Goal: Task Accomplishment & Management: Manage account settings

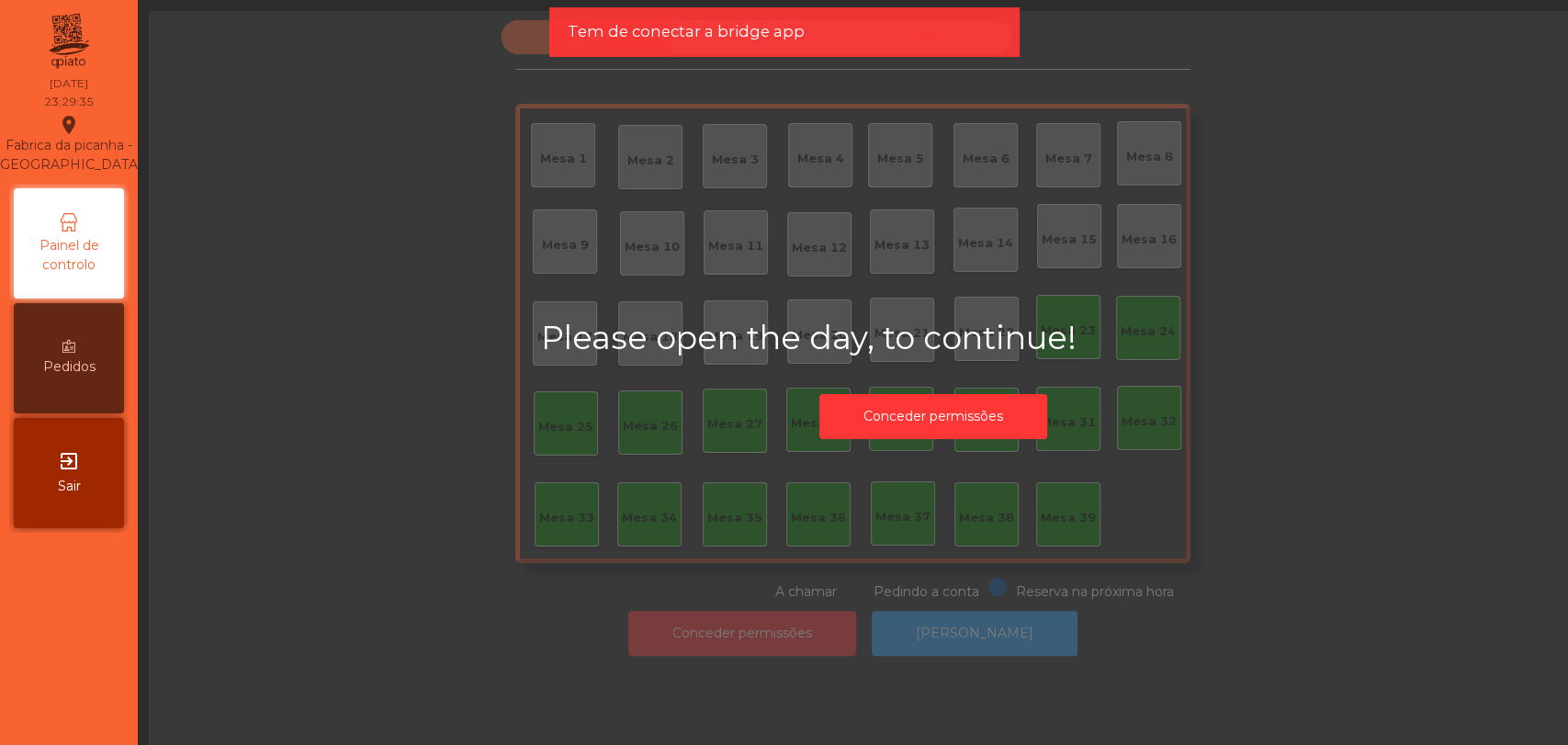
click at [77, 471] on icon "exit_to_app" at bounding box center [69, 460] width 22 height 22
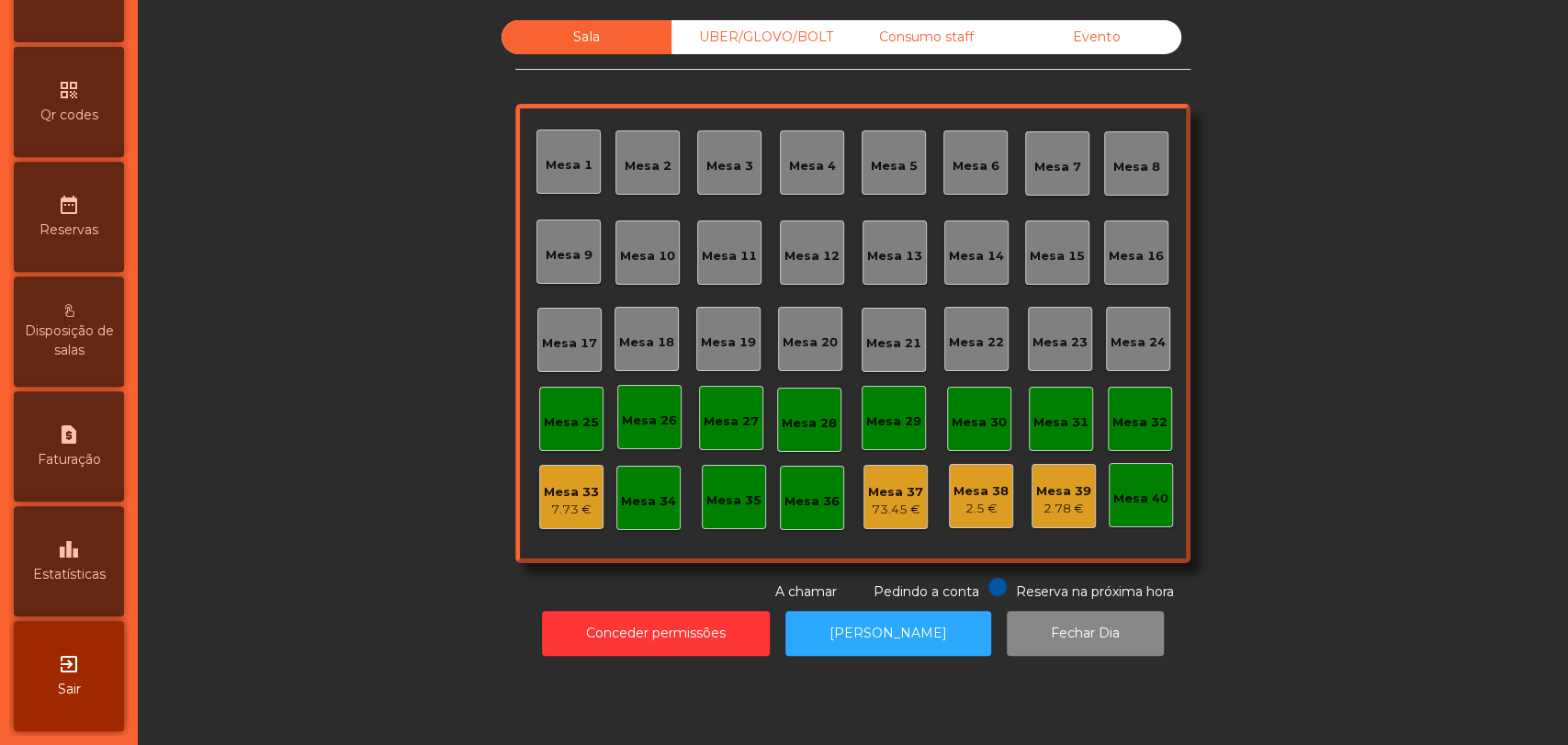
click at [67, 596] on div "leaderboard Estatísticas" at bounding box center [69, 560] width 110 height 110
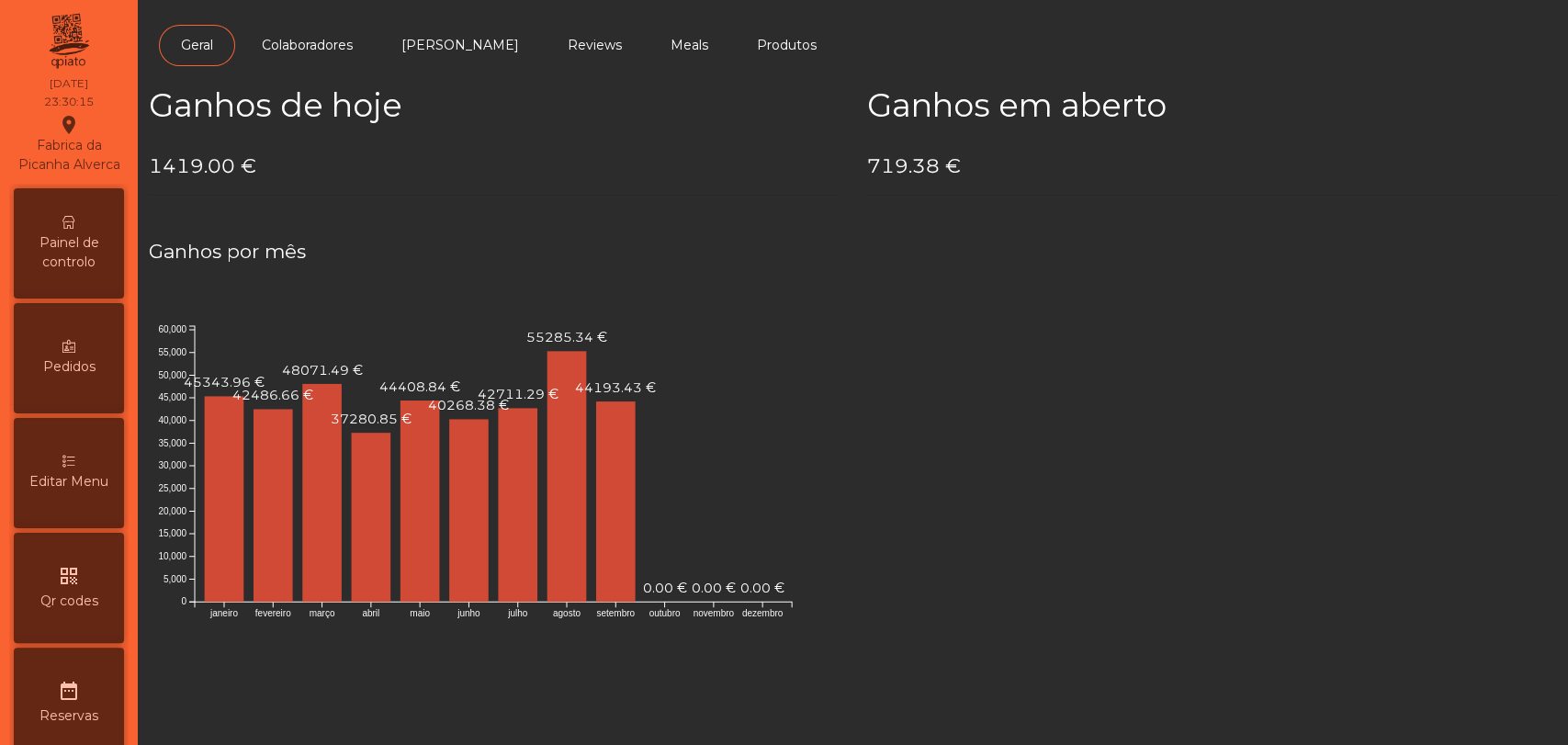
click at [64, 262] on span "Painel de controlo" at bounding box center [69, 252] width 101 height 38
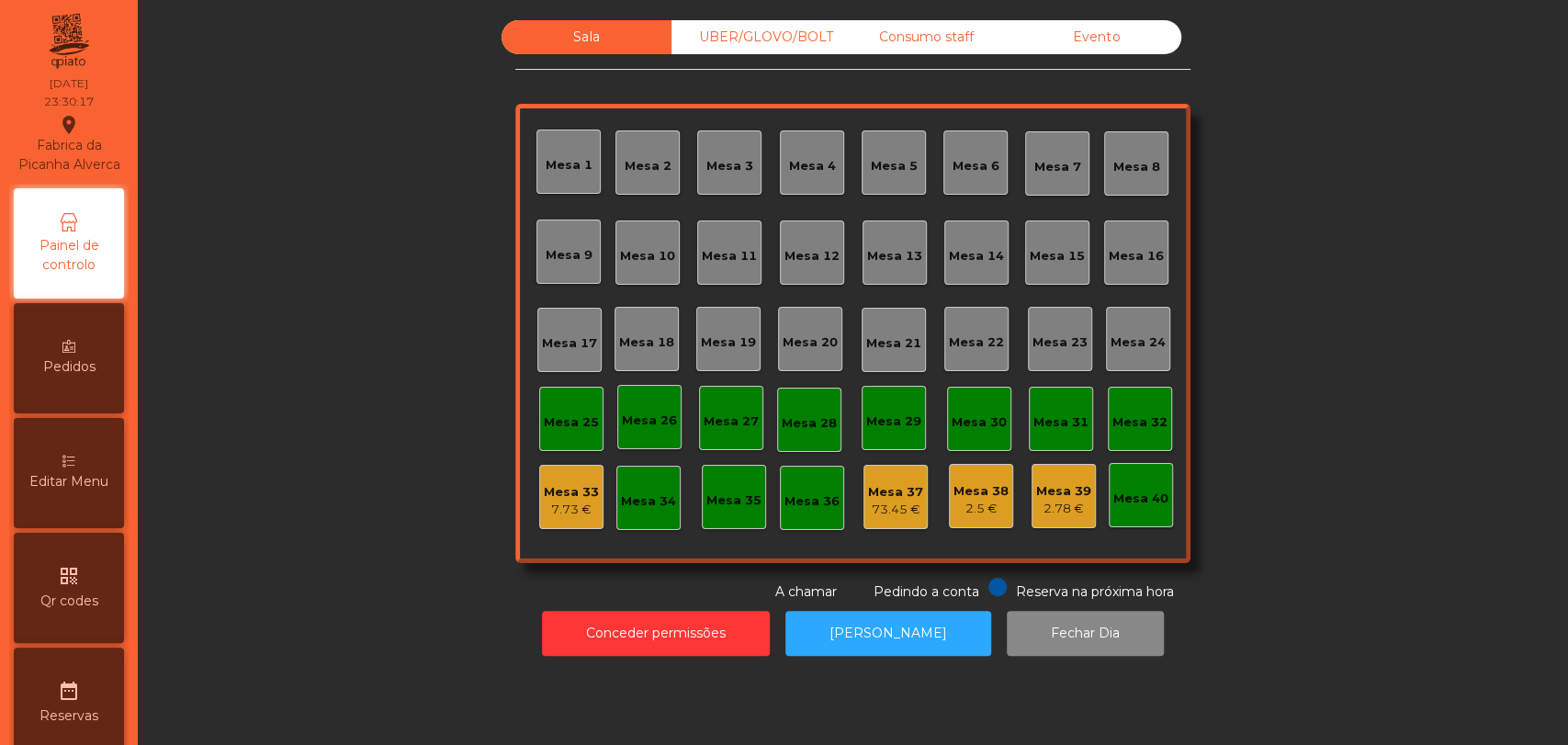
click at [1036, 21] on div "Evento" at bounding box center [1096, 37] width 170 height 34
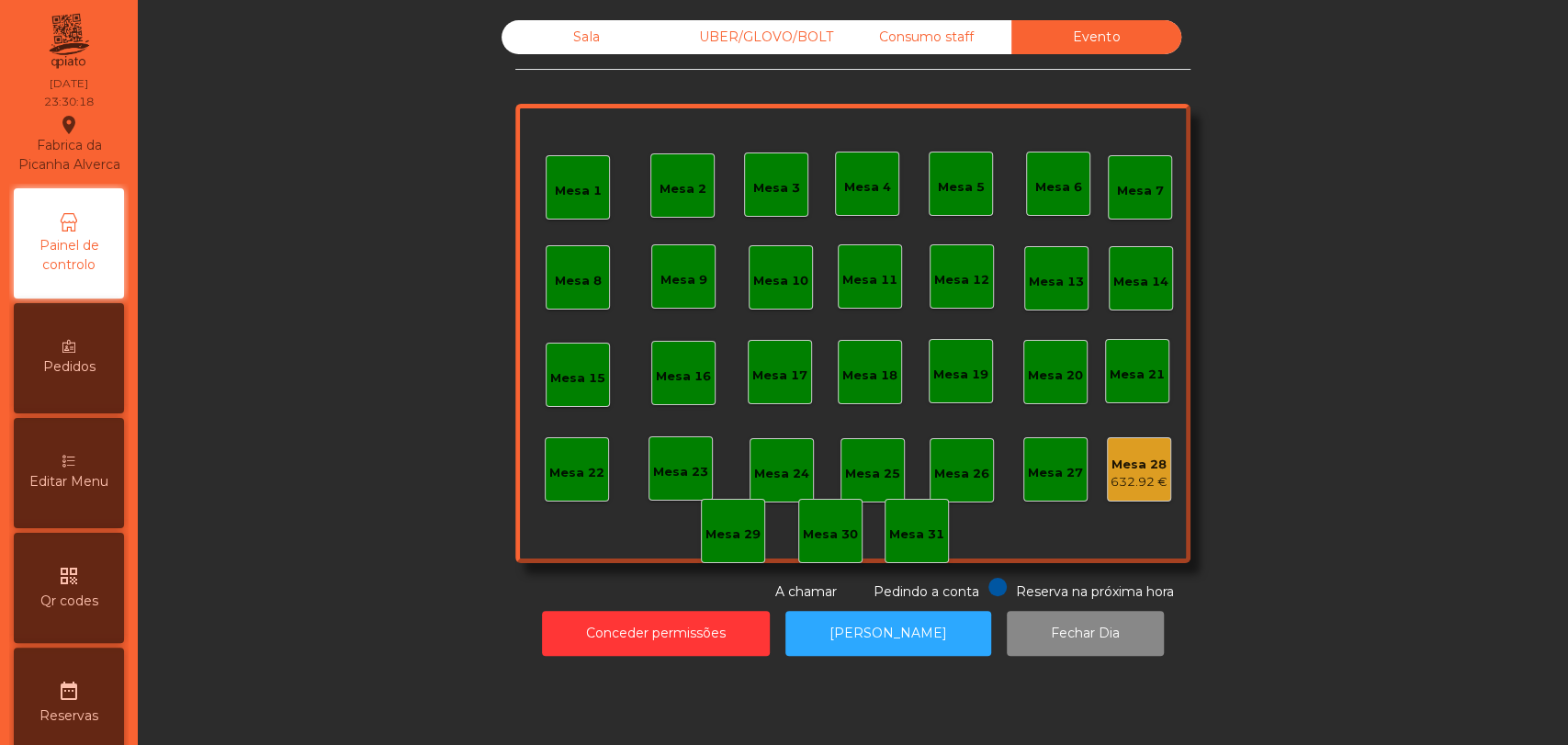
click at [1138, 451] on div "Mesa 28 632.92 €" at bounding box center [1139, 470] width 57 height 43
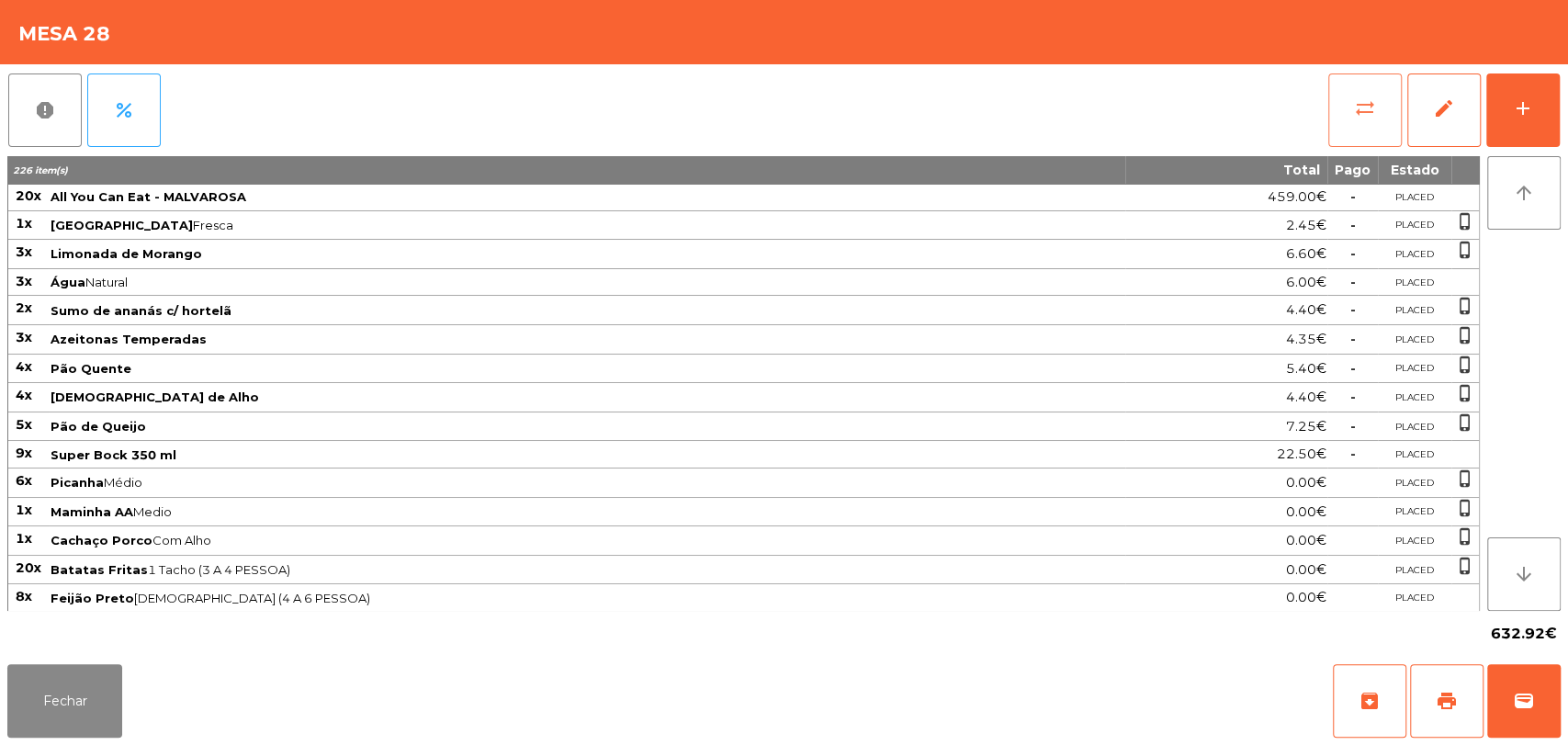
click at [1354, 135] on button "sync_alt" at bounding box center [1365, 110] width 74 height 74
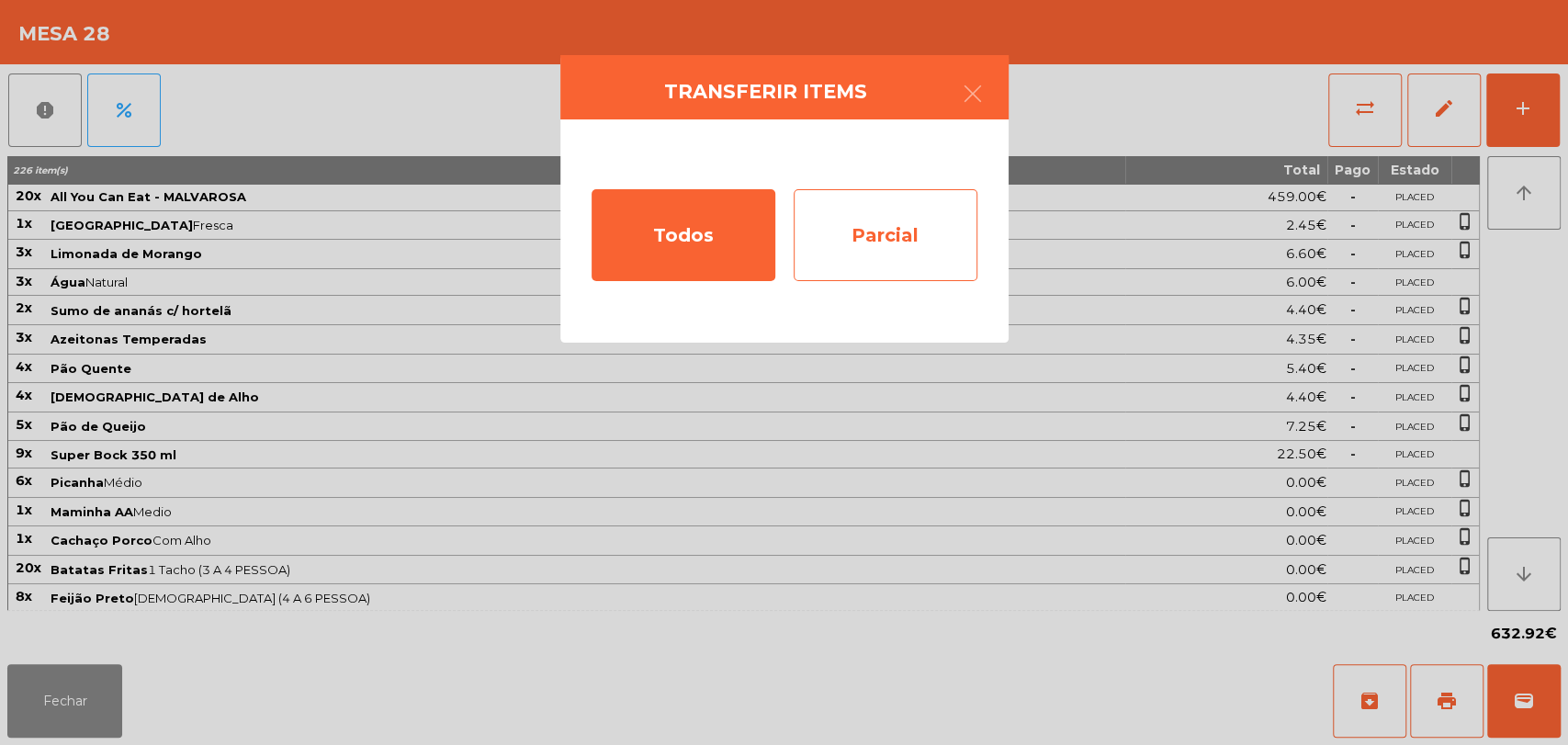
click at [868, 237] on div "Parcial" at bounding box center [885, 236] width 184 height 92
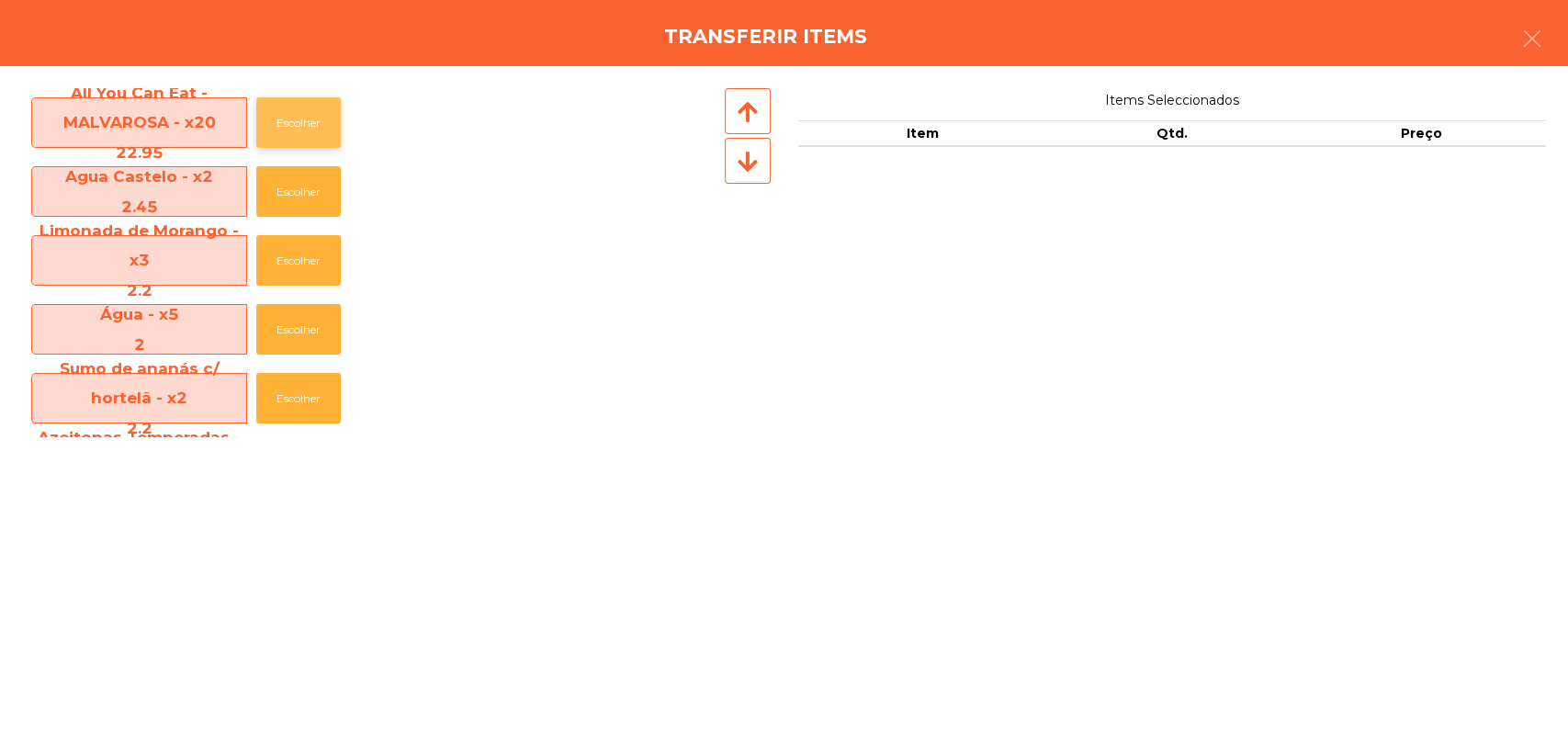
click at [275, 110] on button "Escolher" at bounding box center [298, 122] width 84 height 50
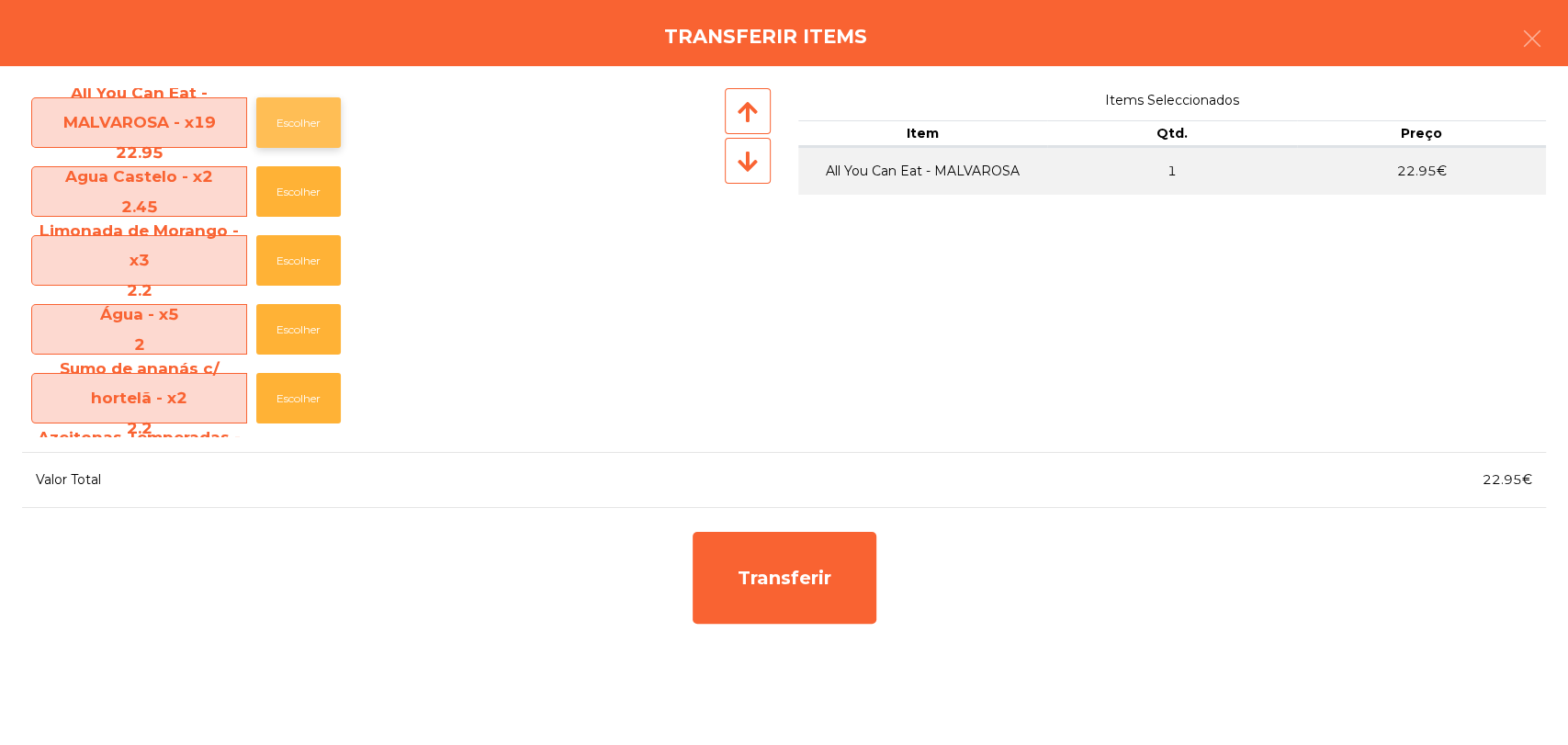
click at [275, 110] on button "Escolher" at bounding box center [298, 122] width 84 height 50
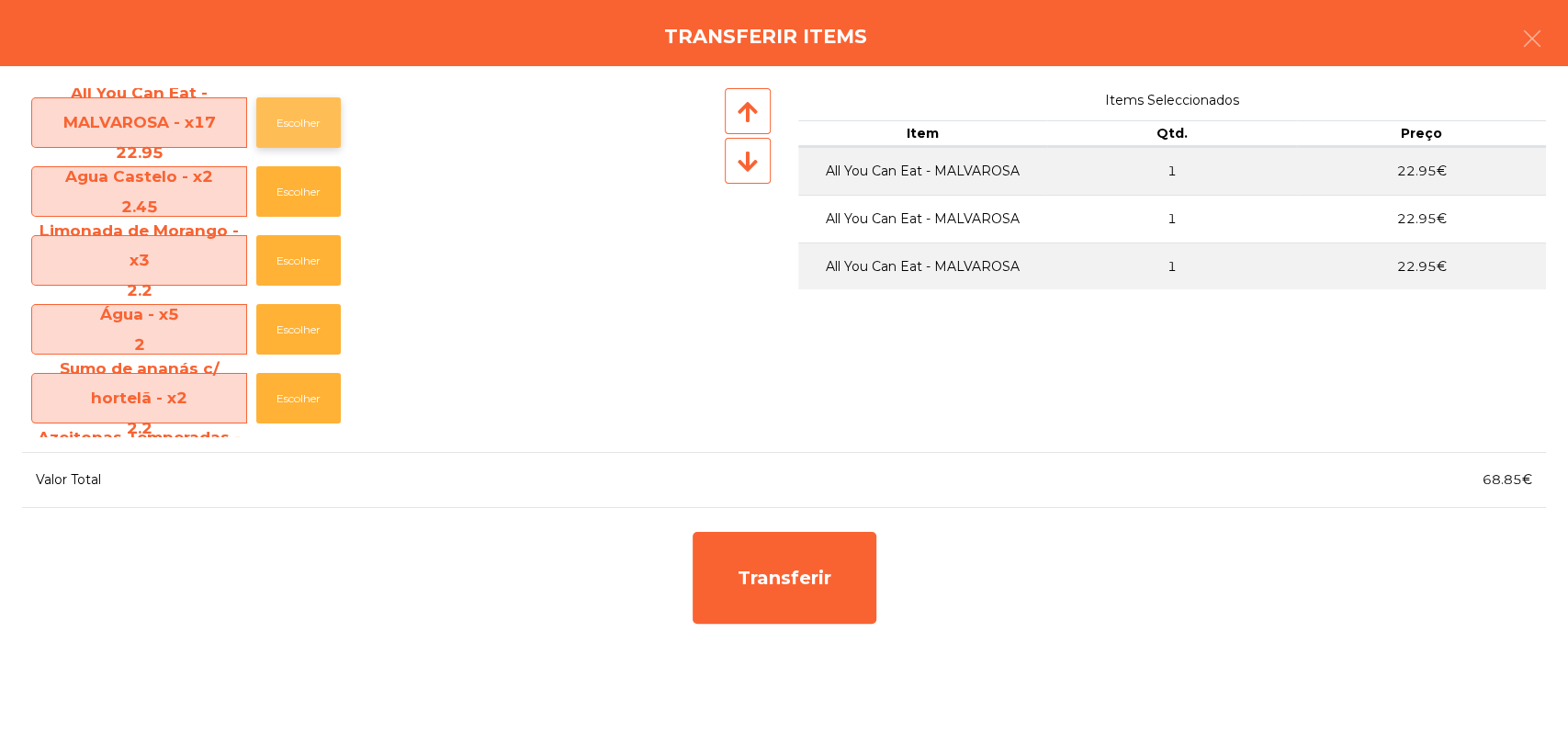
click at [275, 110] on button "Escolher" at bounding box center [298, 122] width 84 height 50
click at [298, 192] on button "Escolher" at bounding box center [298, 190] width 84 height 50
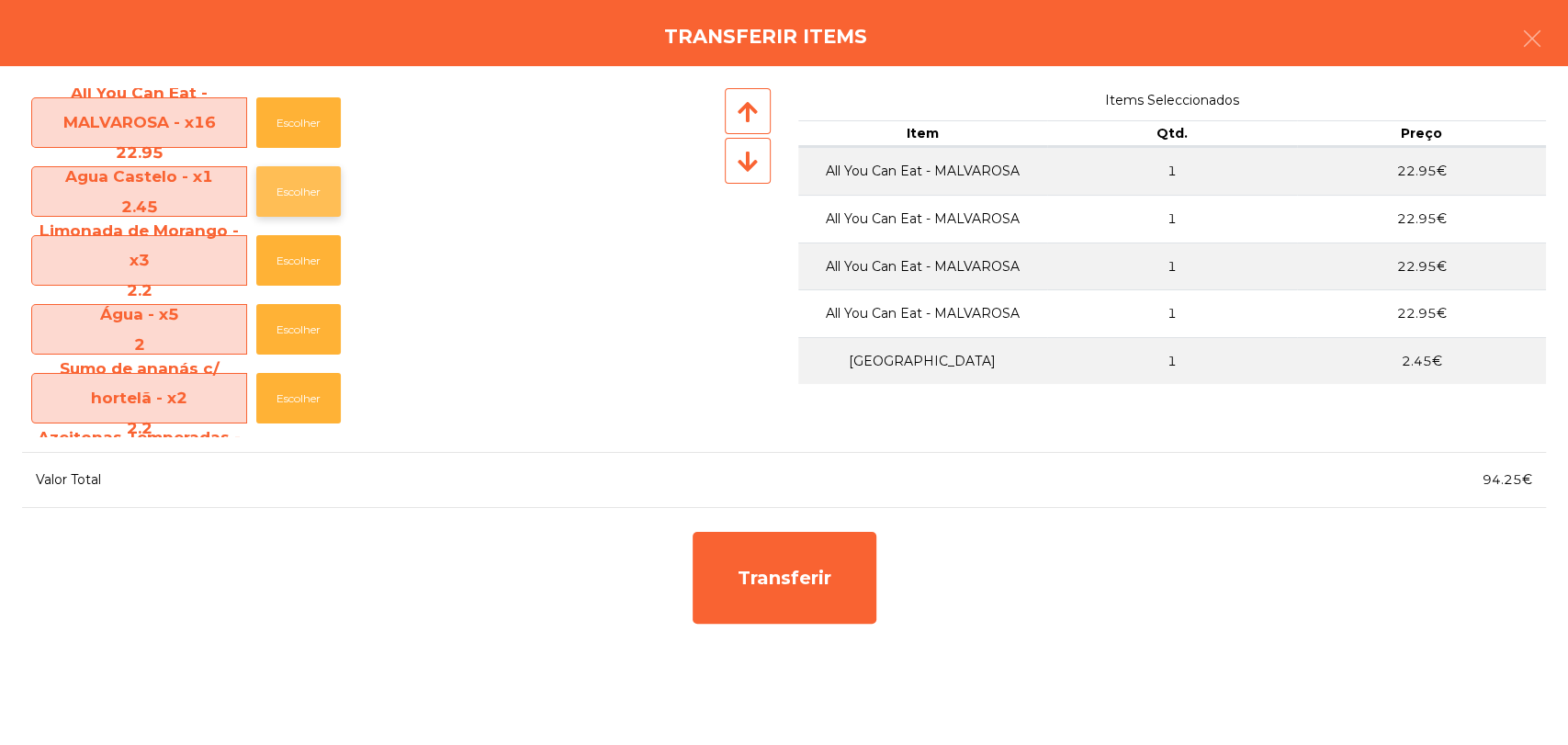
click at [298, 192] on button "Escolher" at bounding box center [298, 190] width 84 height 50
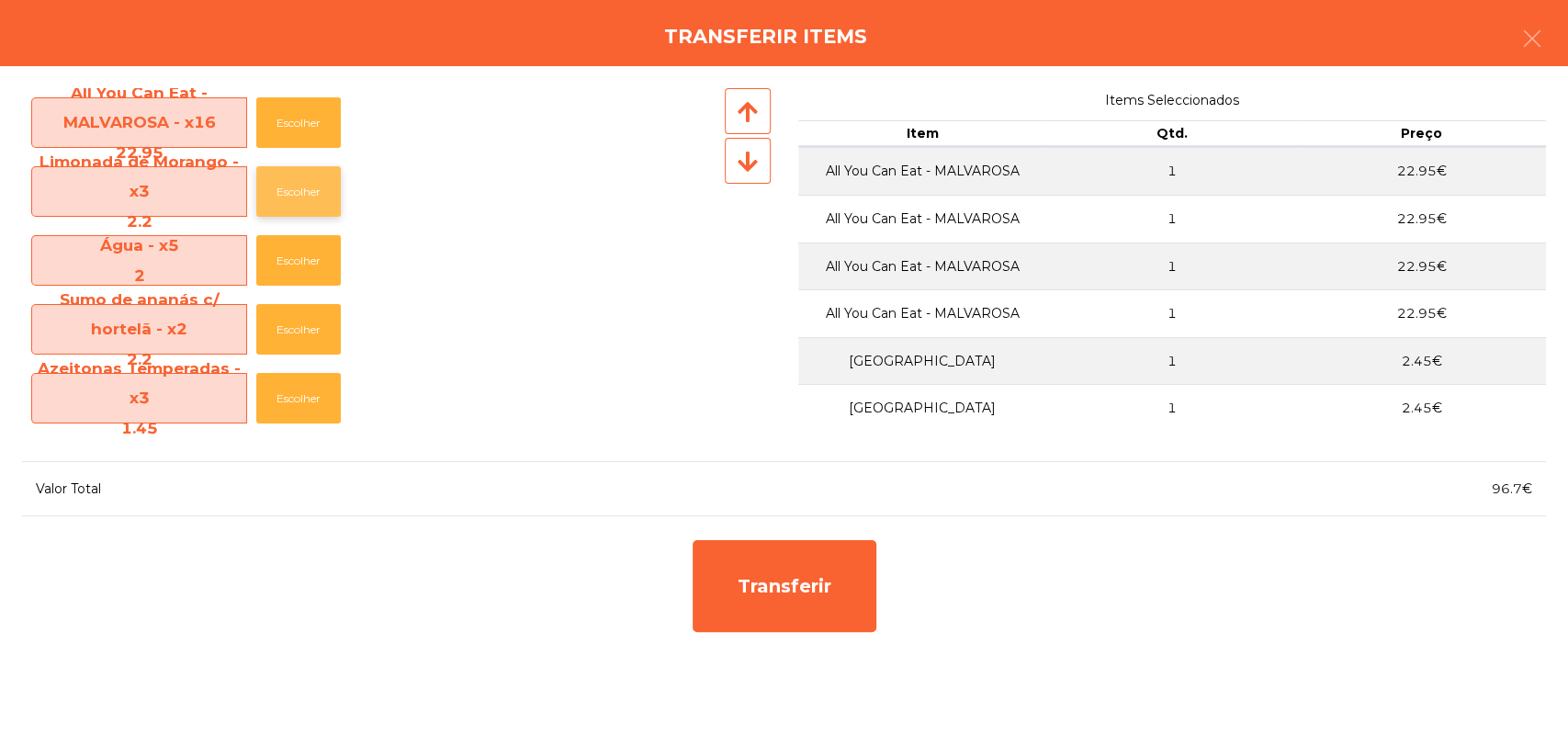
click at [285, 178] on button "Escolher" at bounding box center [298, 190] width 84 height 50
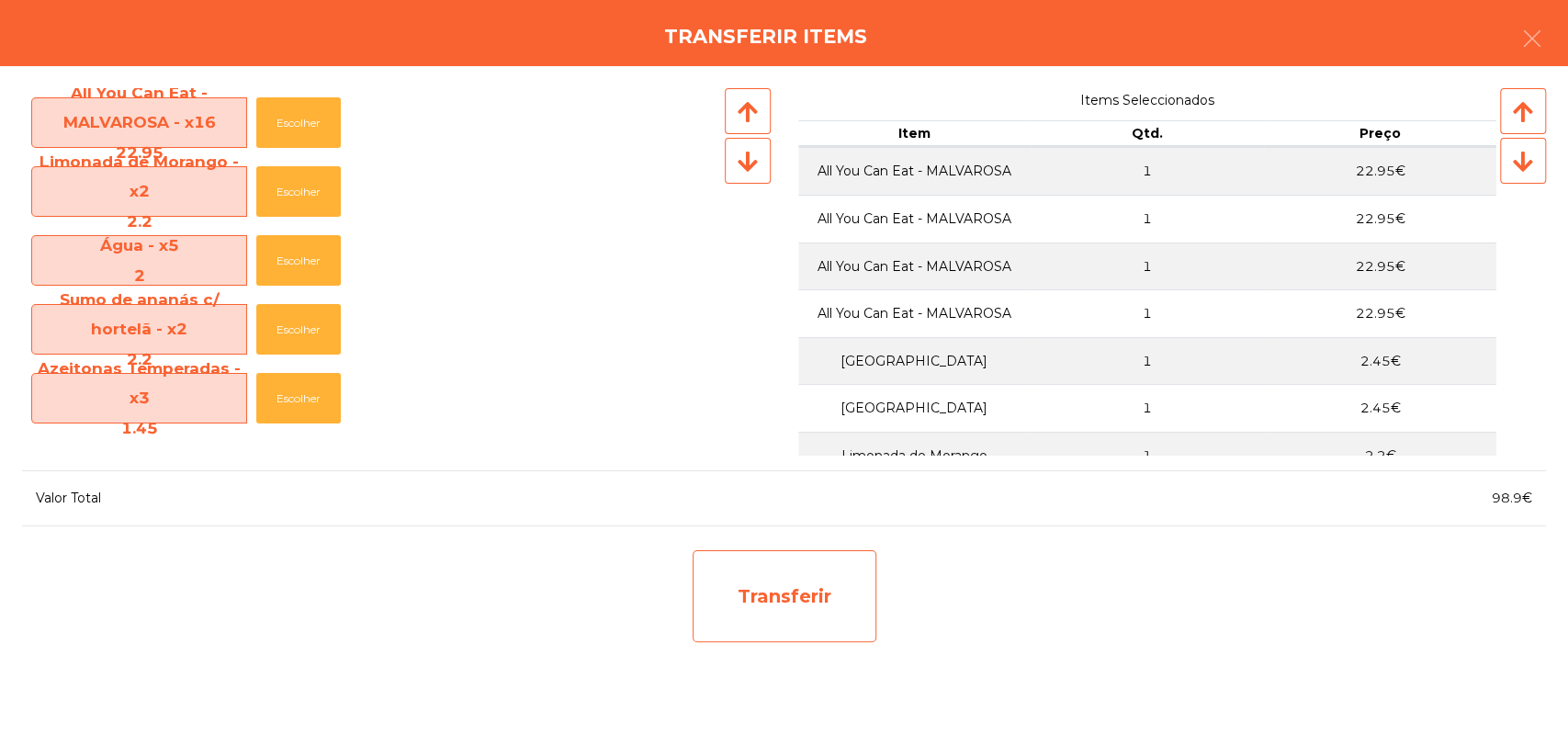
click at [793, 641] on div "Transferir" at bounding box center [784, 596] width 184 height 92
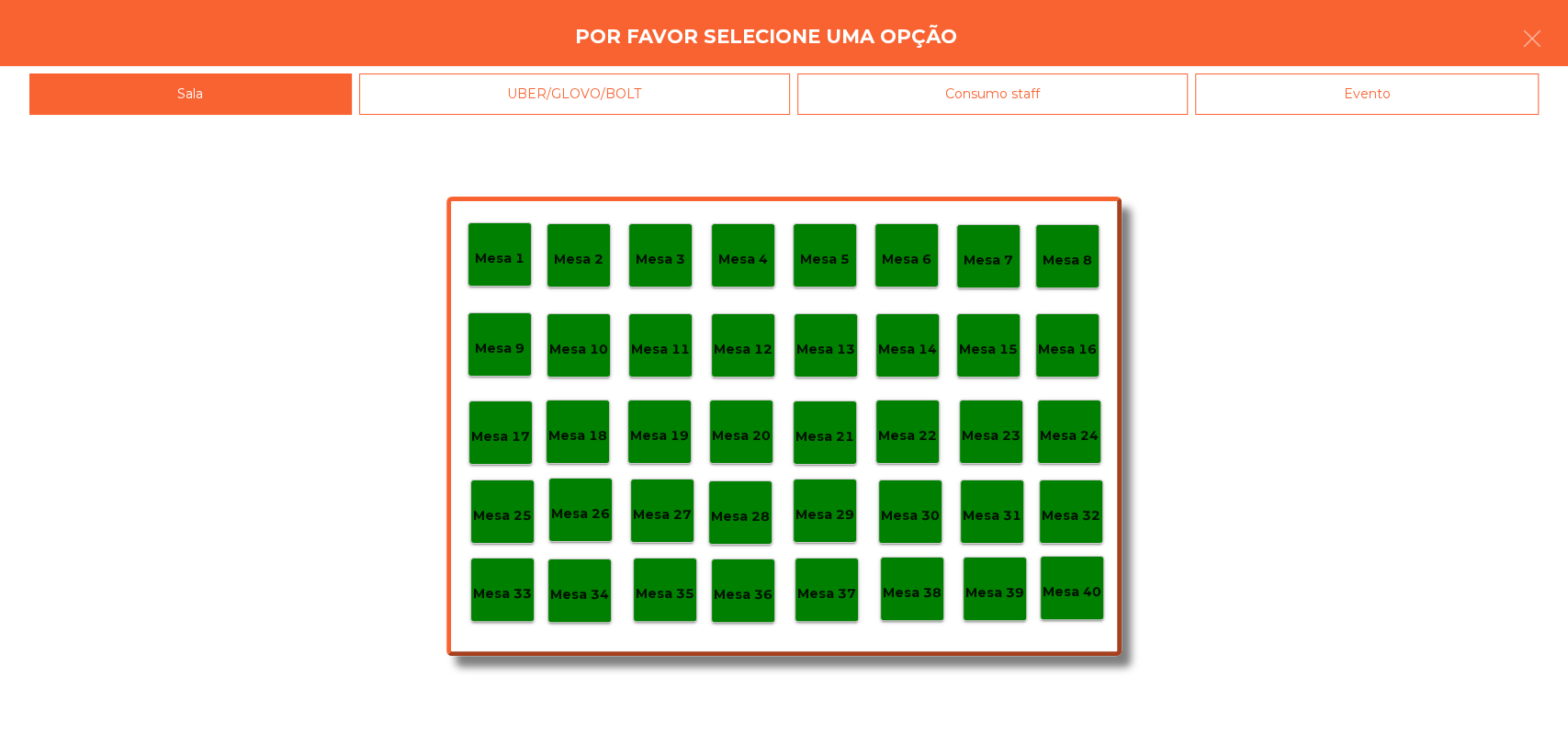
click at [912, 506] on p "Mesa 30" at bounding box center [910, 516] width 59 height 22
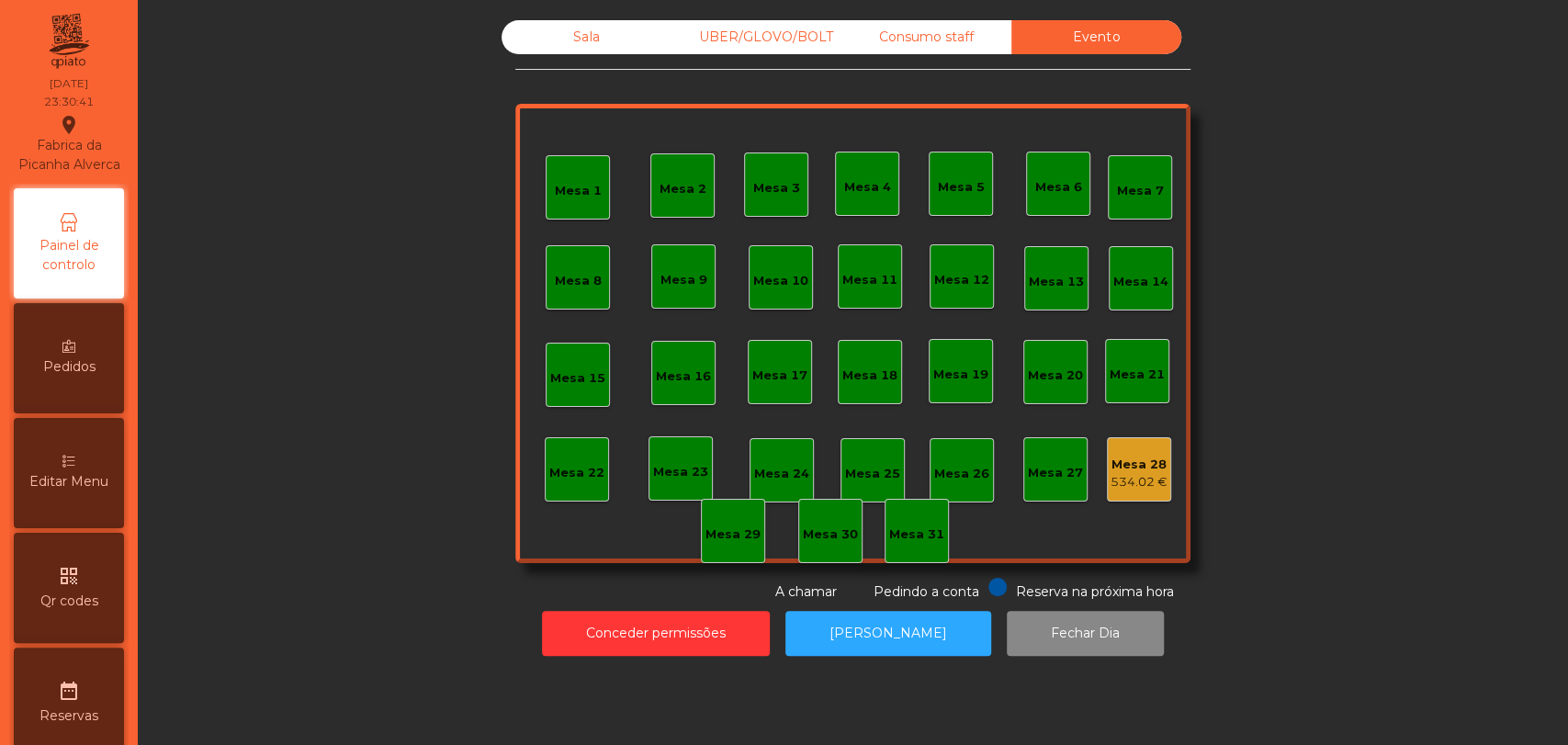
click at [596, 35] on div "Sala" at bounding box center [586, 37] width 170 height 34
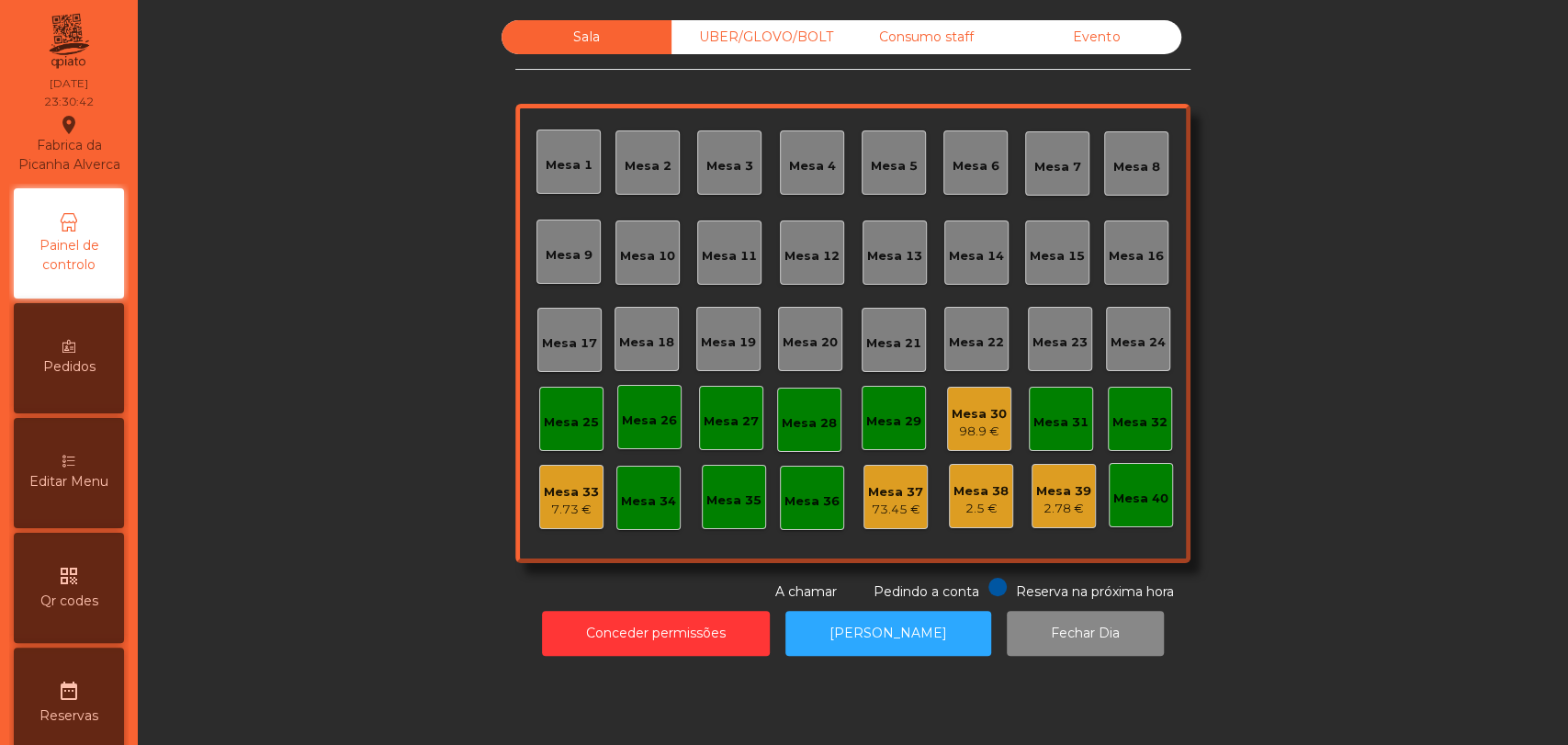
click at [946, 423] on div "Mesa 30 98.9 €" at bounding box center [978, 418] width 64 height 64
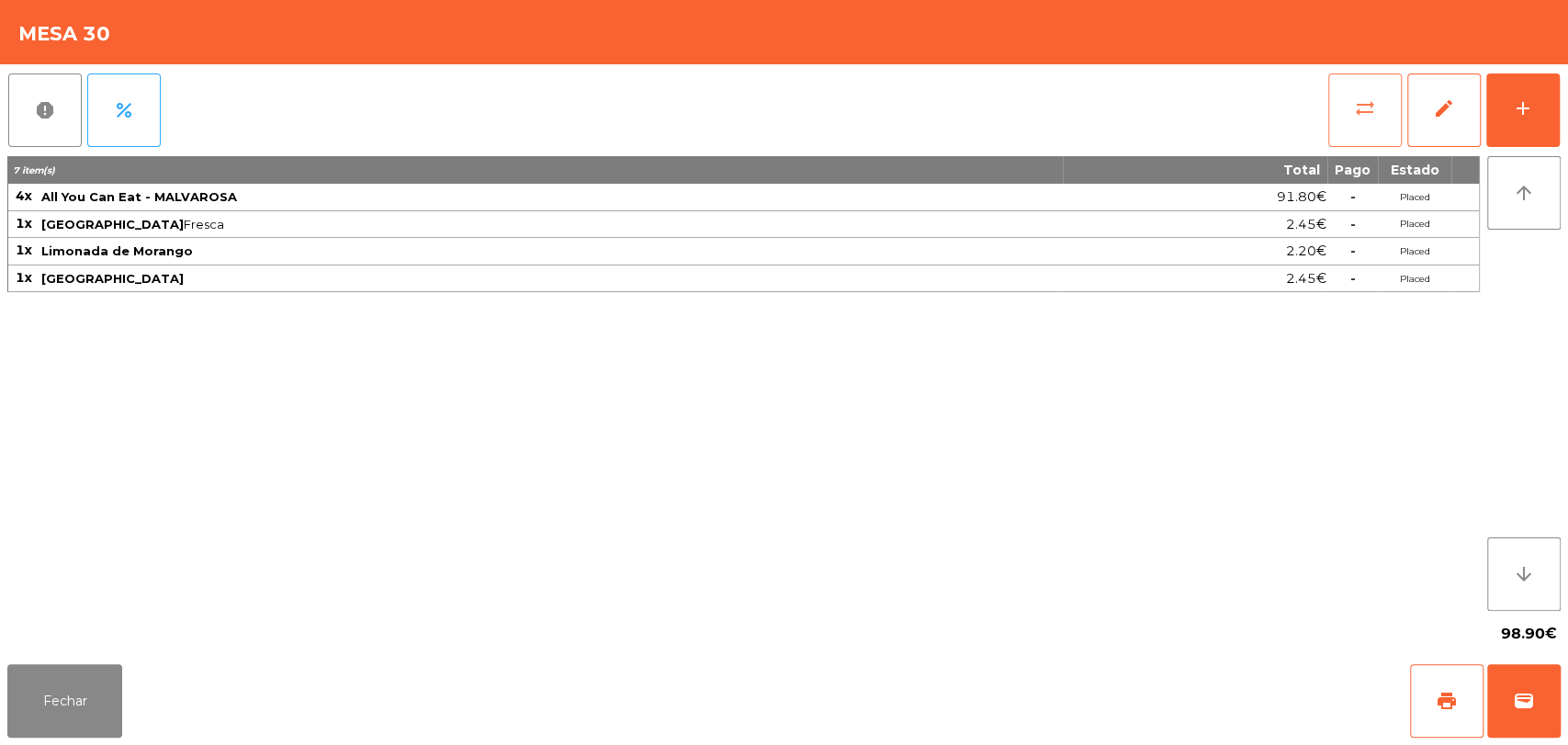
click at [1367, 134] on button "sync_alt" at bounding box center [1365, 110] width 74 height 74
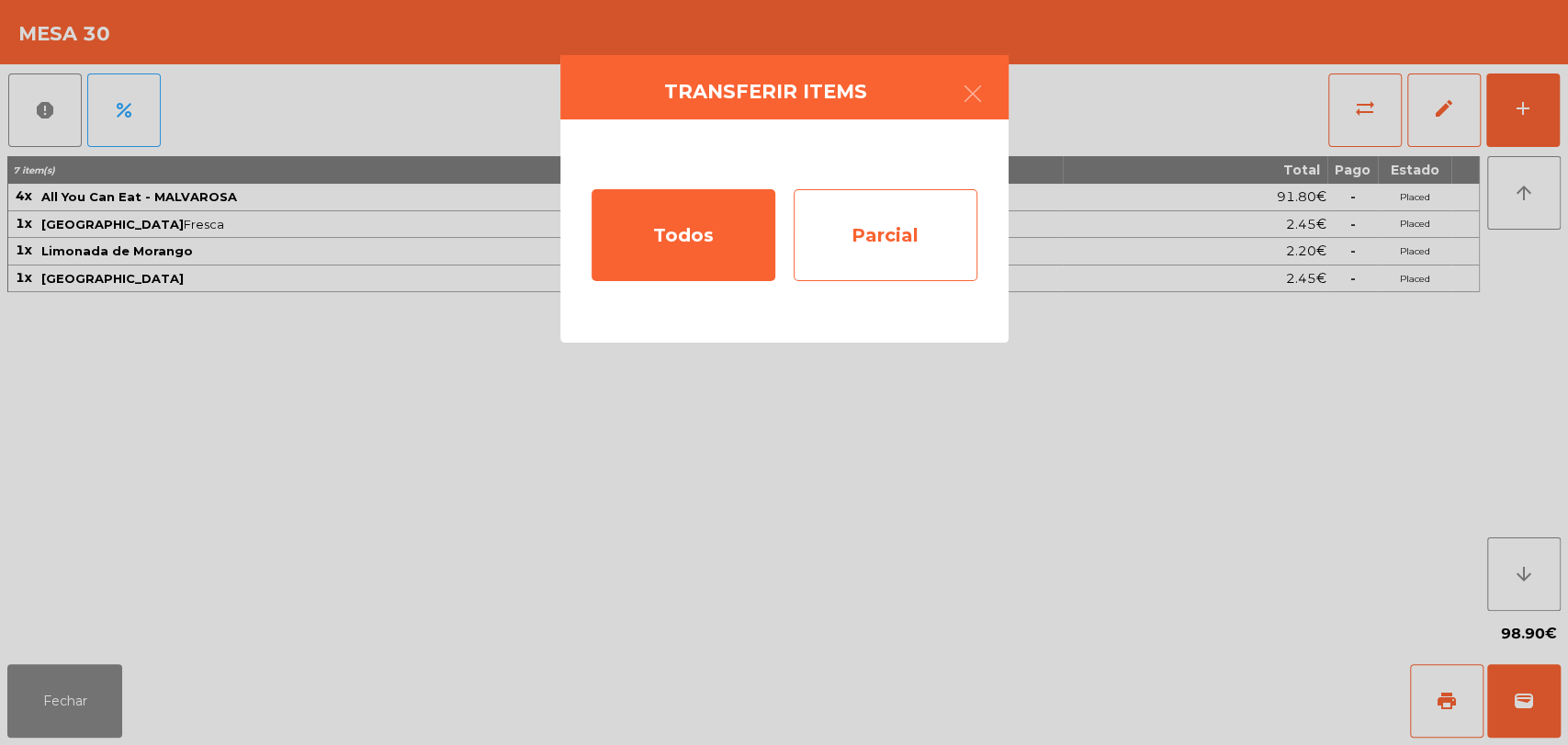
click at [906, 251] on div "Parcial" at bounding box center [885, 236] width 184 height 92
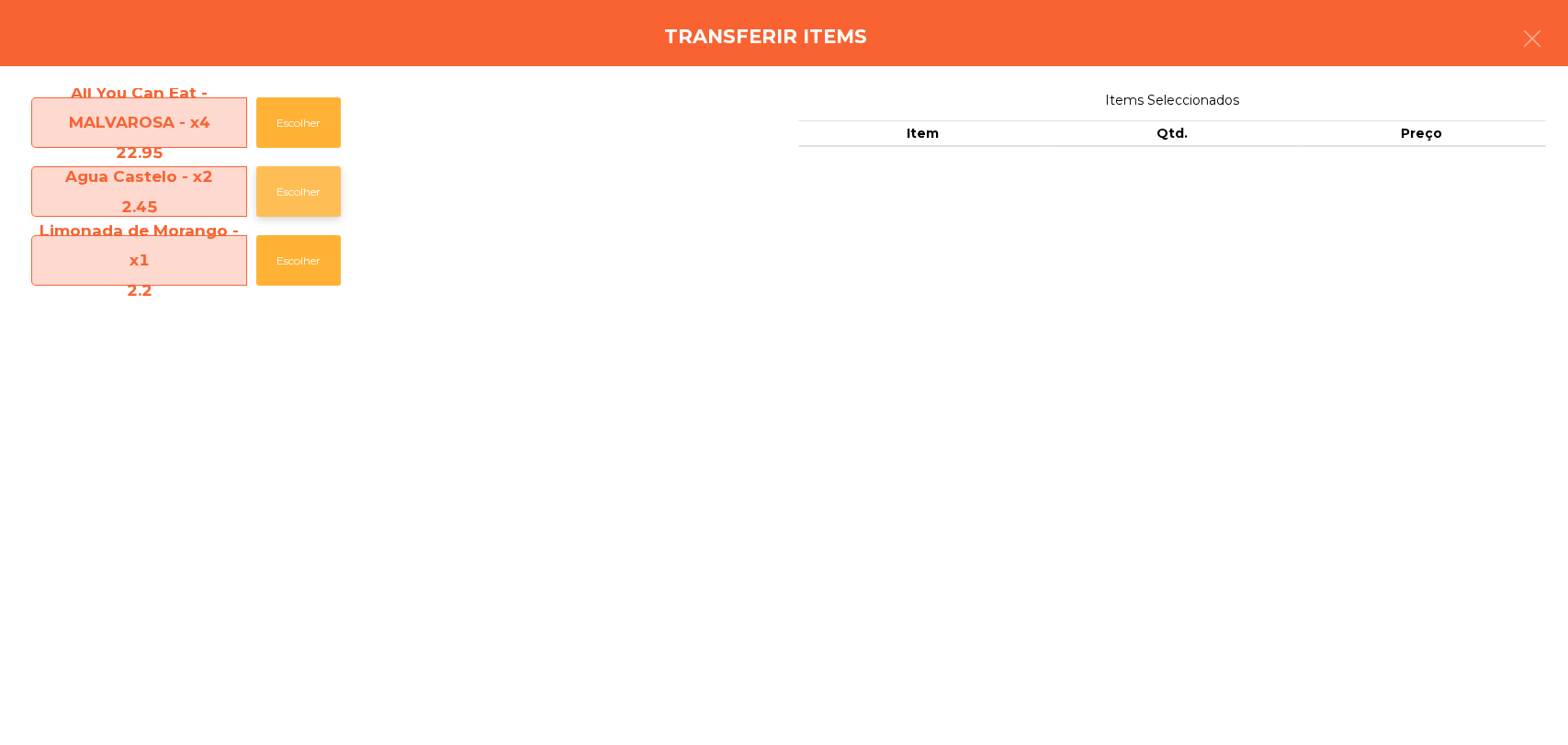
click at [306, 207] on button "Escolher" at bounding box center [298, 190] width 84 height 50
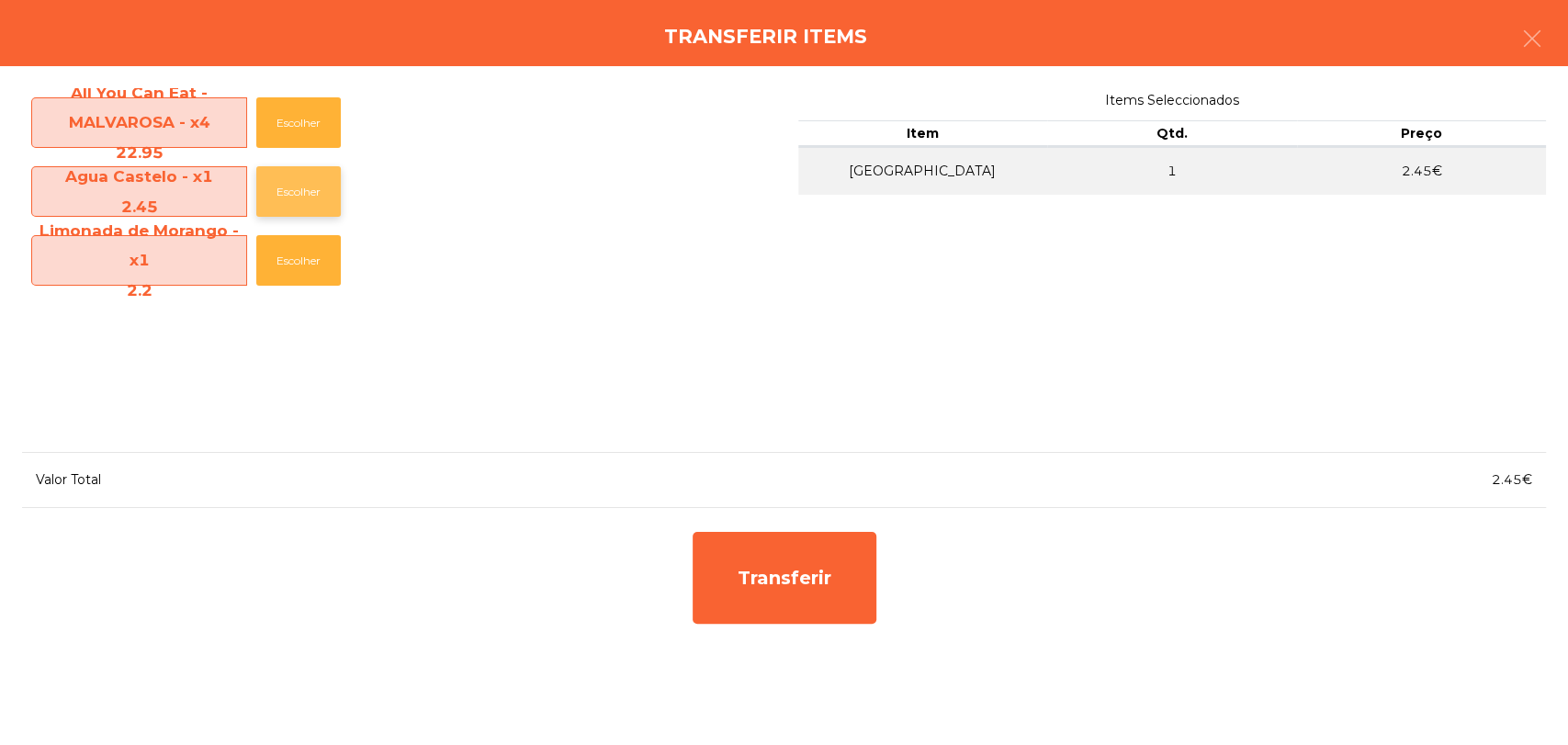
click at [306, 207] on button "Escolher" at bounding box center [298, 190] width 84 height 50
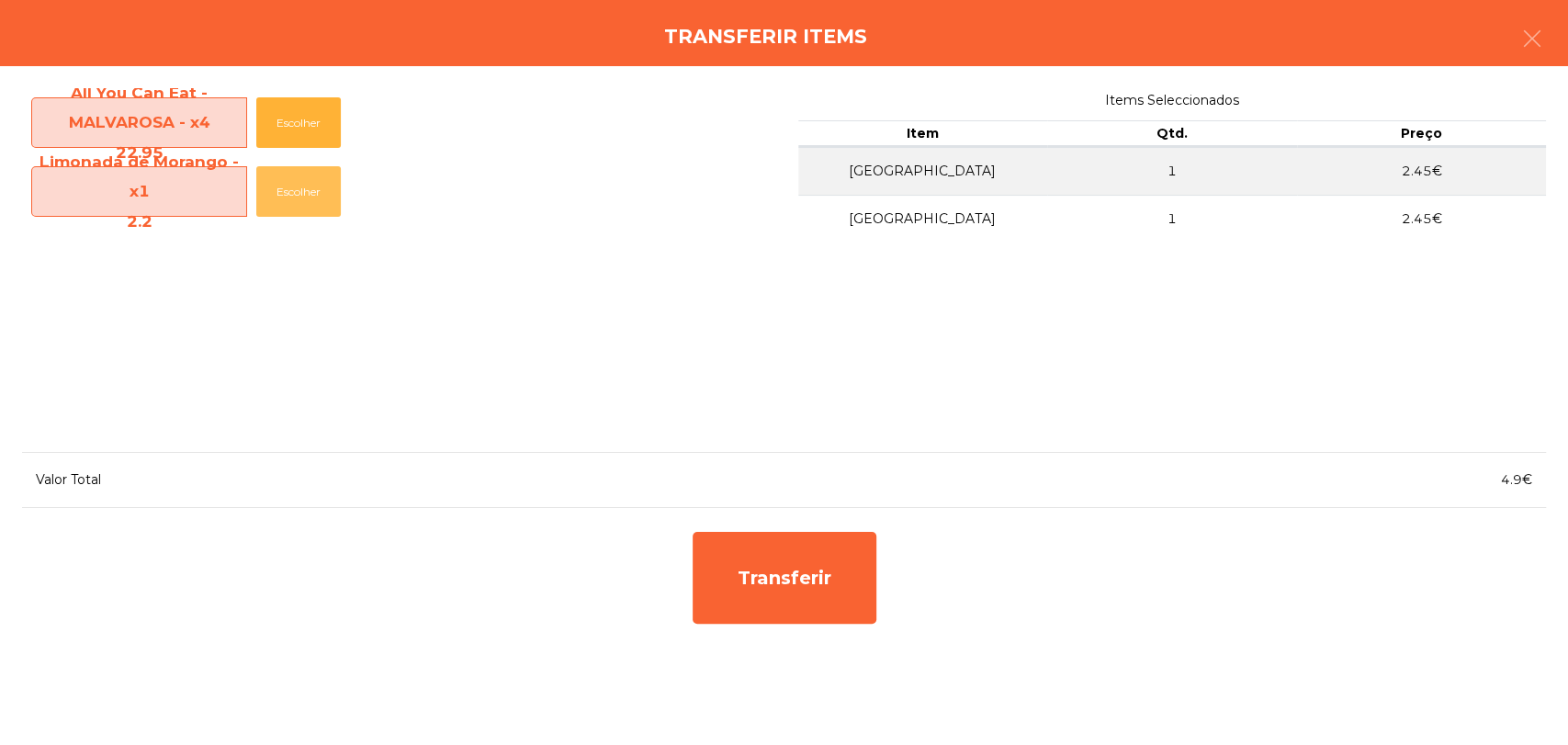
click at [306, 207] on button "Escolher" at bounding box center [298, 190] width 84 height 50
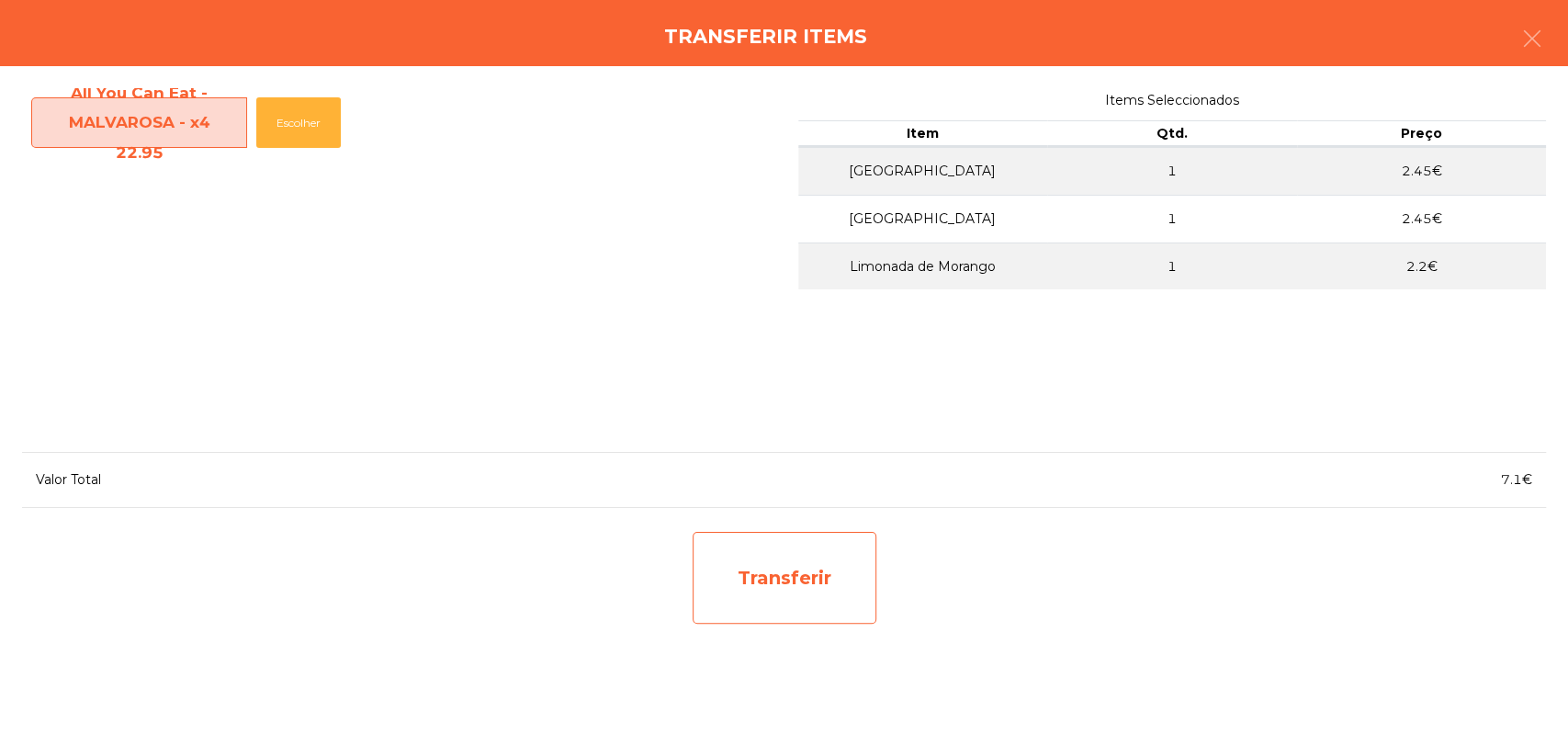
click at [730, 594] on div "Transferir" at bounding box center [784, 578] width 184 height 92
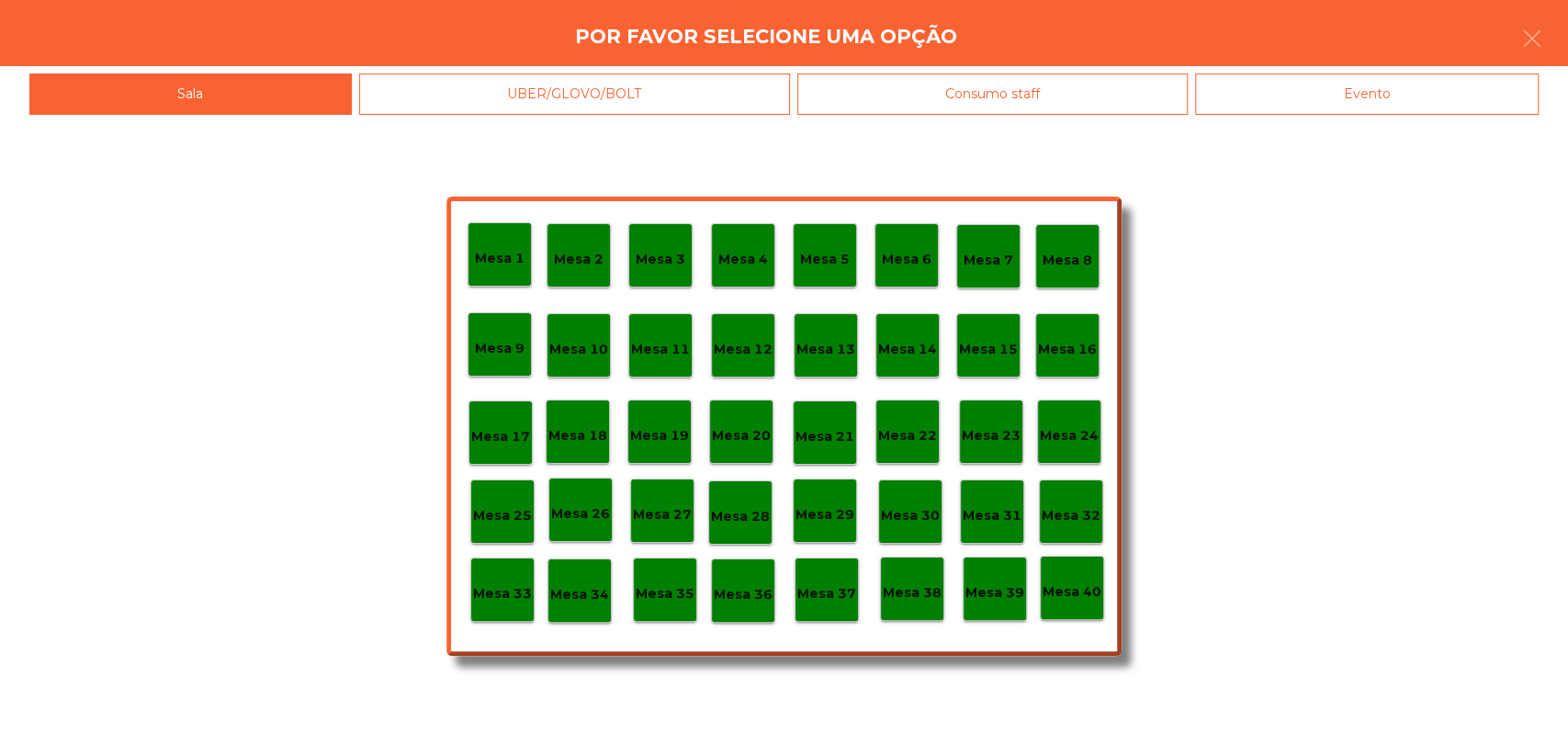
click at [1316, 112] on div "Evento" at bounding box center [1367, 94] width 344 height 41
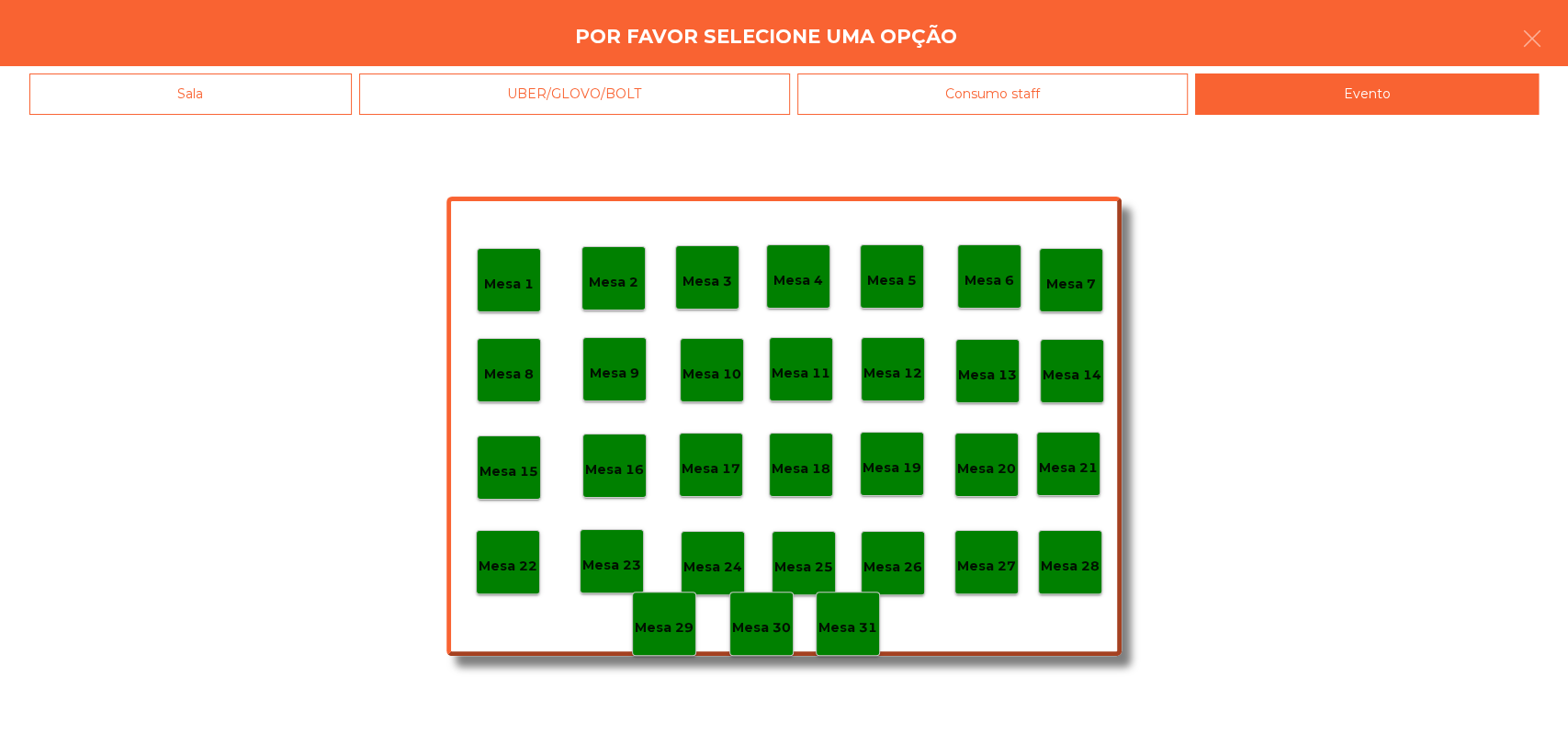
click at [1066, 583] on div "Mesa 28" at bounding box center [1069, 561] width 64 height 64
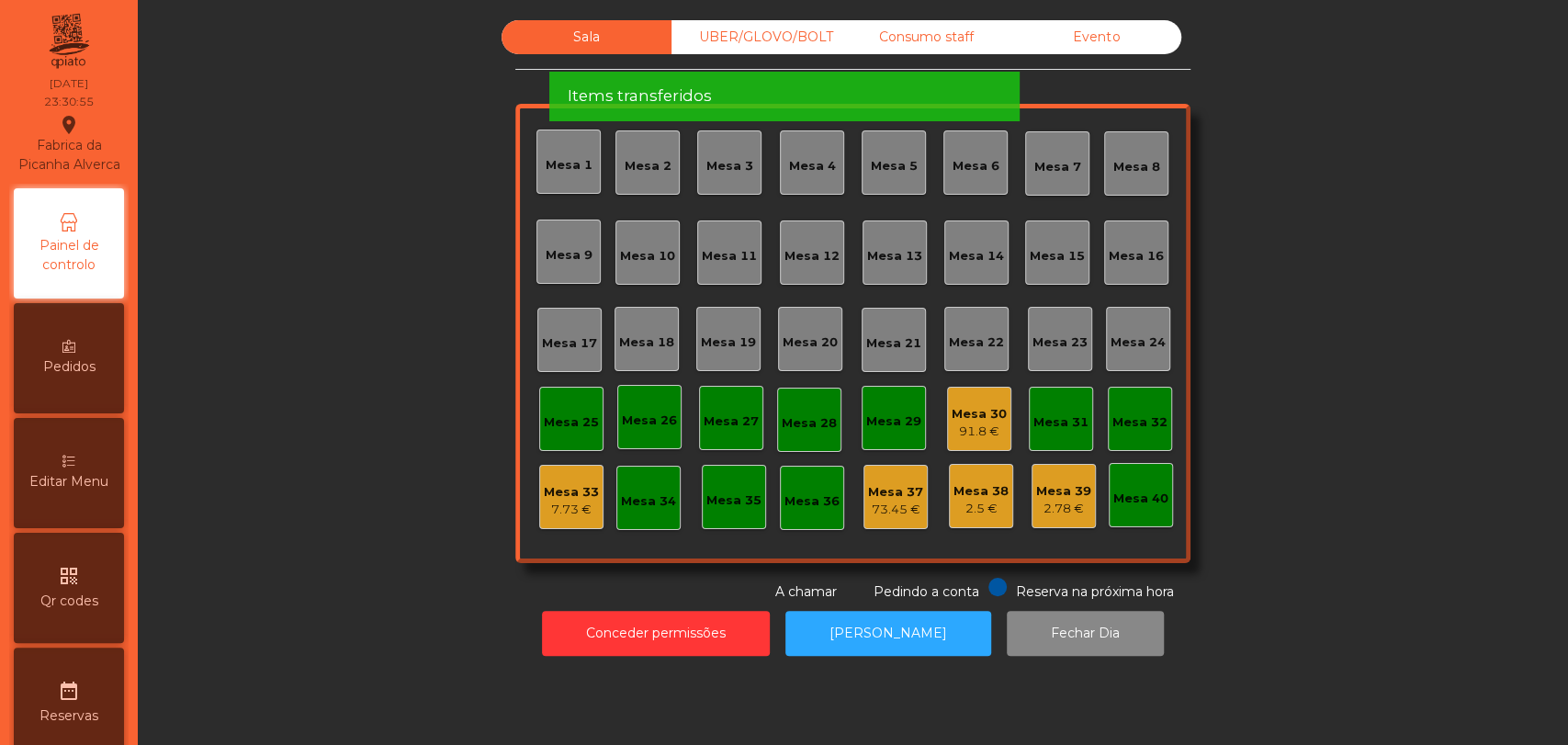
click at [1124, 49] on div "Evento" at bounding box center [1096, 37] width 170 height 34
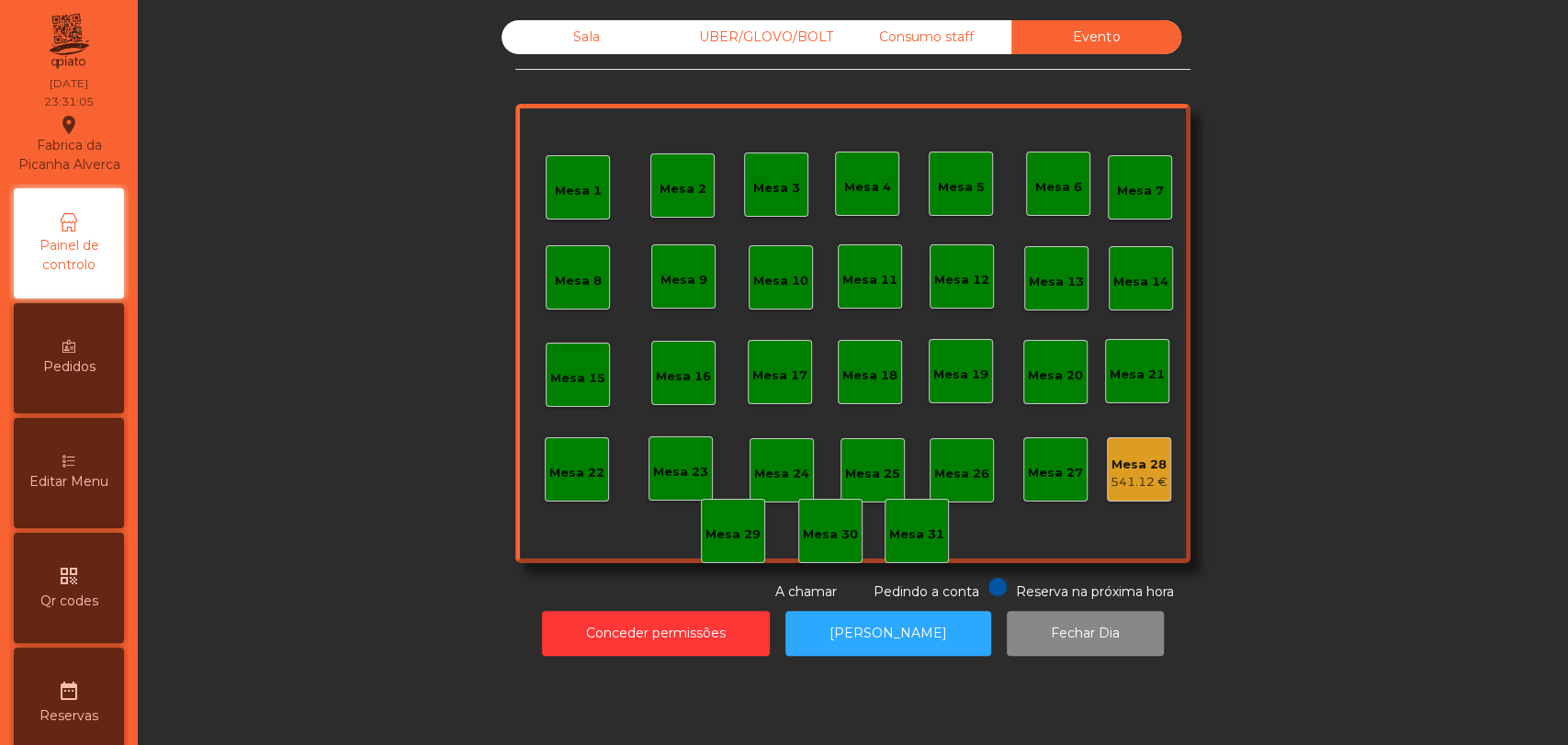
click at [897, 50] on div "Consumo staff" at bounding box center [926, 37] width 170 height 34
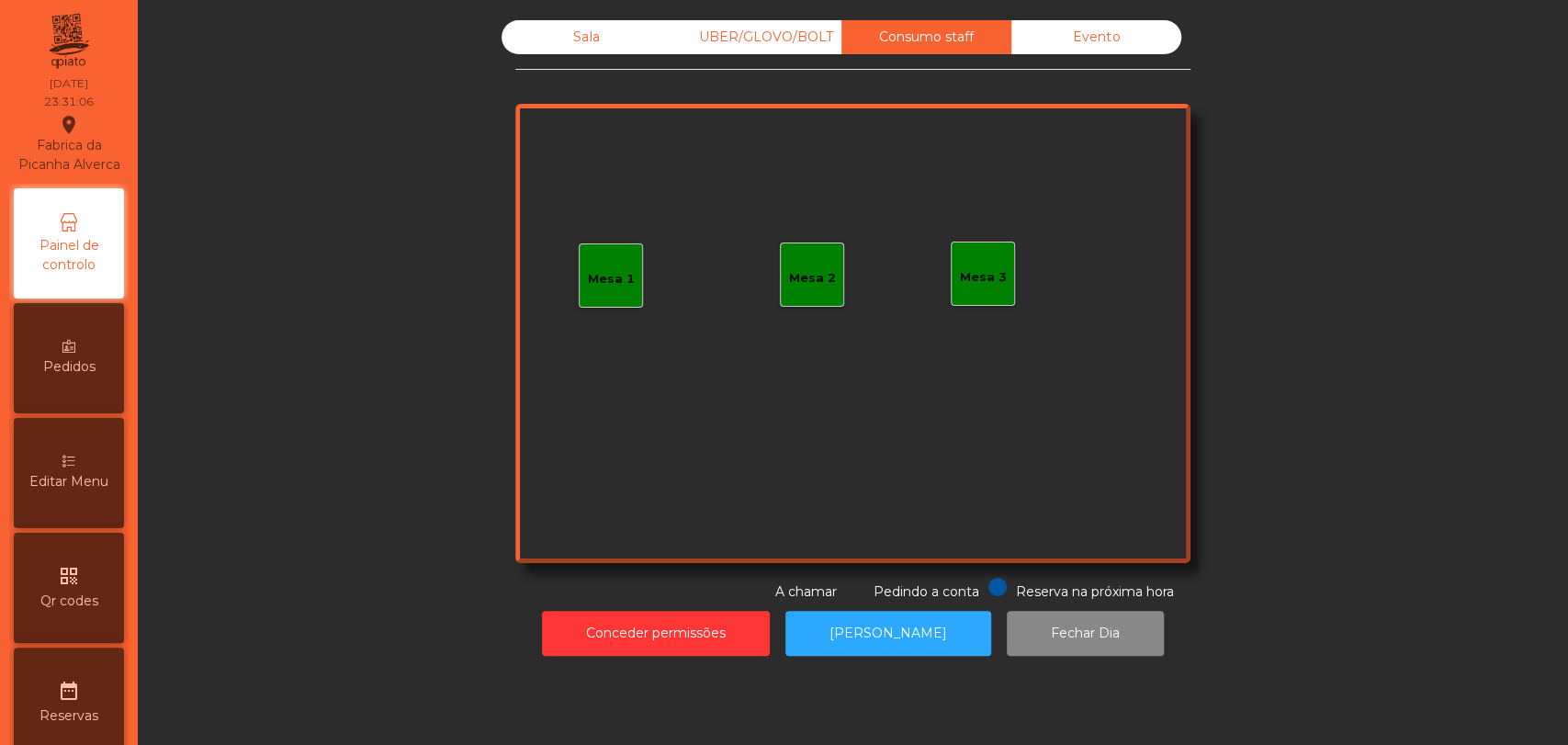
click at [532, 27] on div "Sala" at bounding box center [586, 37] width 170 height 34
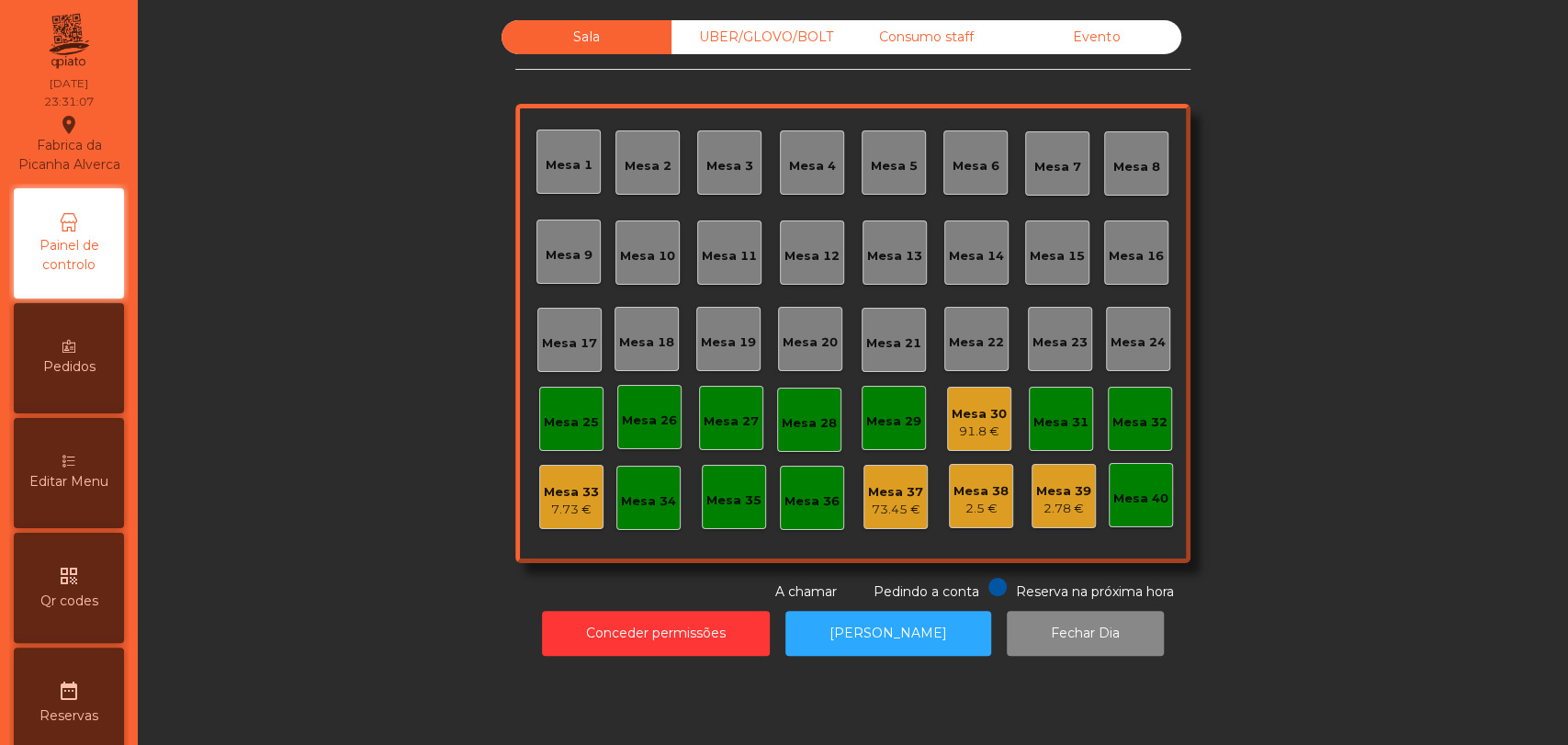
click at [978, 407] on div "Mesa 30" at bounding box center [979, 414] width 55 height 19
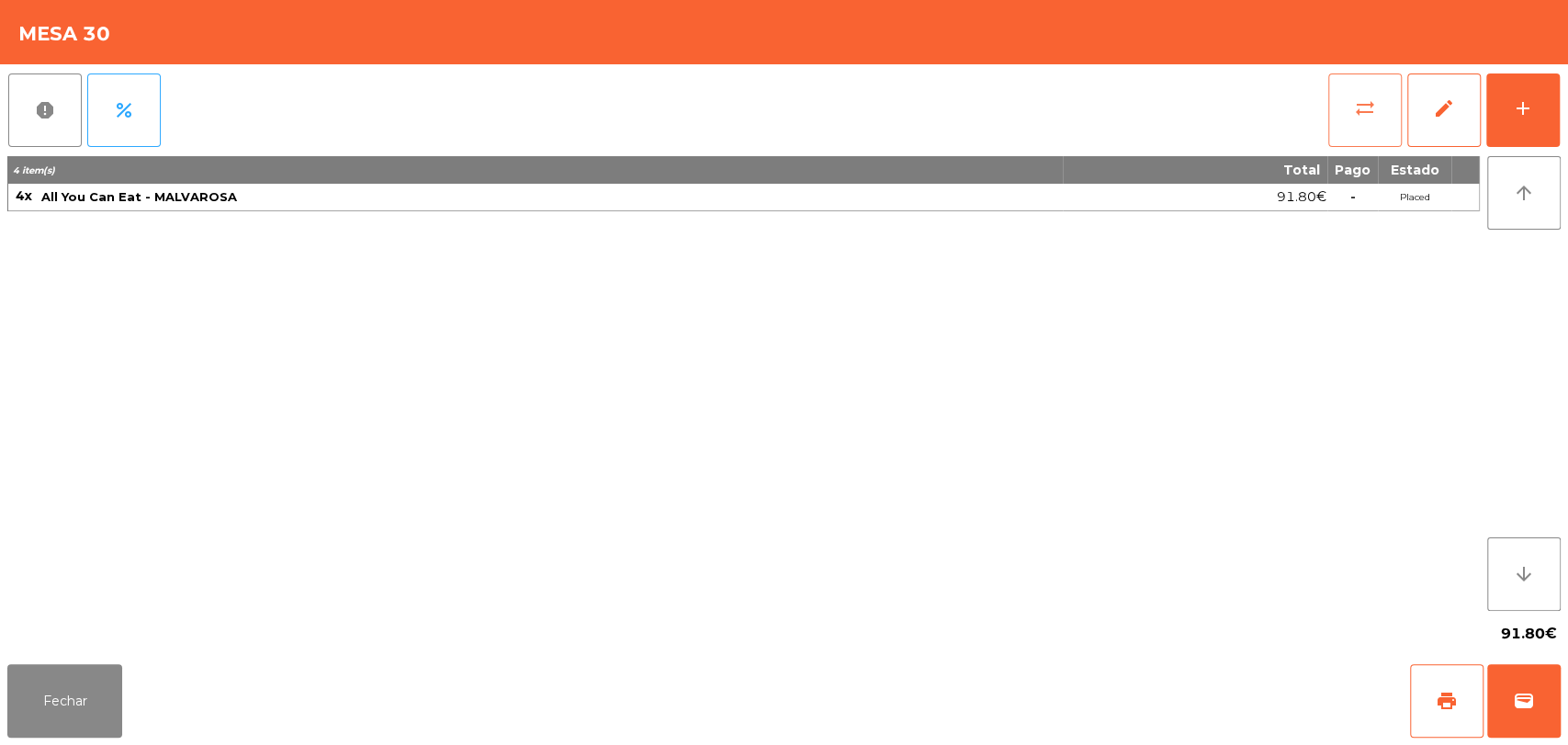
click at [1394, 95] on button "sync_alt" at bounding box center [1365, 110] width 74 height 74
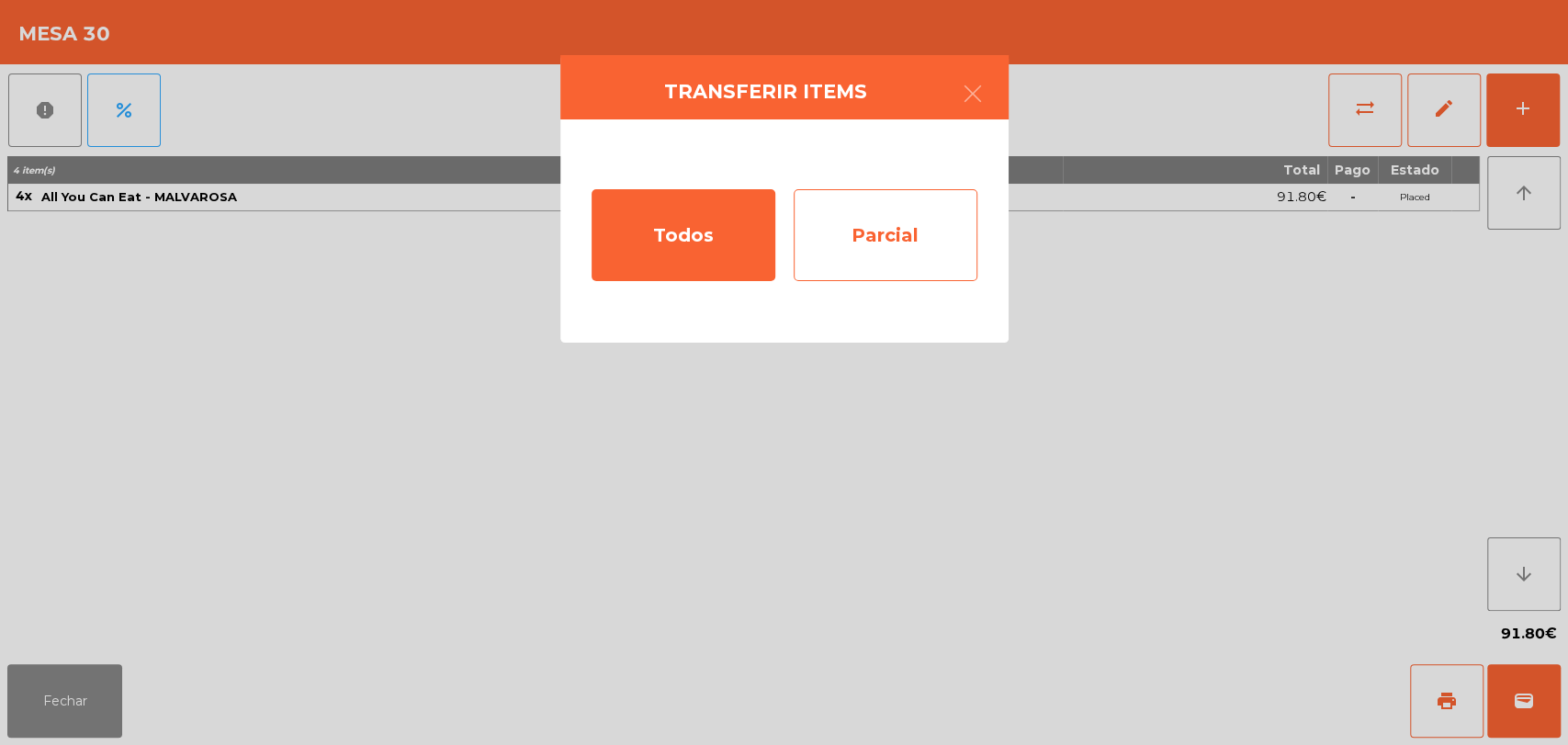
click at [939, 261] on div "Parcial" at bounding box center [885, 236] width 184 height 92
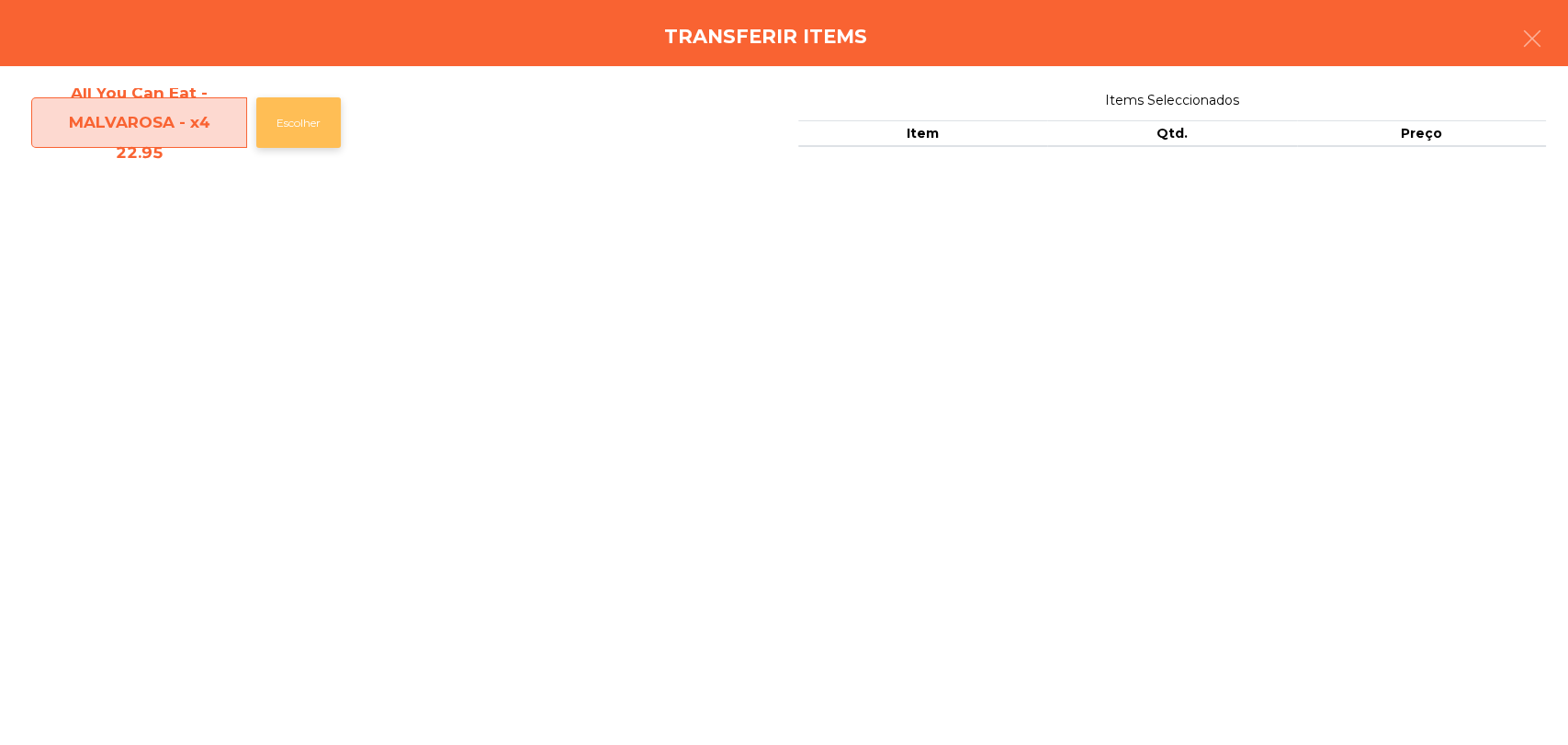
click at [326, 134] on button "Escolher" at bounding box center [298, 122] width 84 height 50
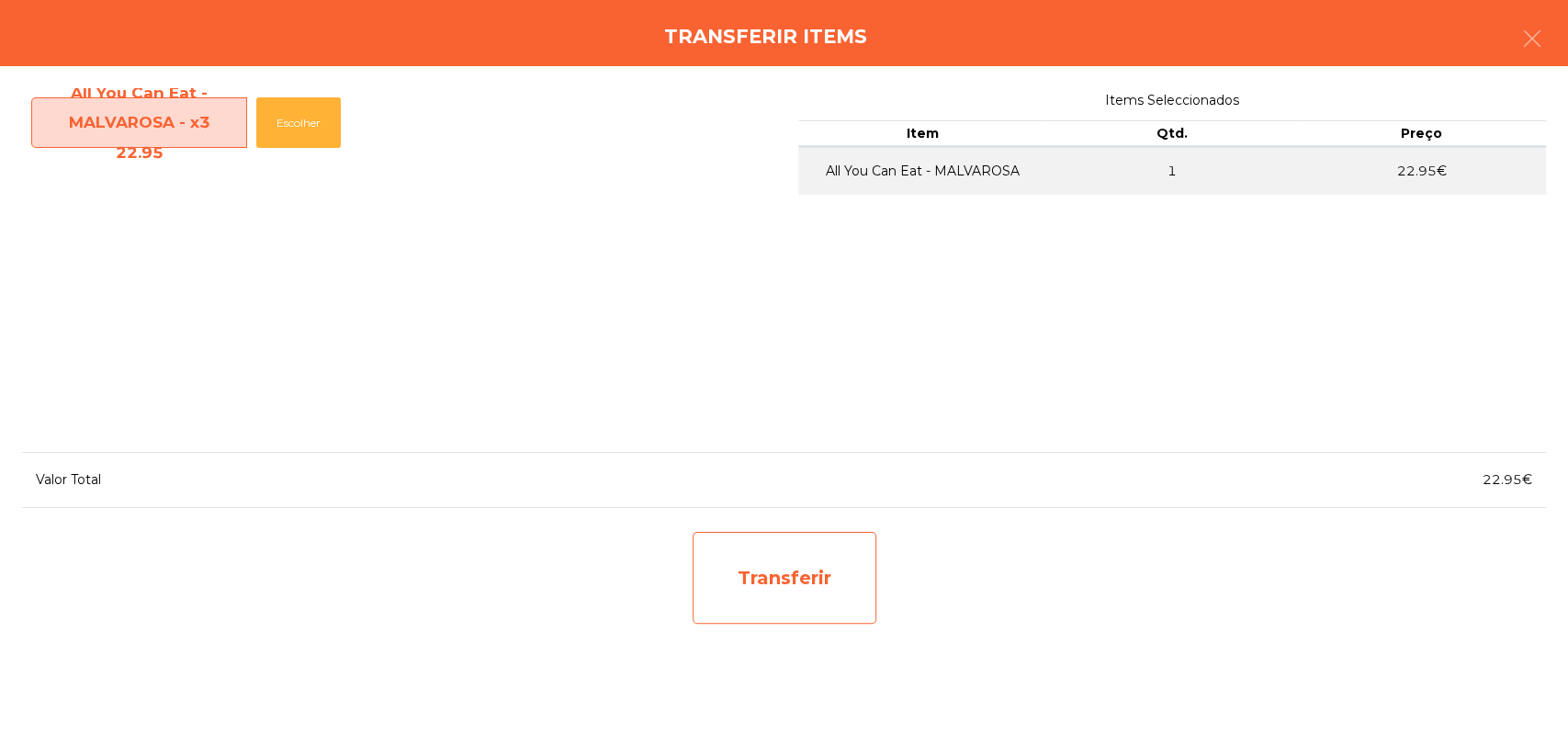
click at [813, 612] on div "Transferir" at bounding box center [784, 578] width 184 height 92
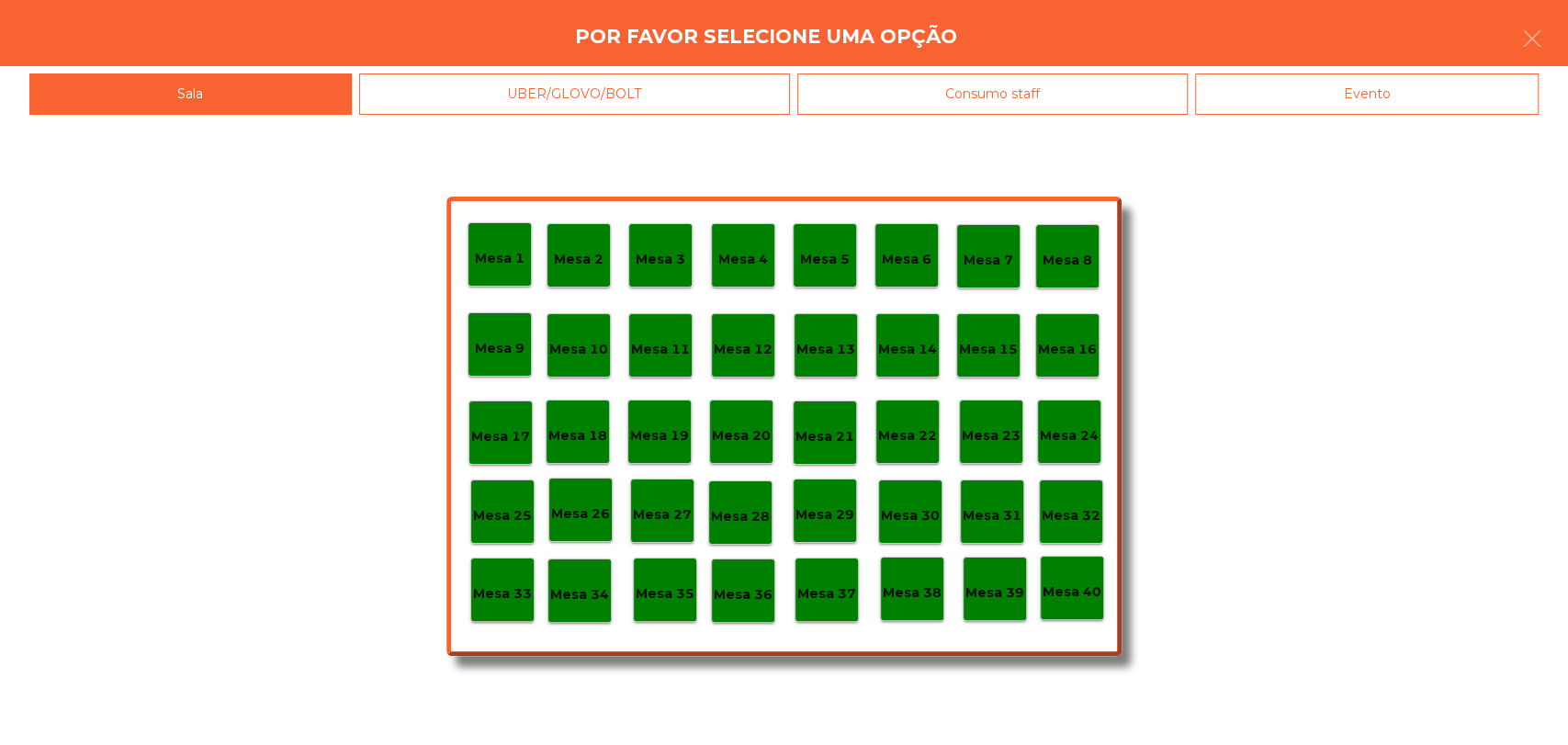
click at [1337, 75] on div "Evento" at bounding box center [1367, 94] width 344 height 41
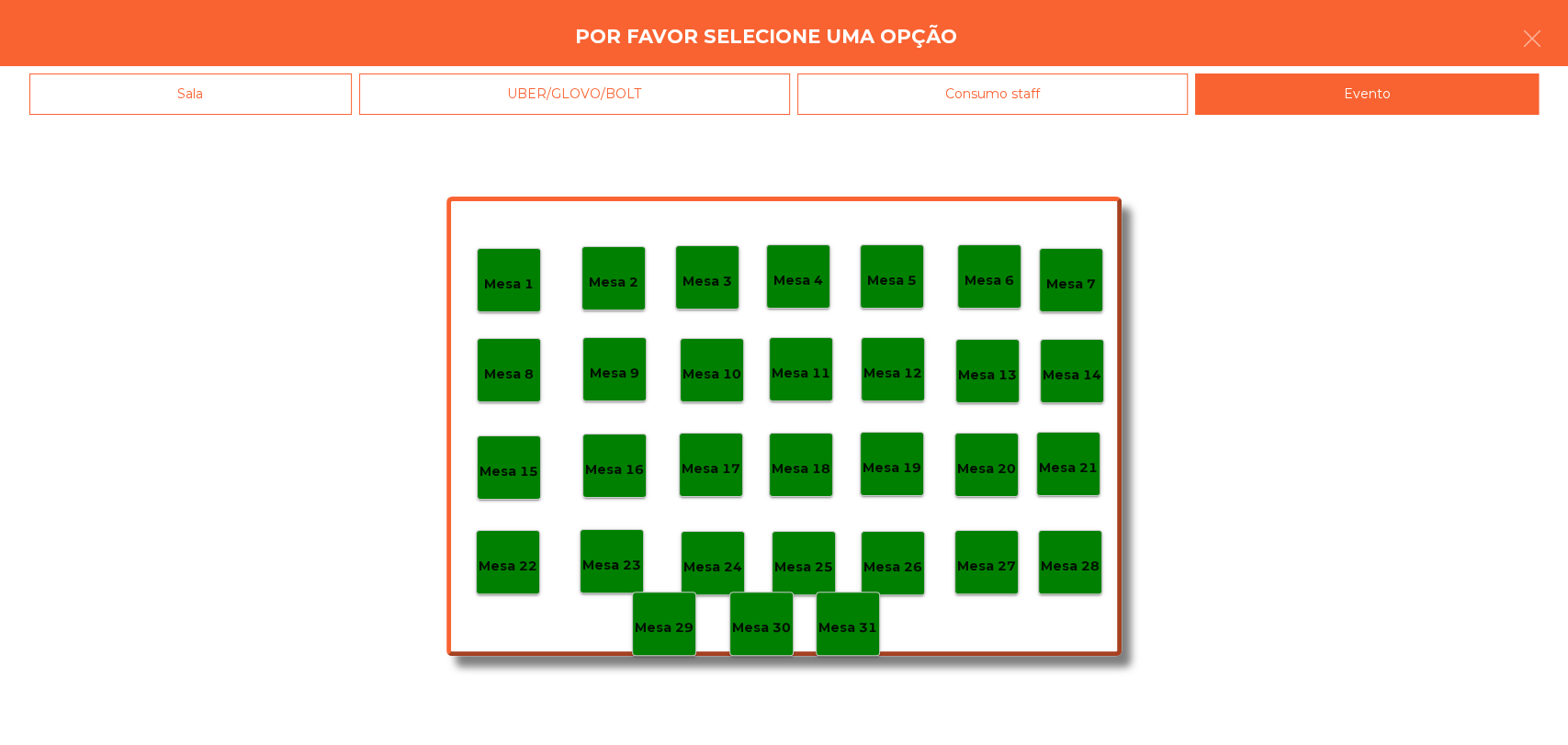
click at [1067, 564] on p "Mesa 28" at bounding box center [1070, 566] width 59 height 22
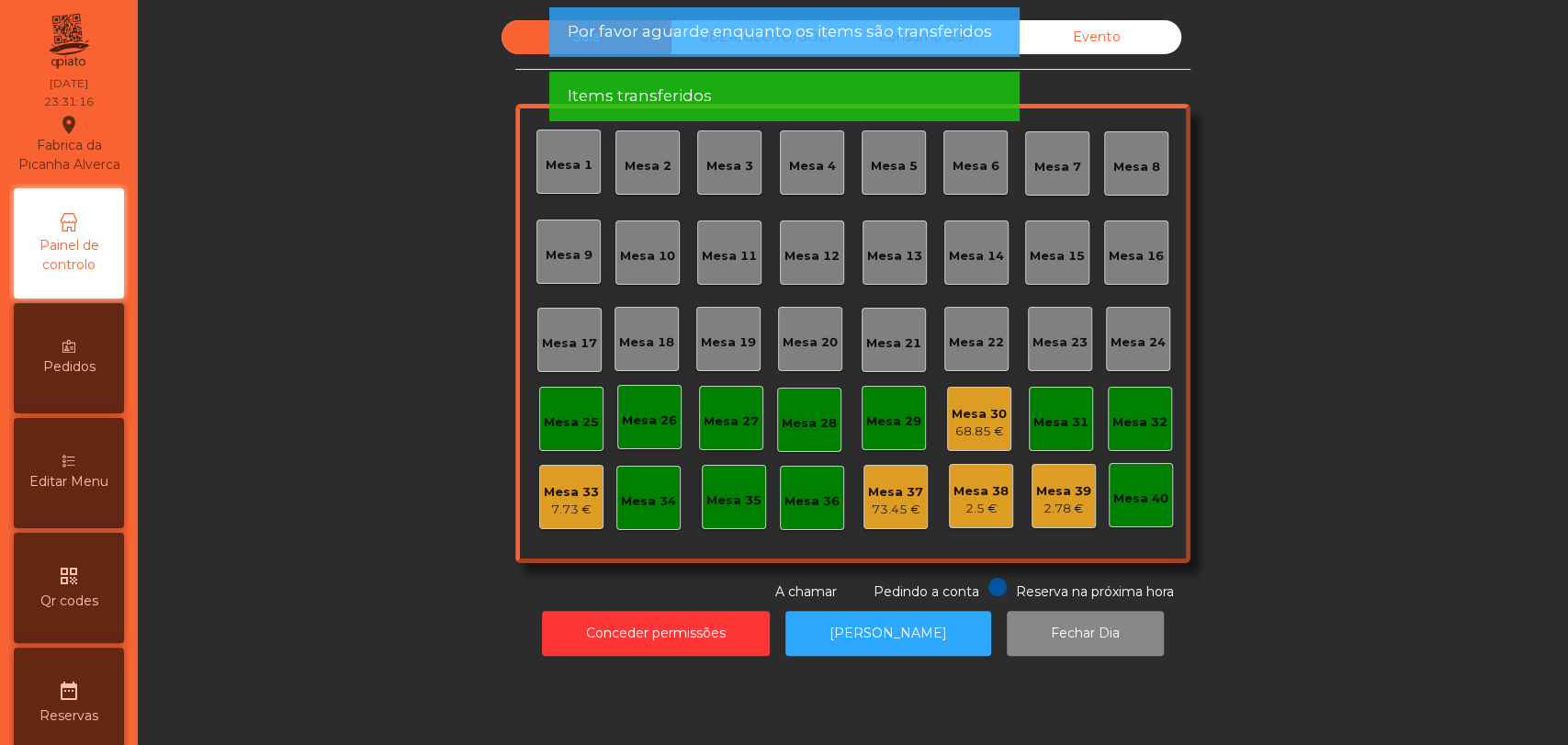
click at [1088, 42] on div "Evento" at bounding box center [1096, 37] width 170 height 34
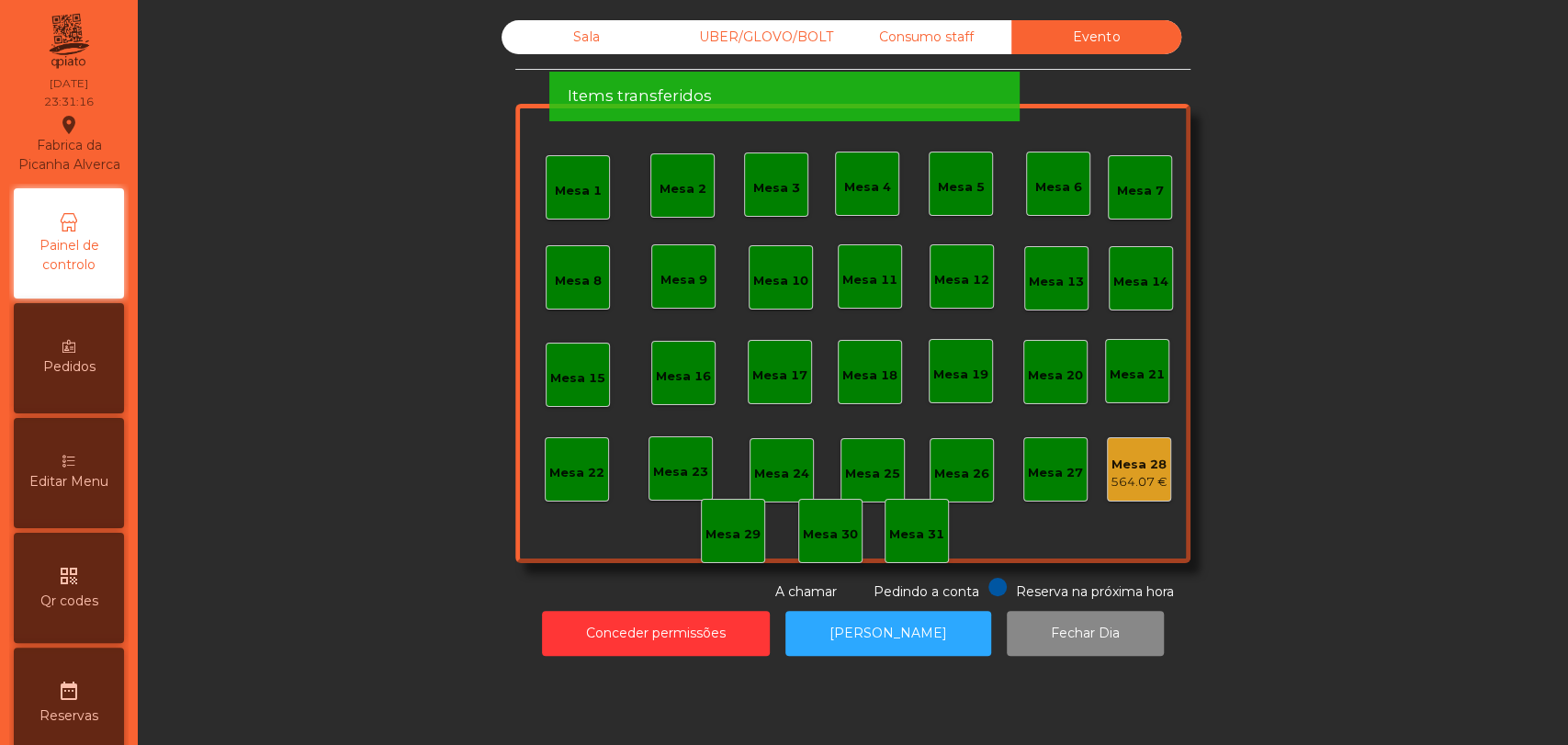
click at [1124, 469] on div "Mesa 28" at bounding box center [1139, 464] width 57 height 19
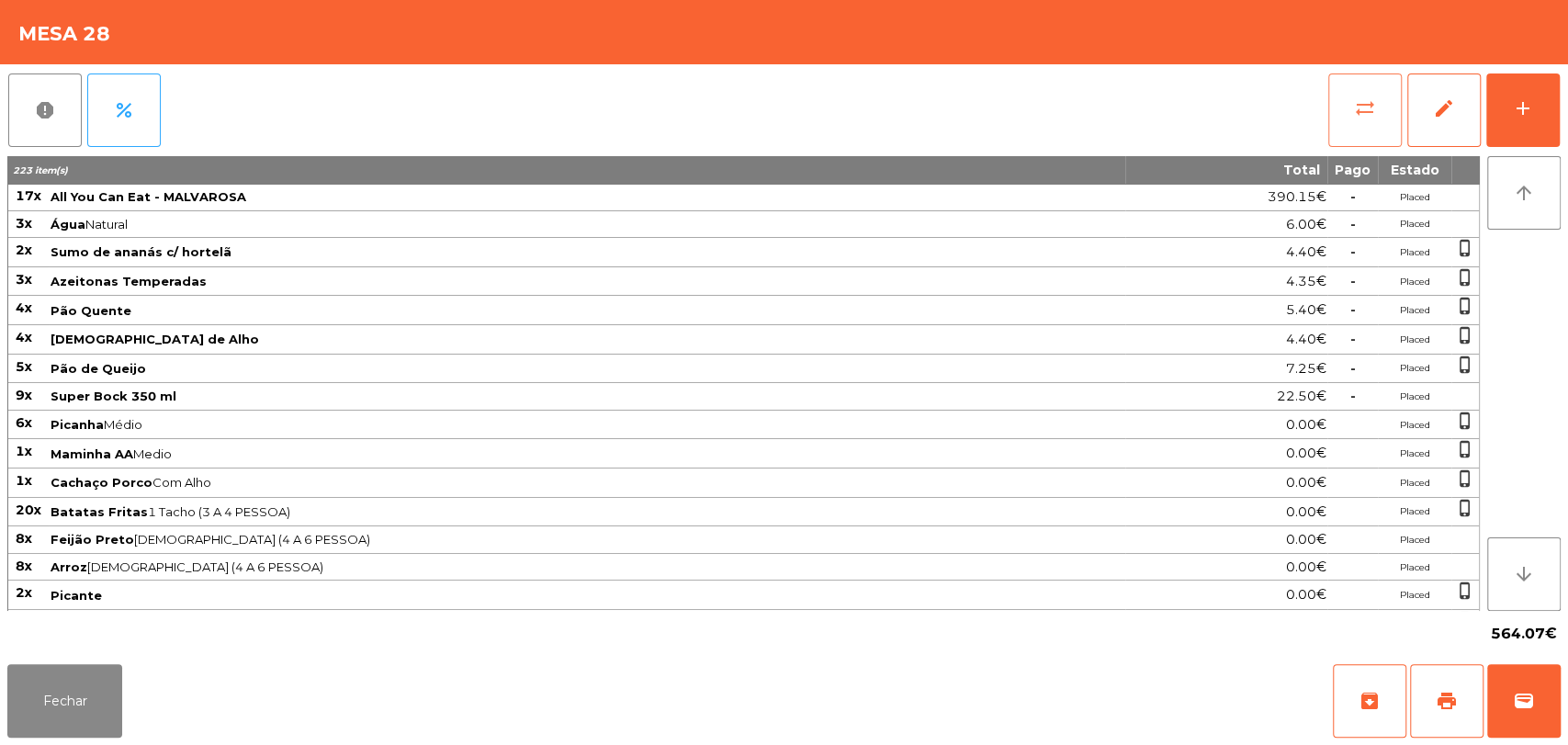
click at [1346, 105] on button "sync_alt" at bounding box center [1365, 110] width 74 height 74
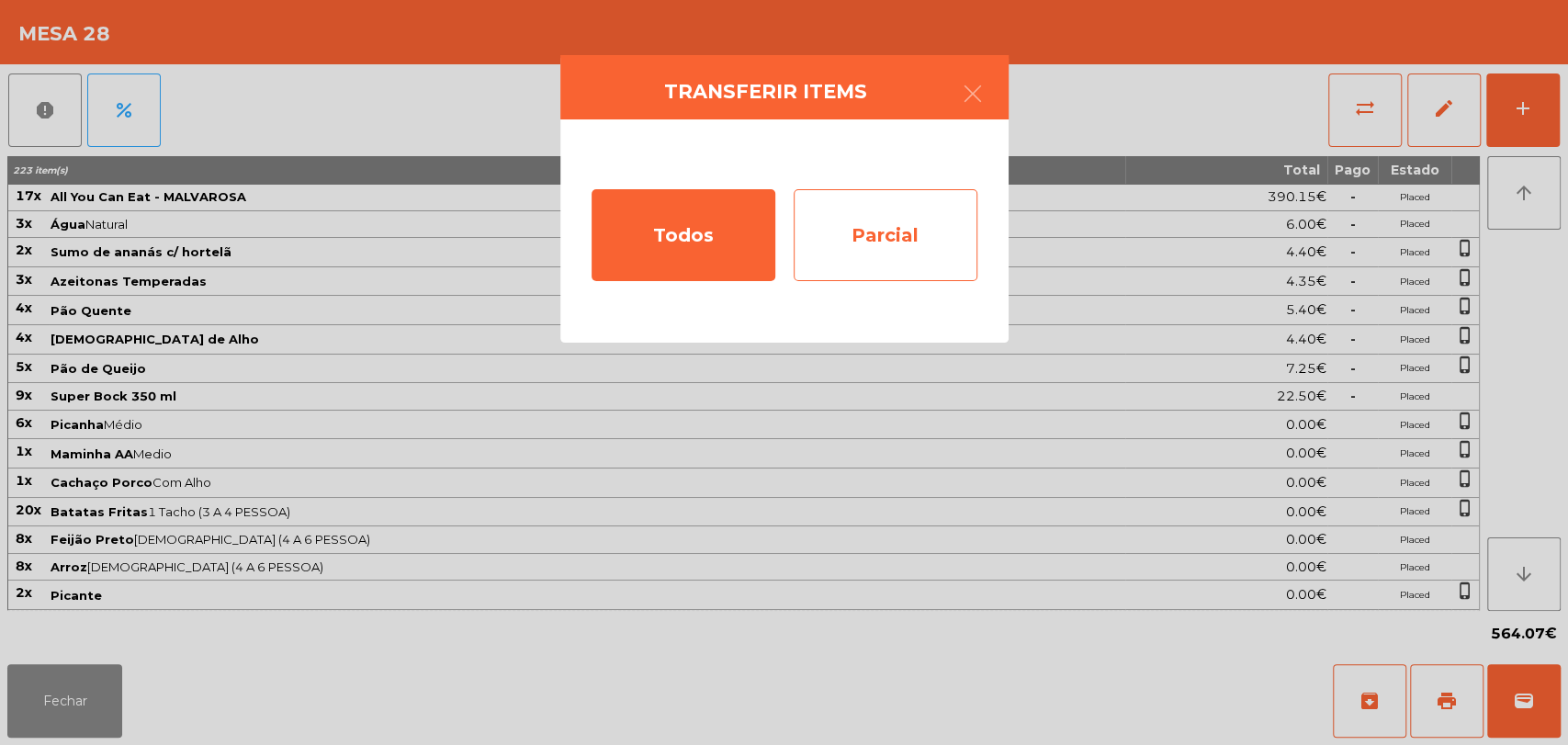
click at [967, 244] on div "Parcial" at bounding box center [885, 236] width 184 height 92
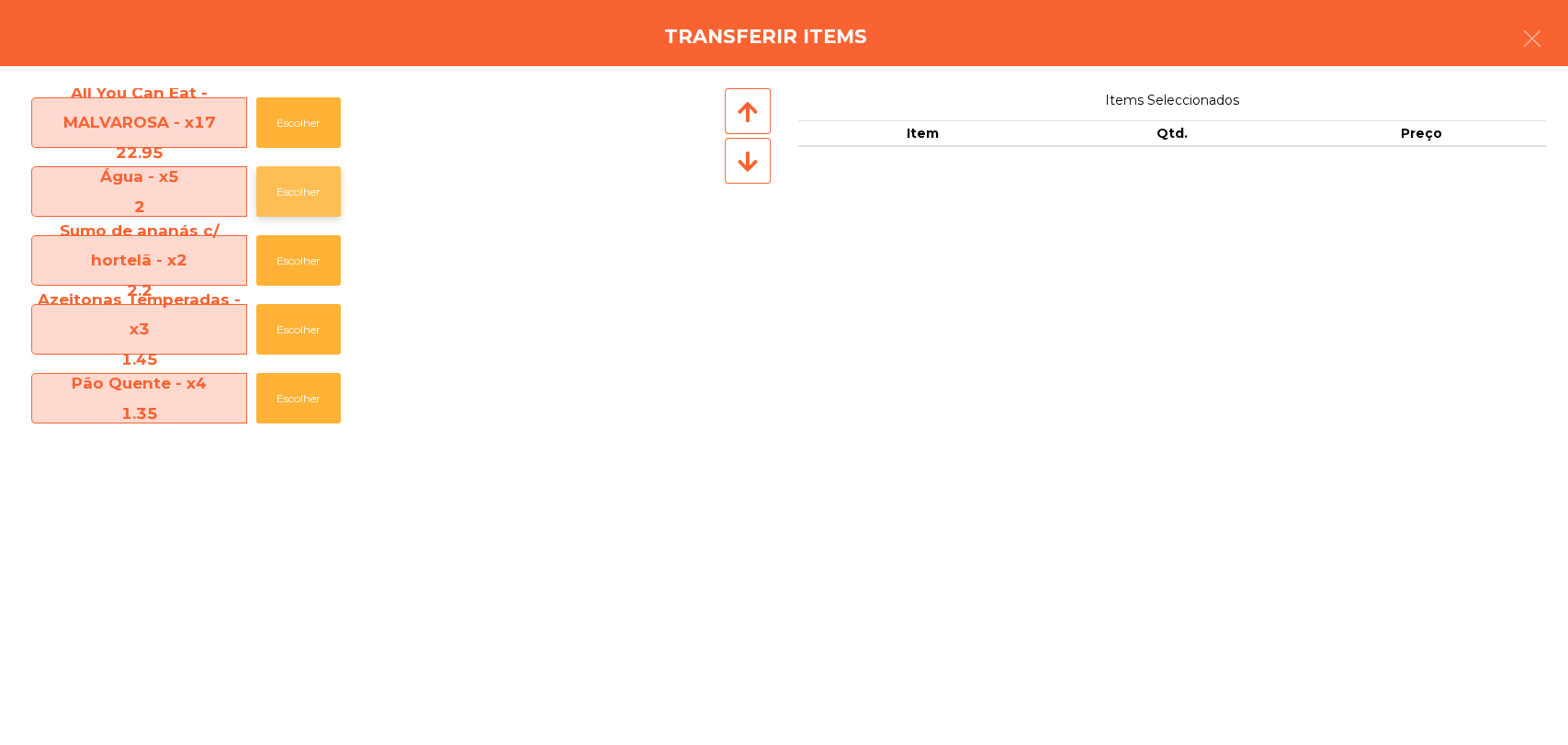
click at [298, 172] on button "Escolher" at bounding box center [298, 190] width 84 height 50
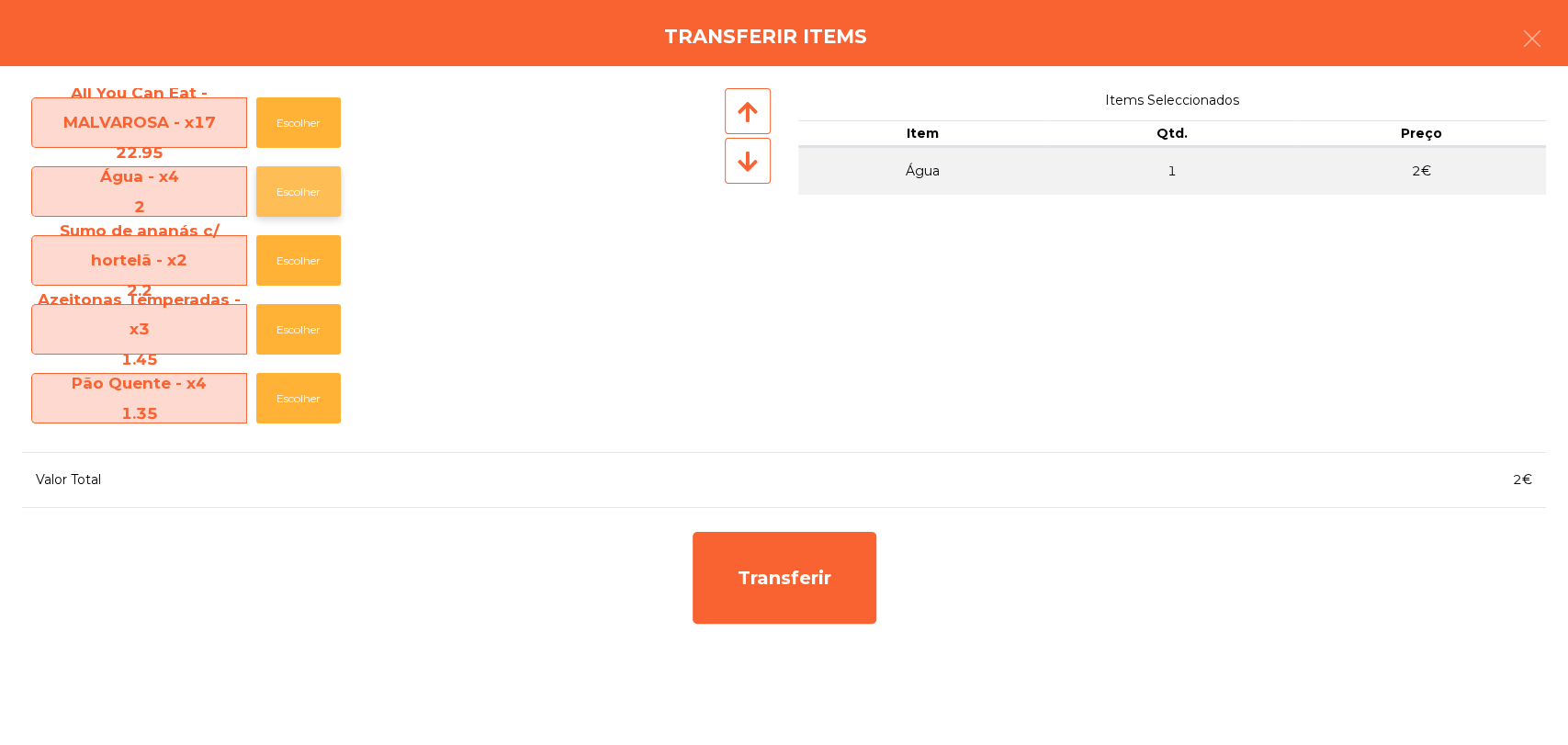
click at [298, 172] on button "Escolher" at bounding box center [298, 190] width 84 height 50
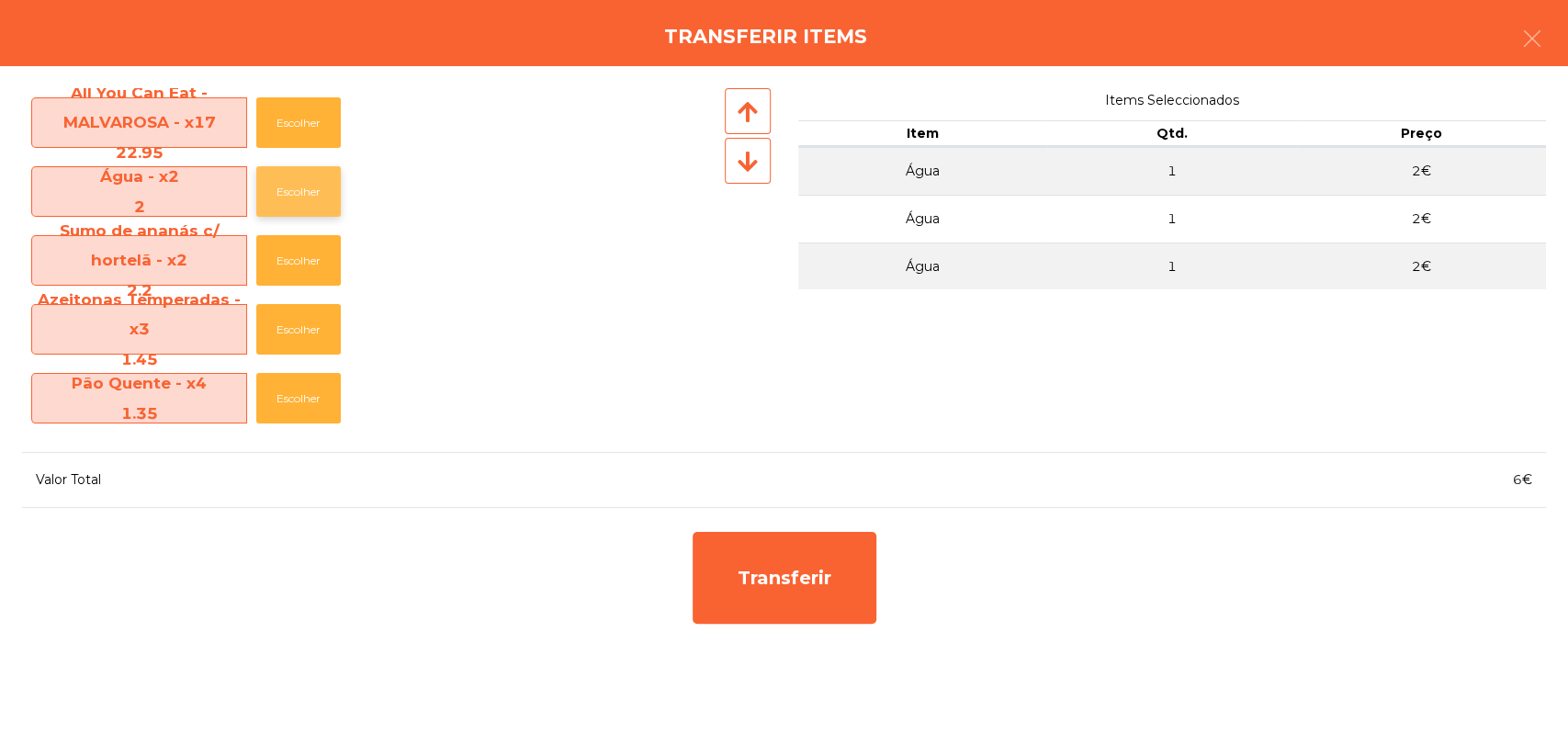
click at [298, 172] on button "Escolher" at bounding box center [298, 190] width 84 height 50
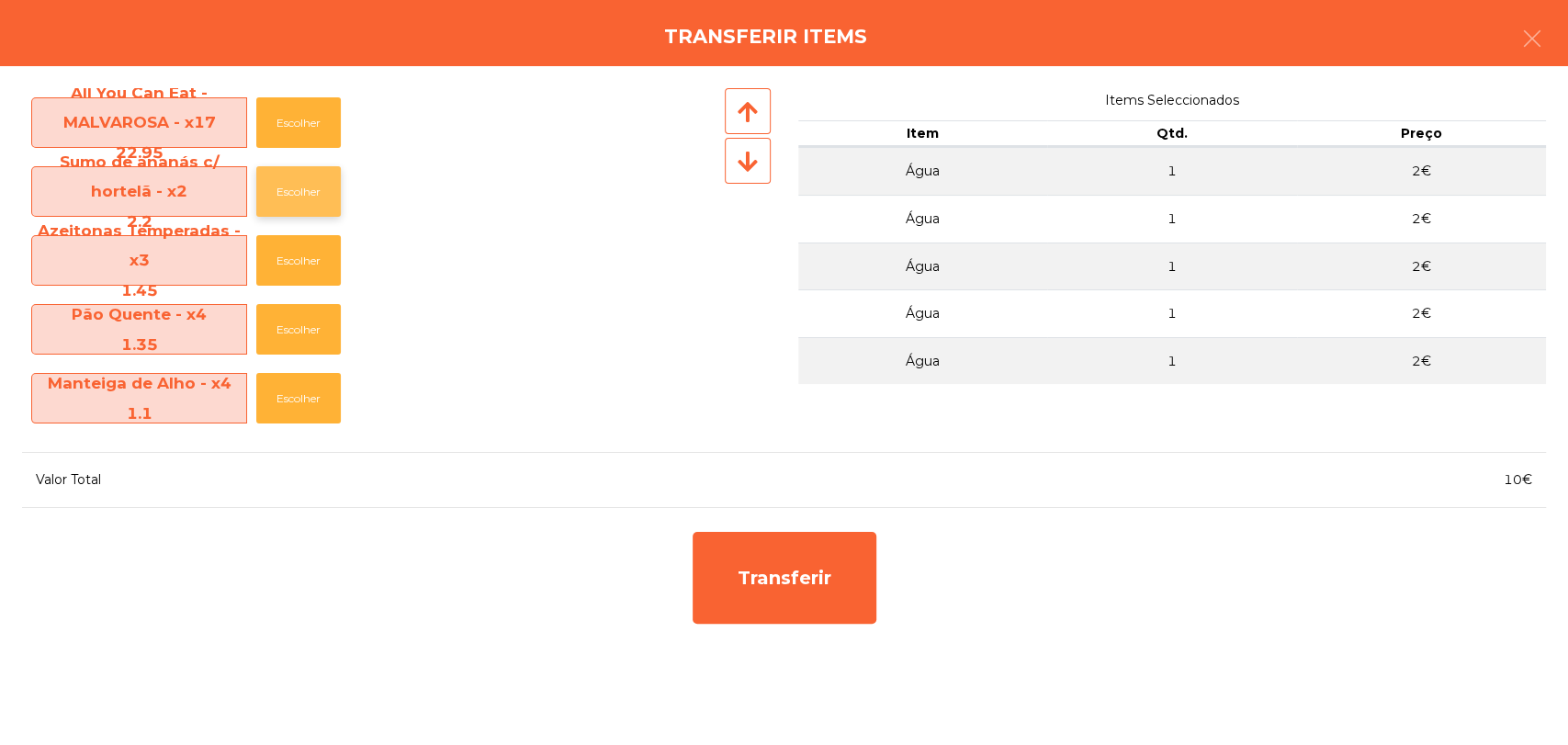
click at [299, 195] on button "Escolher" at bounding box center [298, 190] width 84 height 50
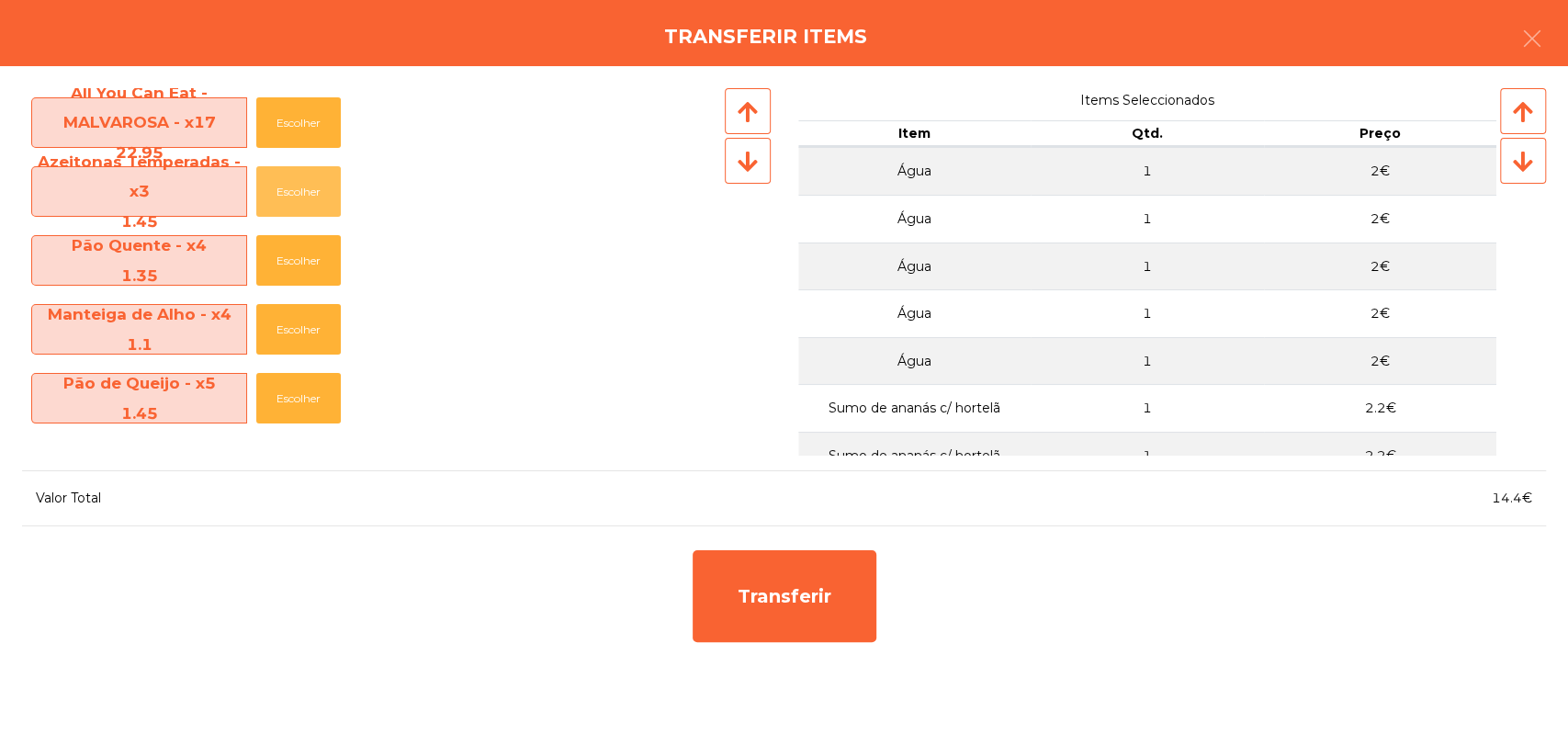
click at [299, 195] on button "Escolher" at bounding box center [298, 190] width 84 height 50
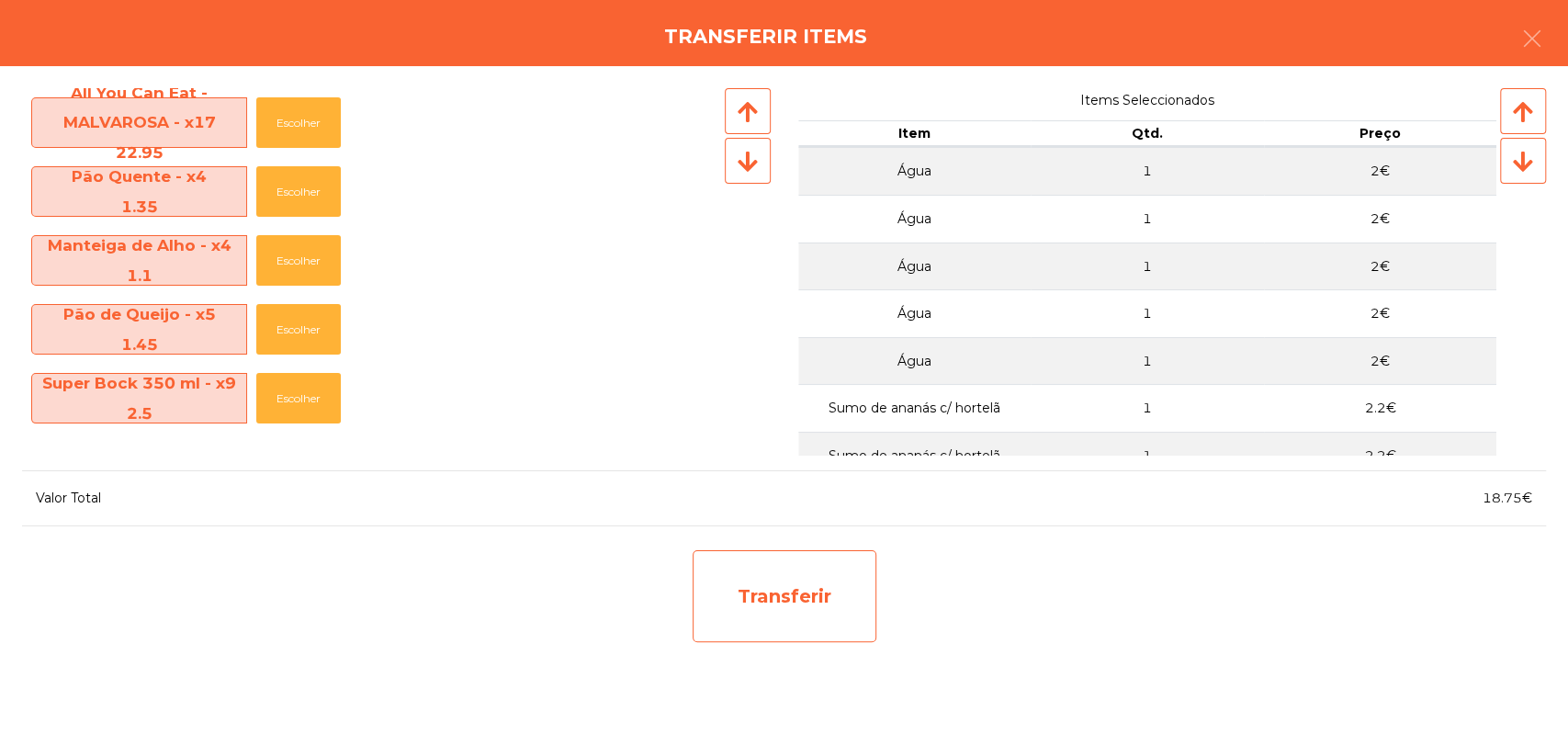
click at [806, 619] on div "Transferir" at bounding box center [784, 596] width 184 height 92
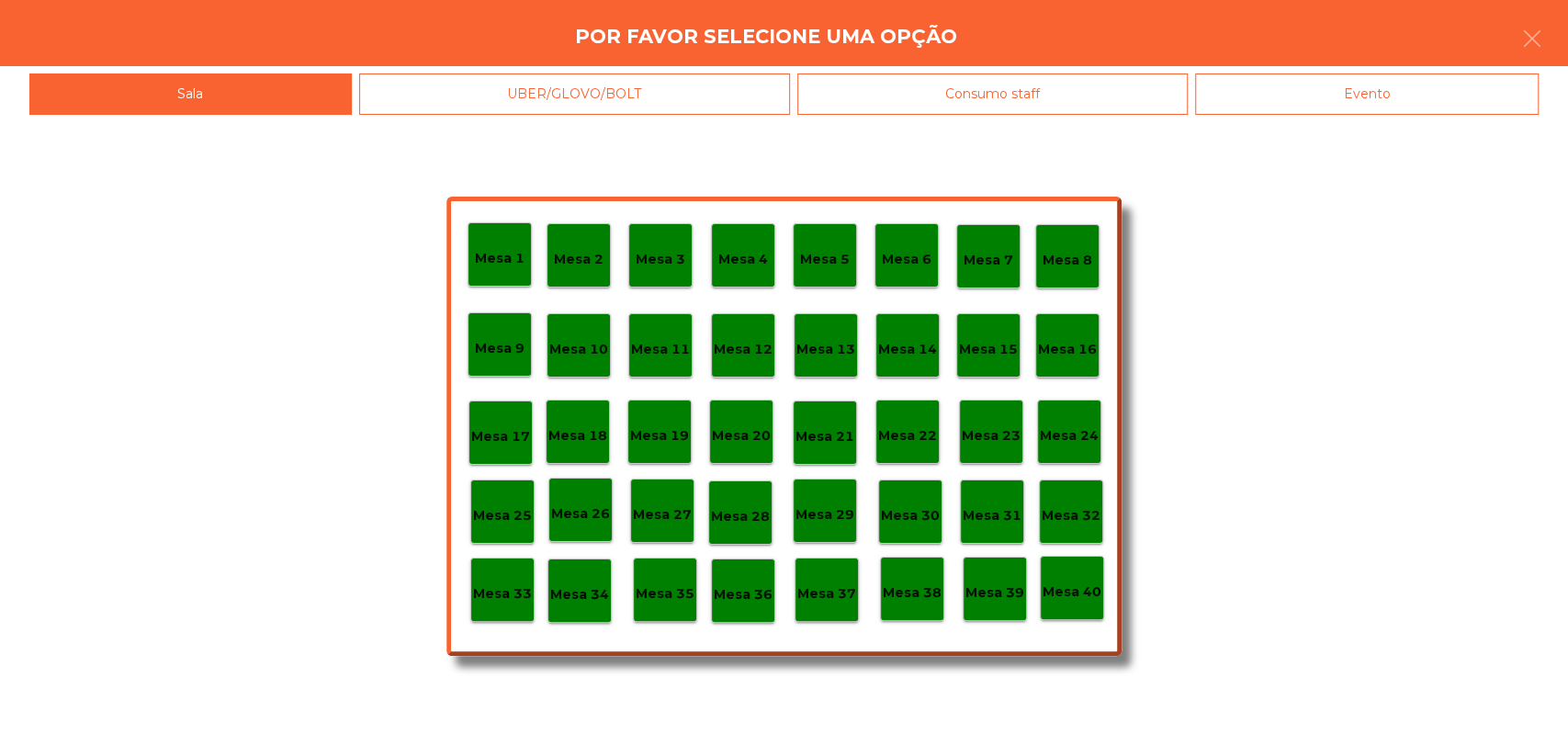
click at [900, 510] on p "Mesa 30" at bounding box center [910, 516] width 59 height 22
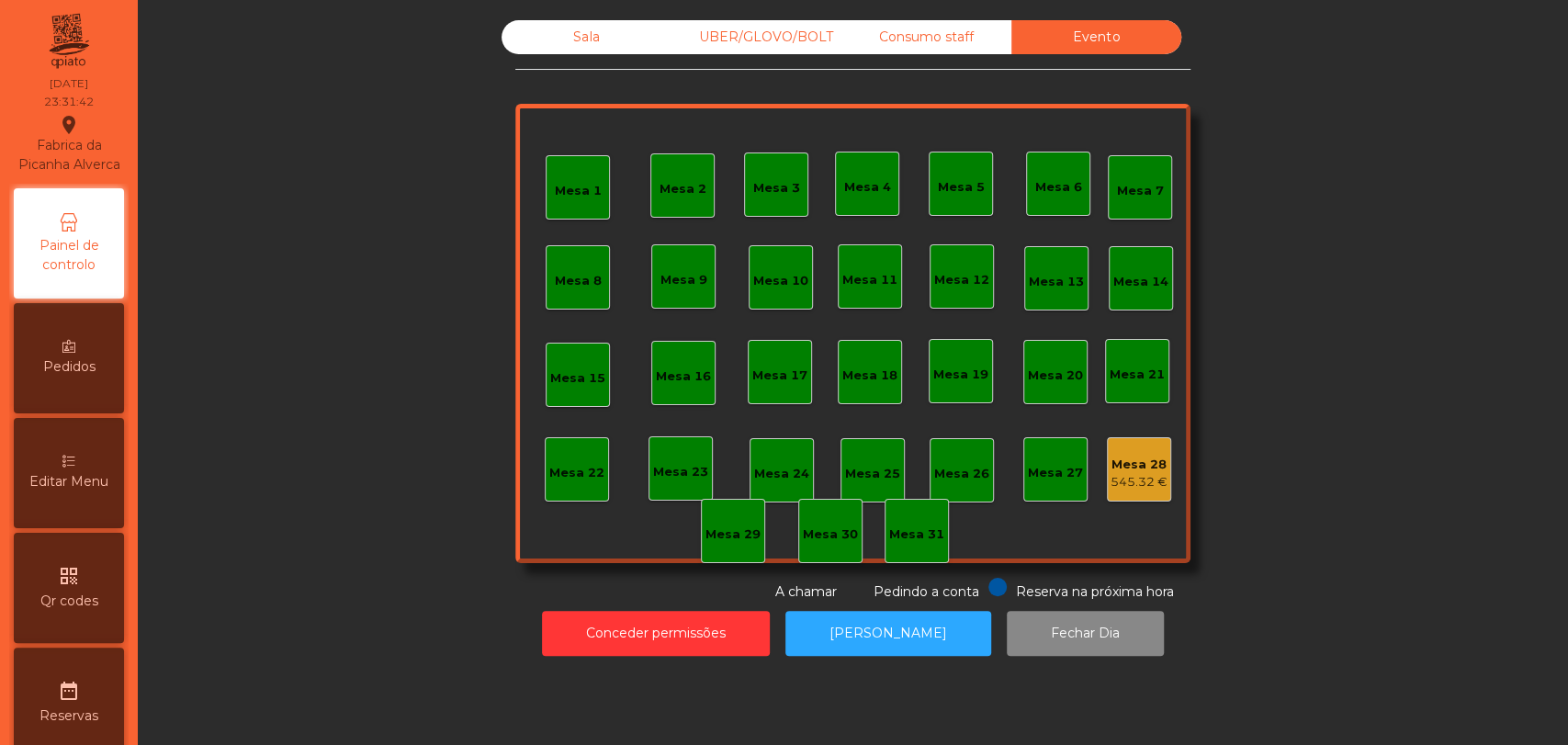
click at [1145, 485] on div "545.32 €" at bounding box center [1139, 482] width 57 height 19
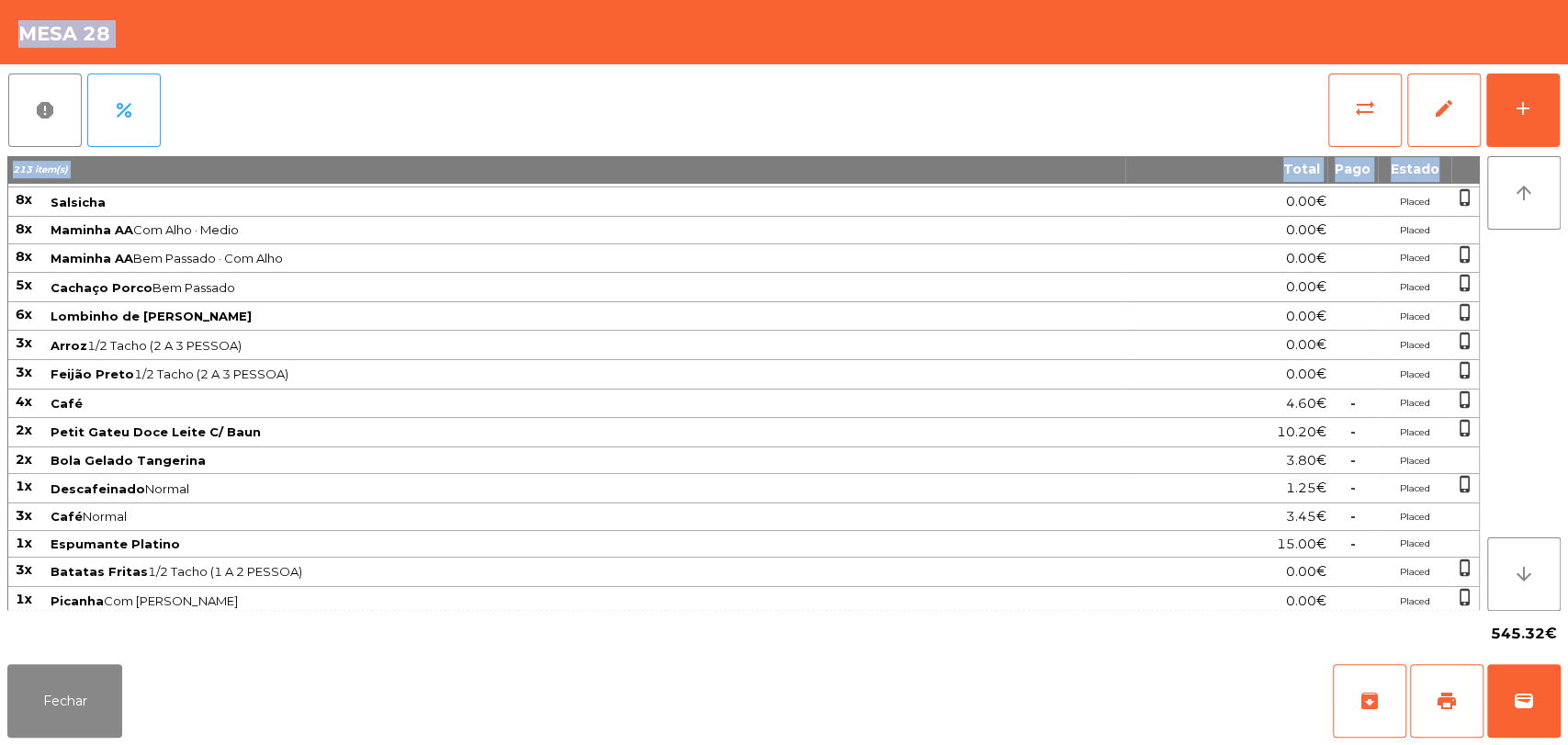
scroll to position [955, 0]
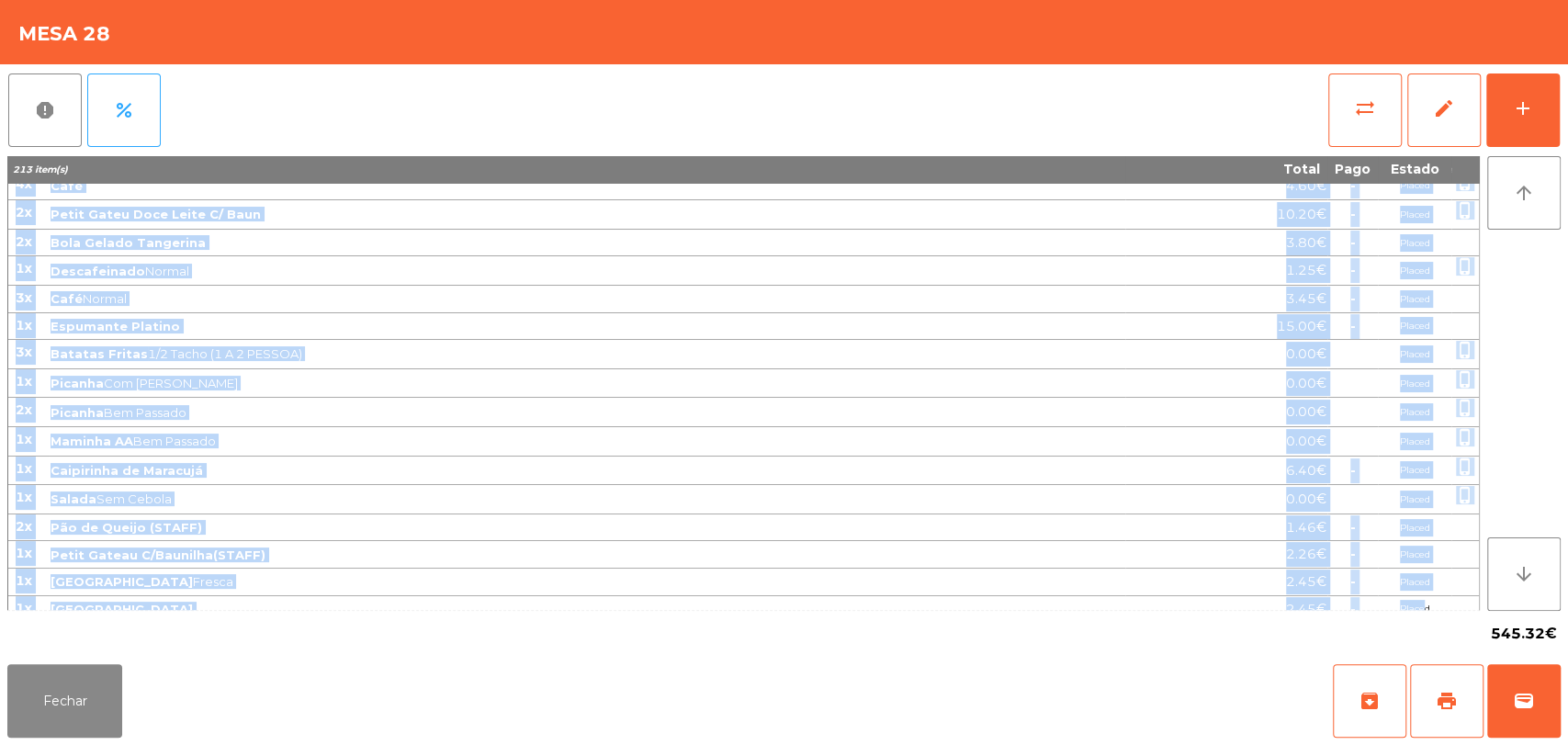
drag, startPoint x: 16, startPoint y: 200, endPoint x: 1426, endPoint y: 598, distance: 1465.1
copy tbody "45l Ips Dol Sit Ame - CONSECTET 904.97€ - Adipis 9e Sed Doeius 4.90€ - Tempor i…"
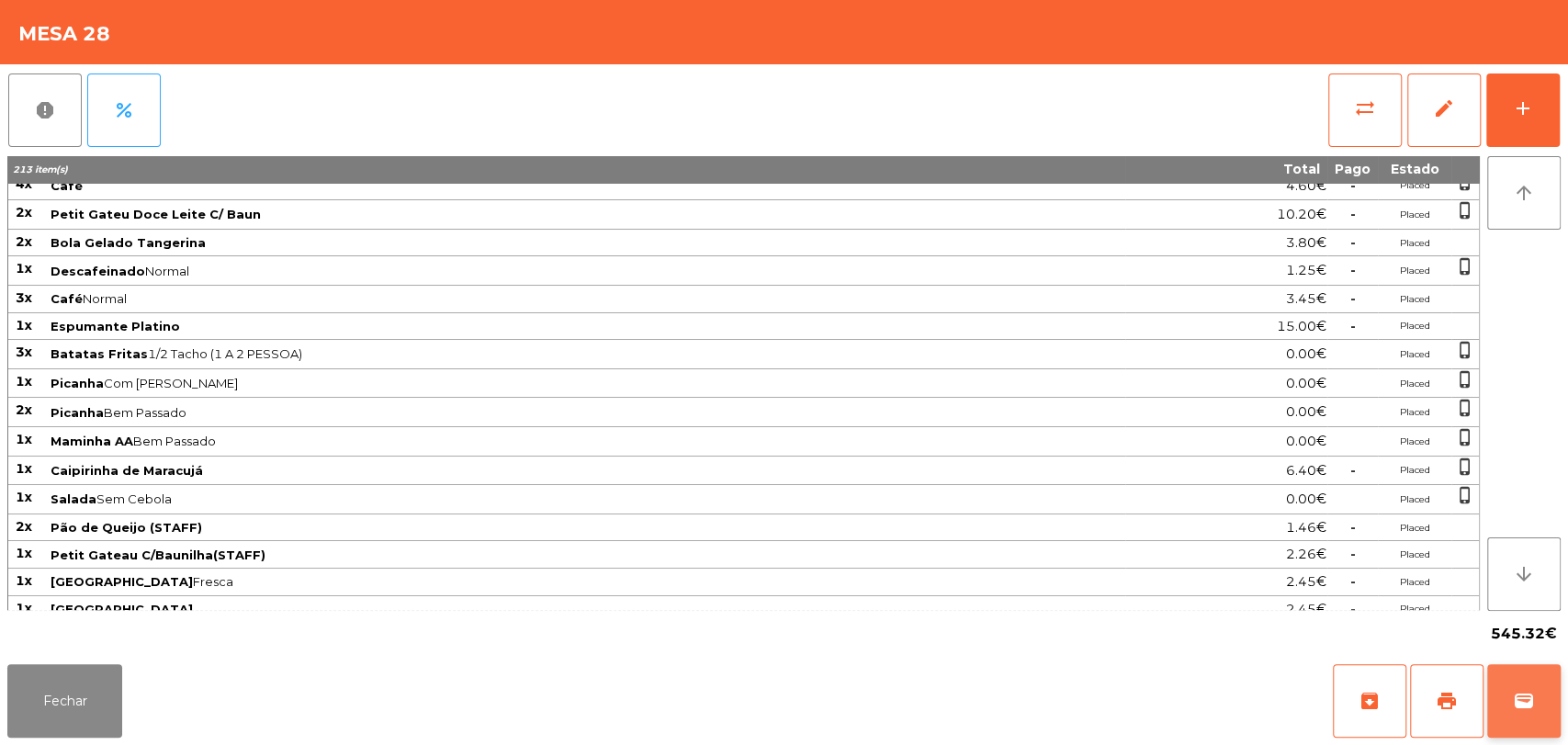
click at [1508, 701] on button "wallet" at bounding box center [1524, 700] width 74 height 74
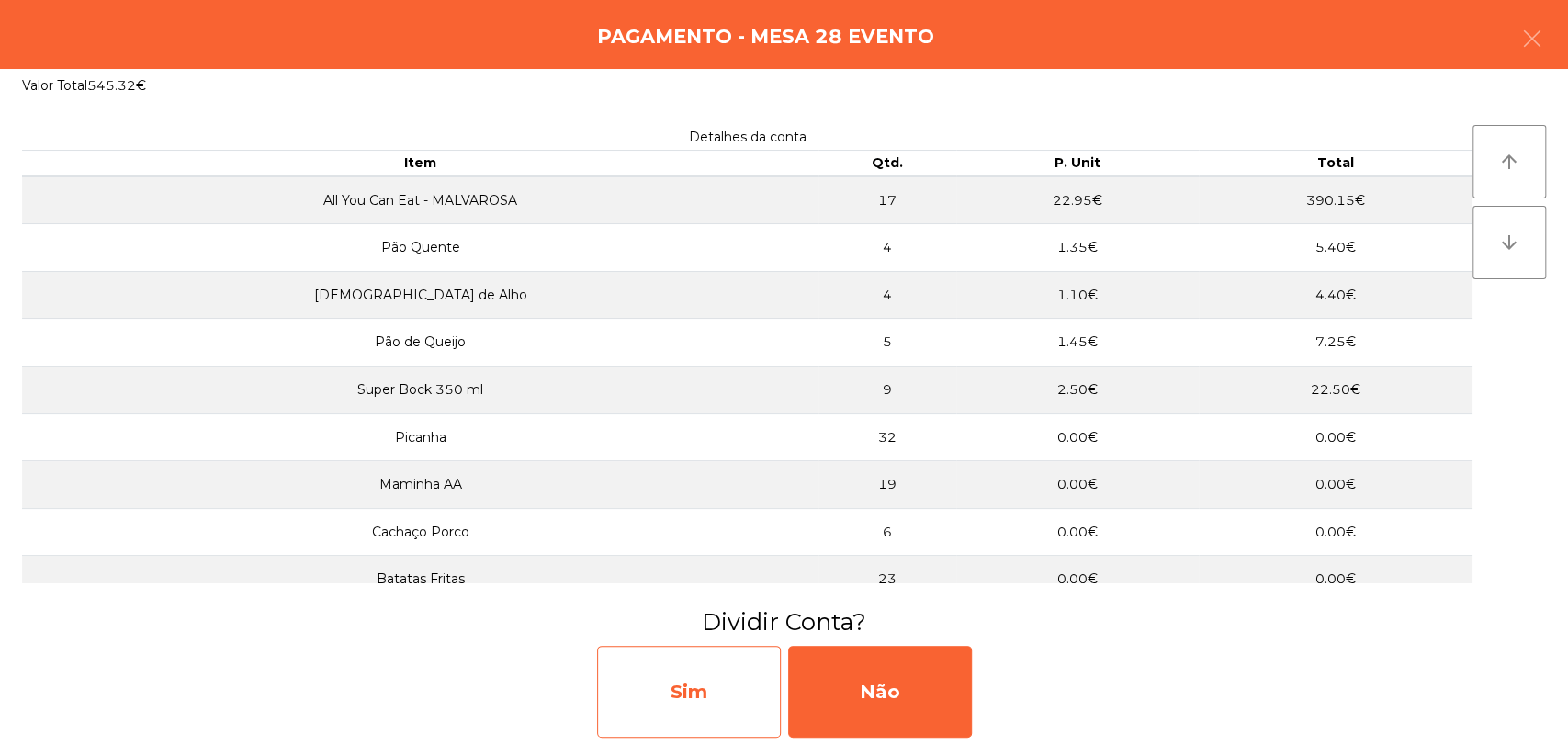
click at [700, 668] on div "Sim" at bounding box center [688, 692] width 184 height 92
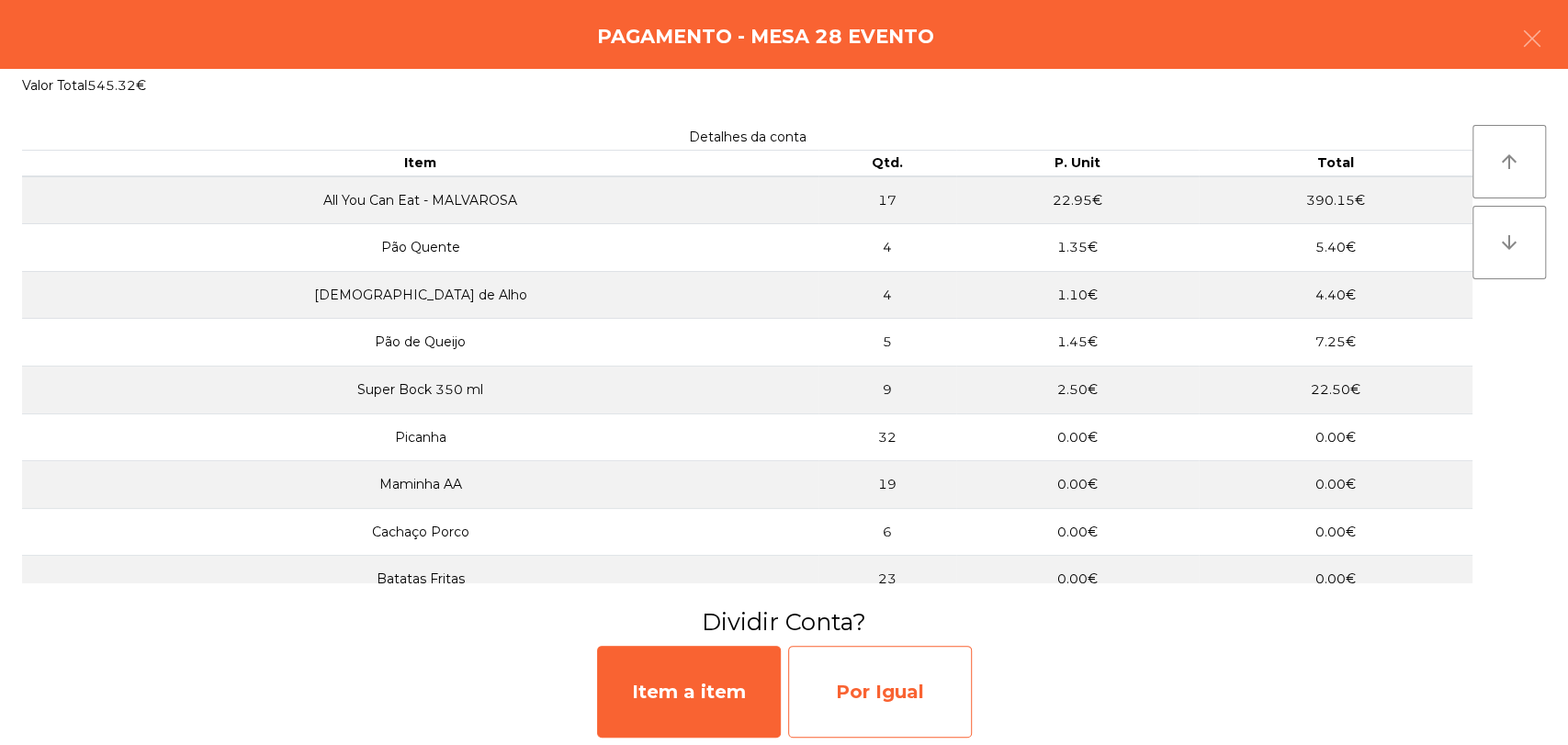
click at [885, 681] on div "Por Igual" at bounding box center [880, 692] width 184 height 92
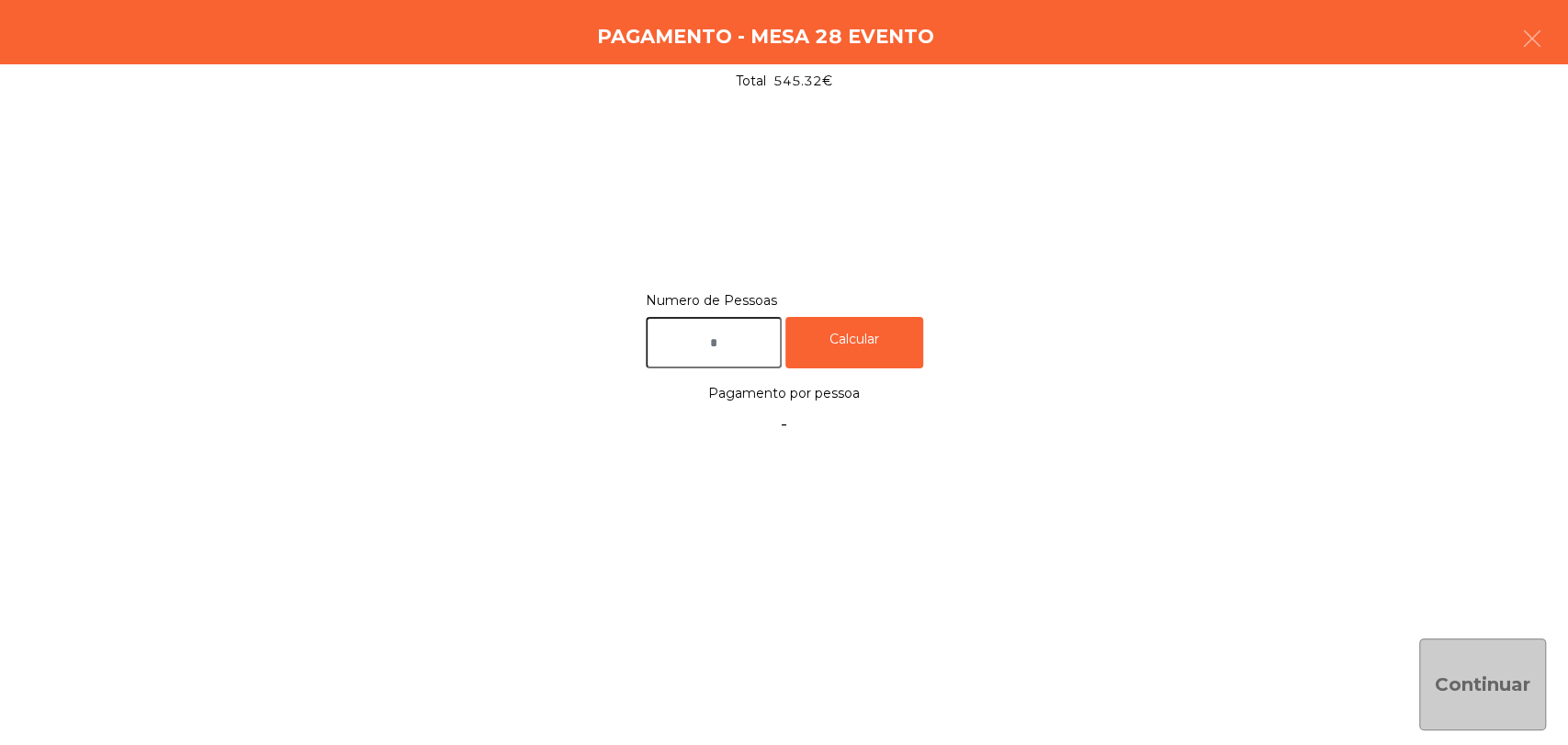
click at [764, 318] on input "text" at bounding box center [714, 343] width 135 height 52
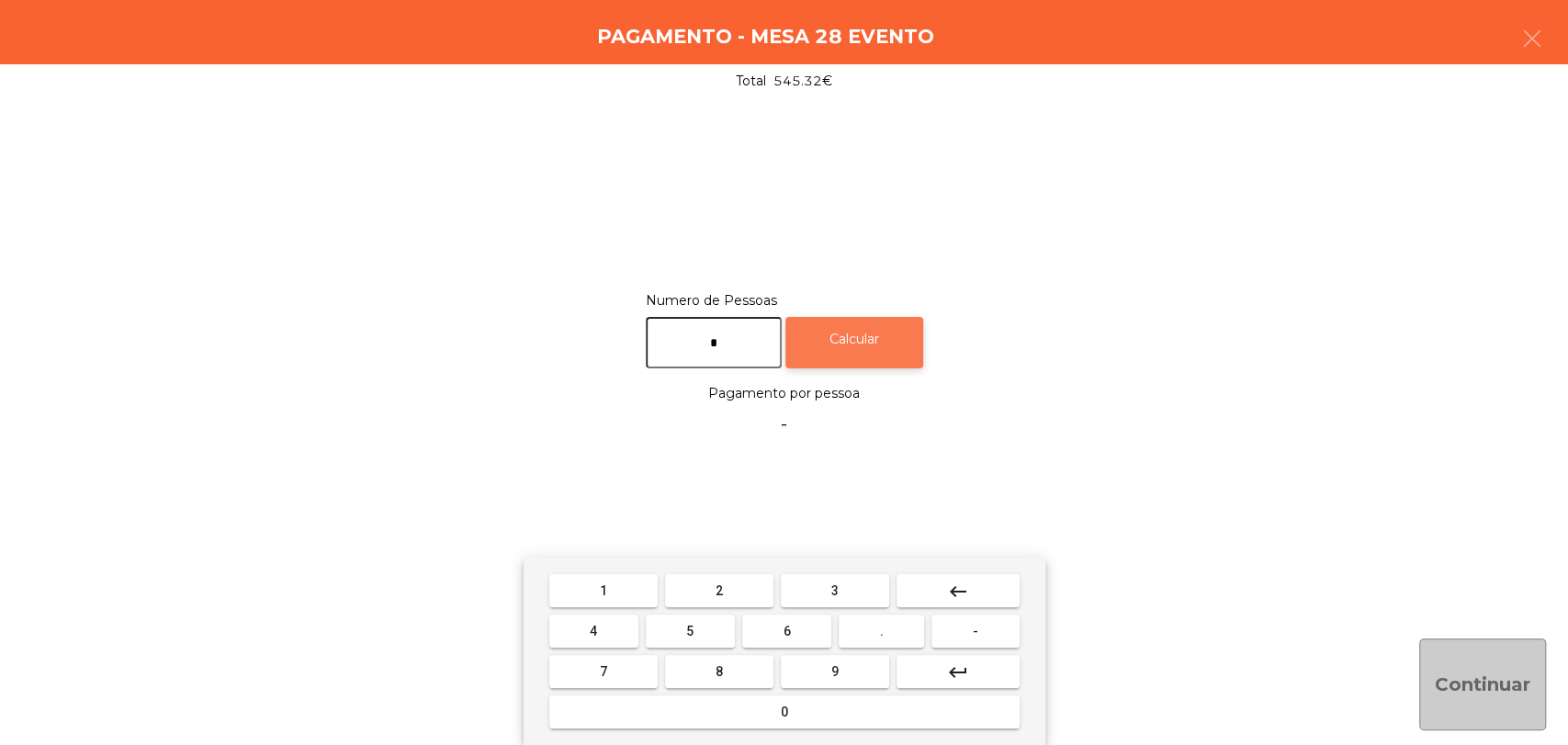
type input "*"
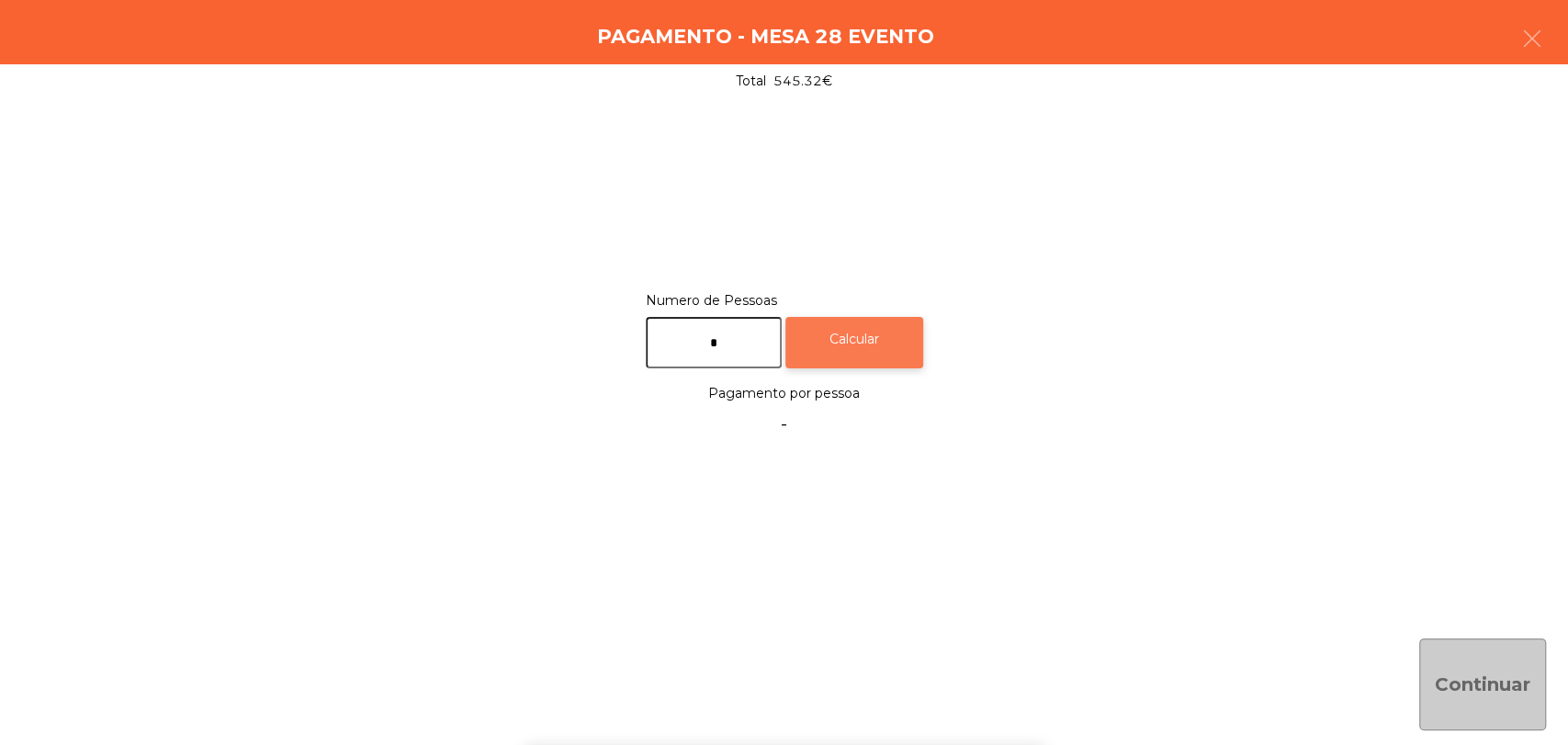
click at [857, 330] on div "Calcular" at bounding box center [854, 343] width 137 height 52
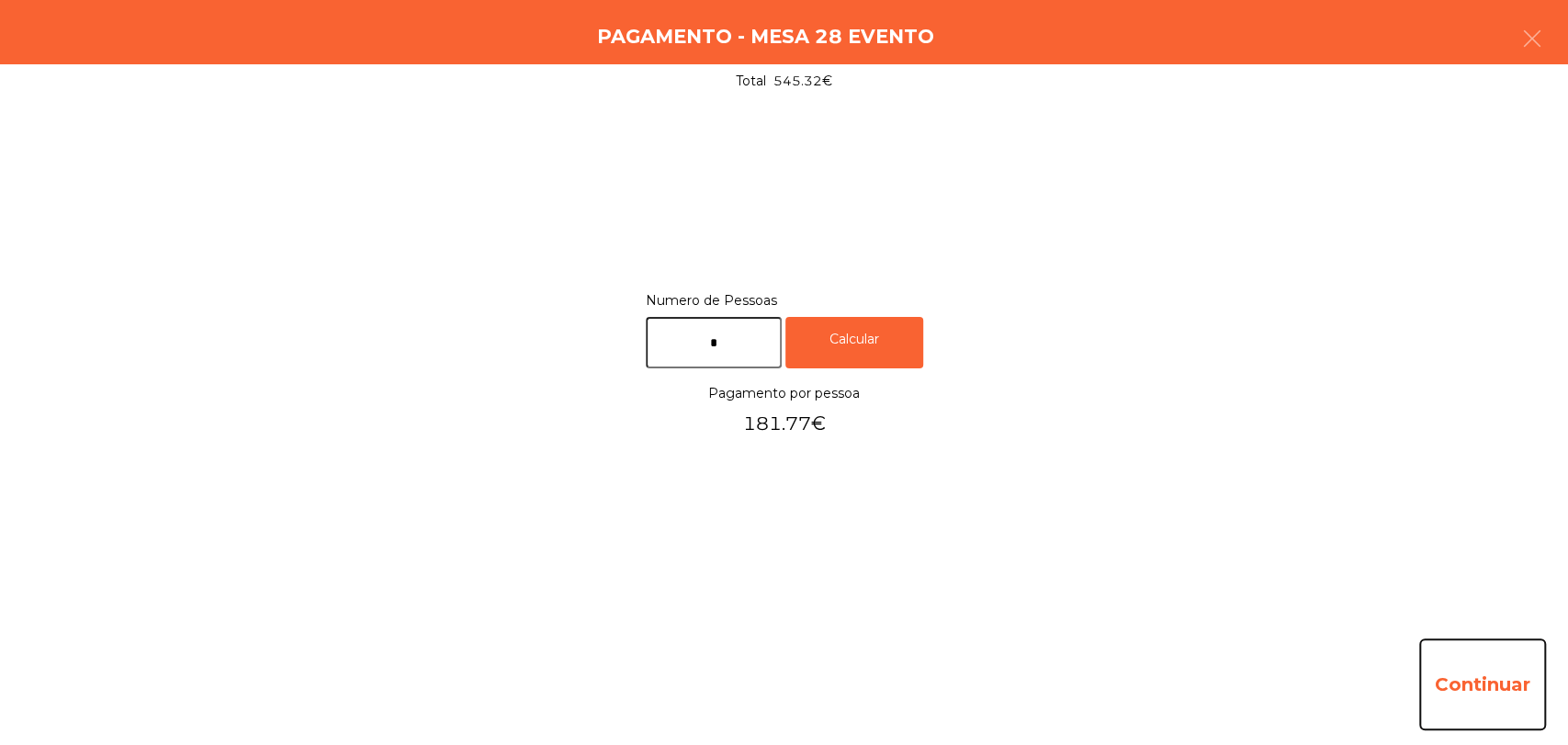
click at [1521, 670] on button "Continuar" at bounding box center [1482, 684] width 127 height 92
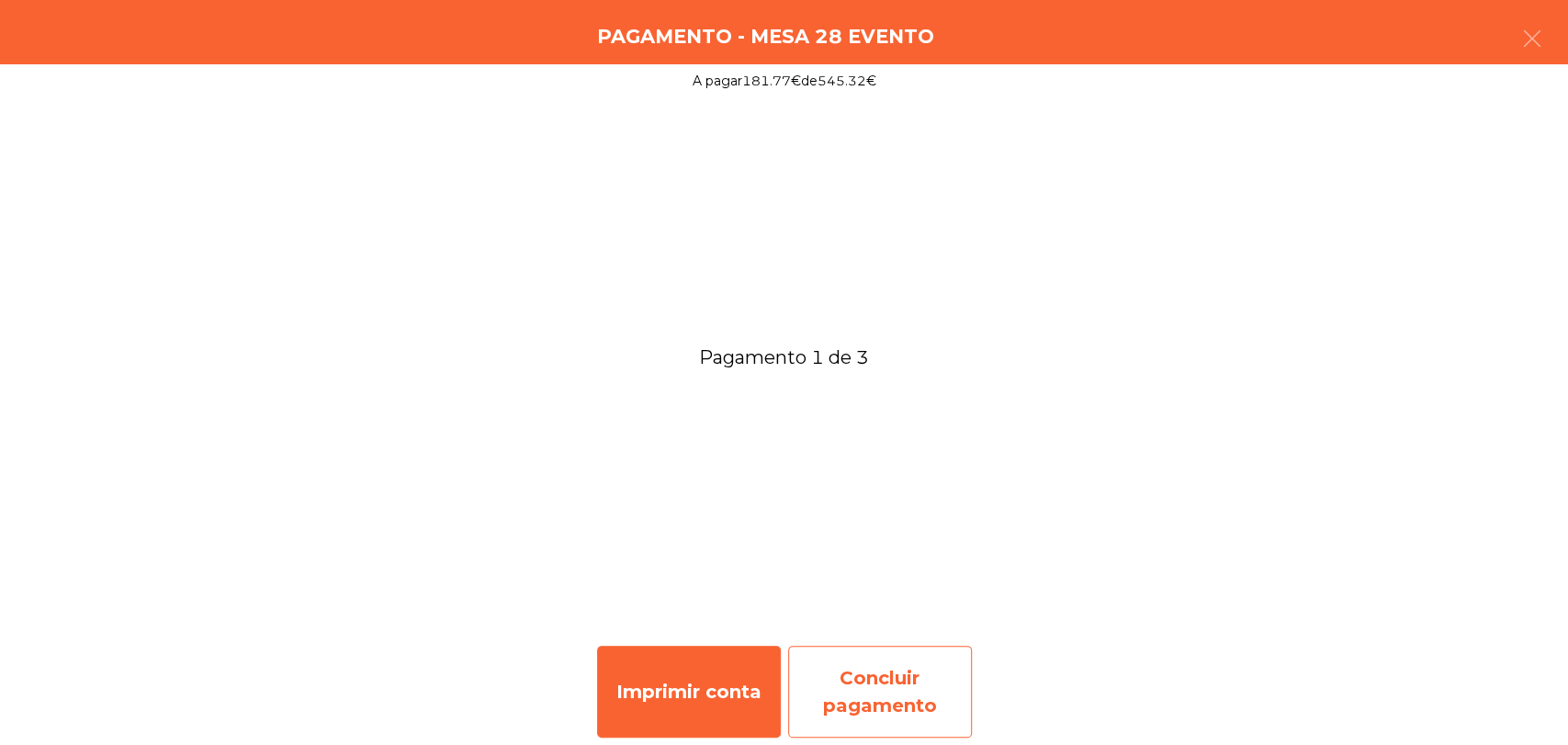
click at [901, 676] on div "Concluir pagamento" at bounding box center [880, 692] width 184 height 92
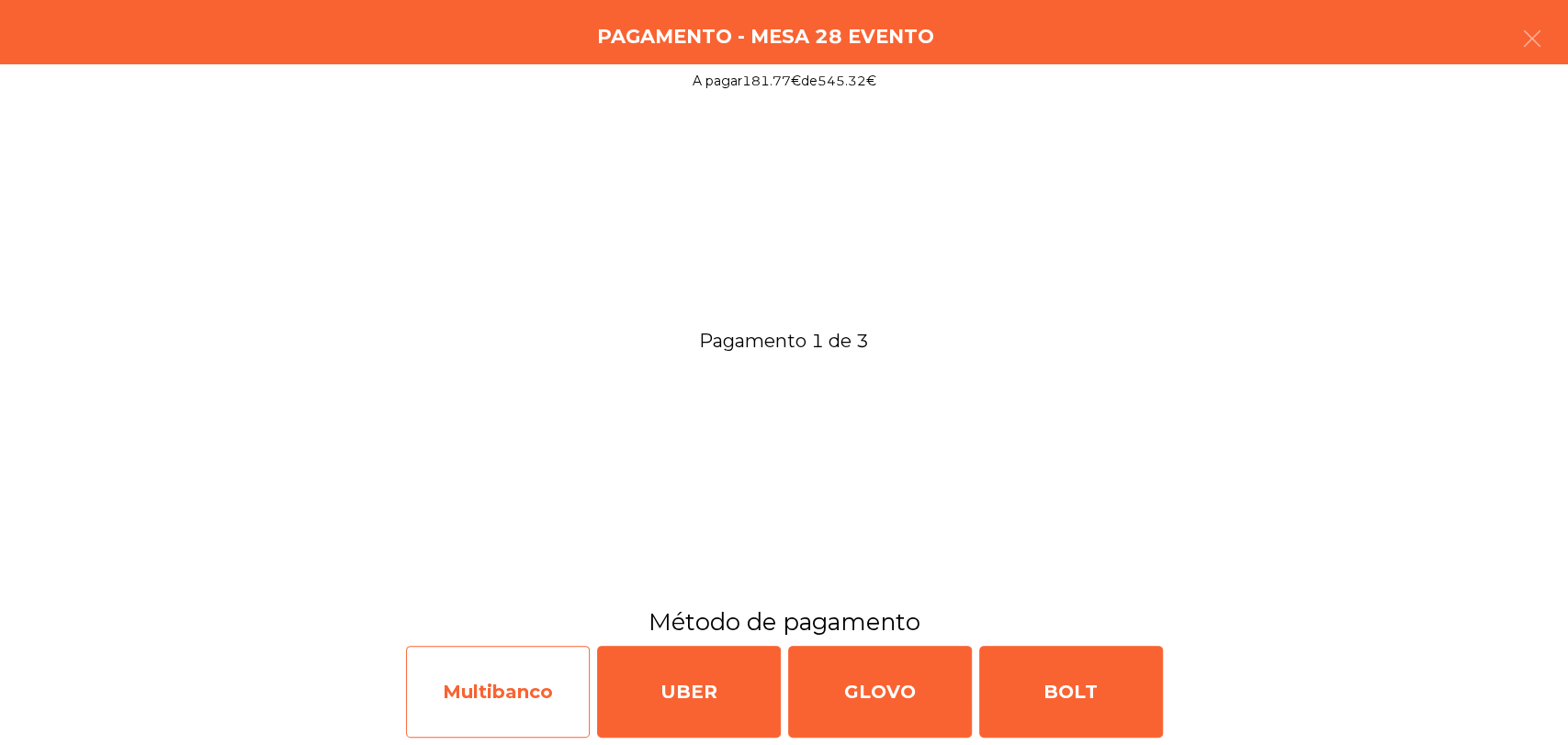
click at [557, 706] on div "Multibanco" at bounding box center [497, 692] width 184 height 92
select select "**"
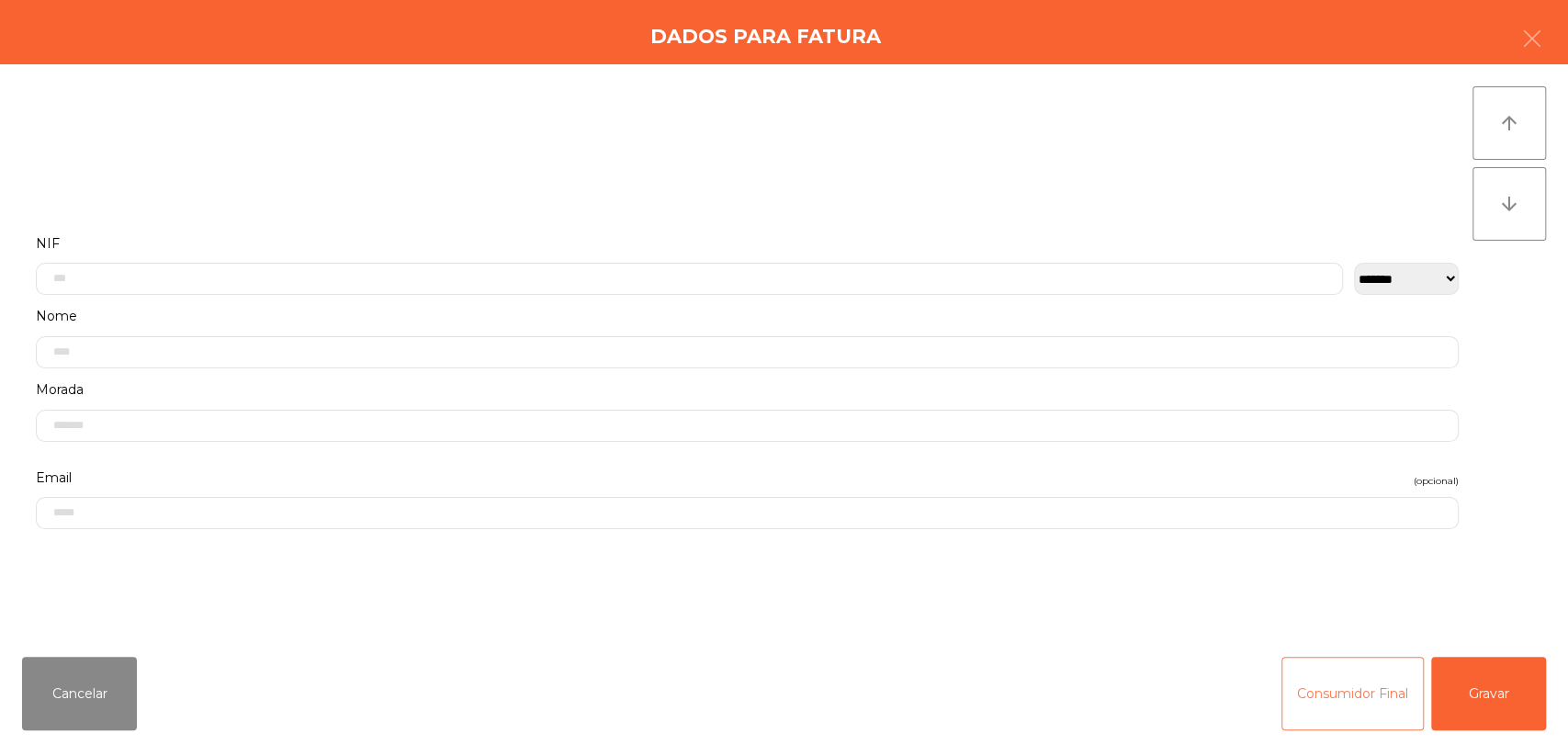
click at [1395, 687] on button "Consumidor Final" at bounding box center [1352, 693] width 142 height 74
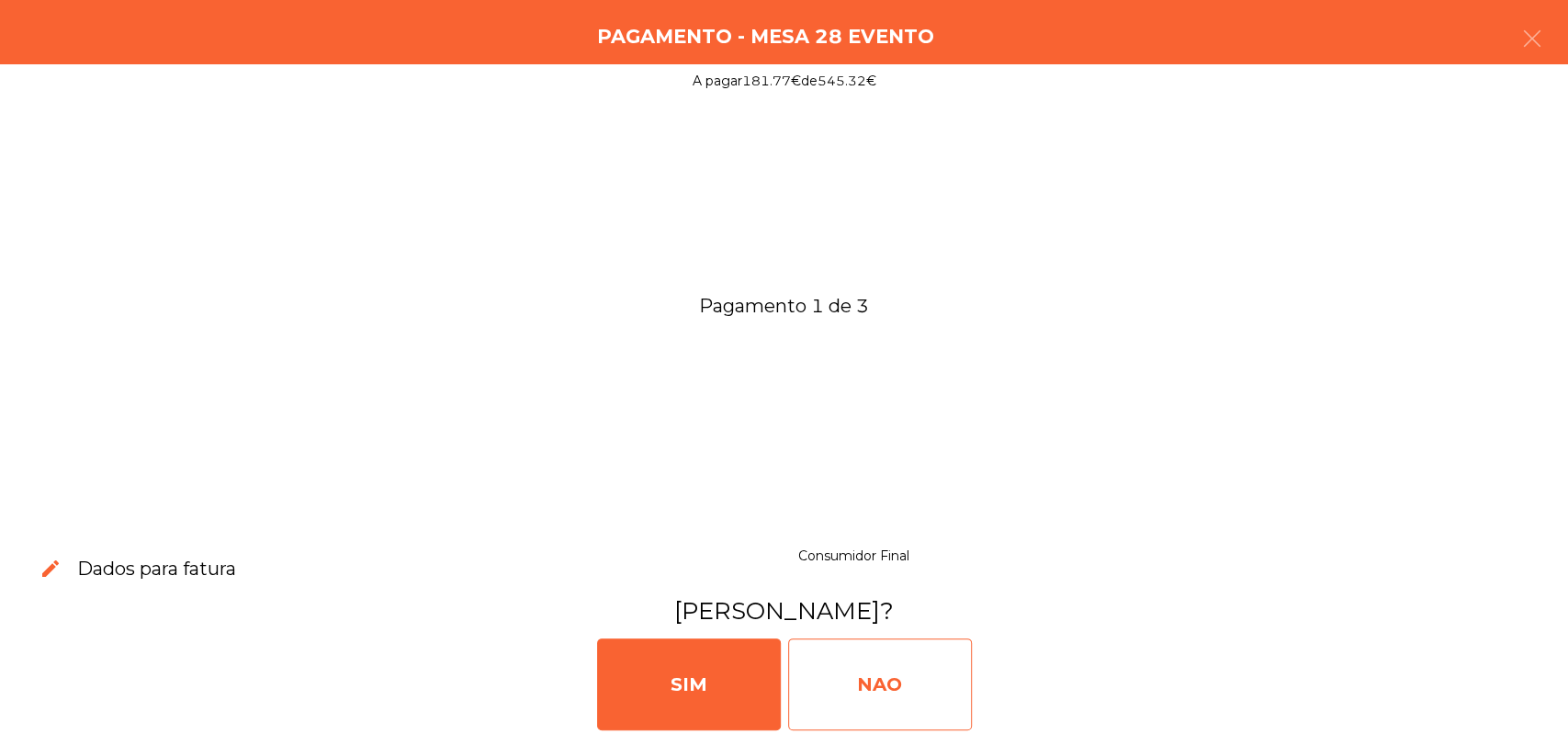
click at [958, 656] on div "NAO" at bounding box center [880, 684] width 184 height 92
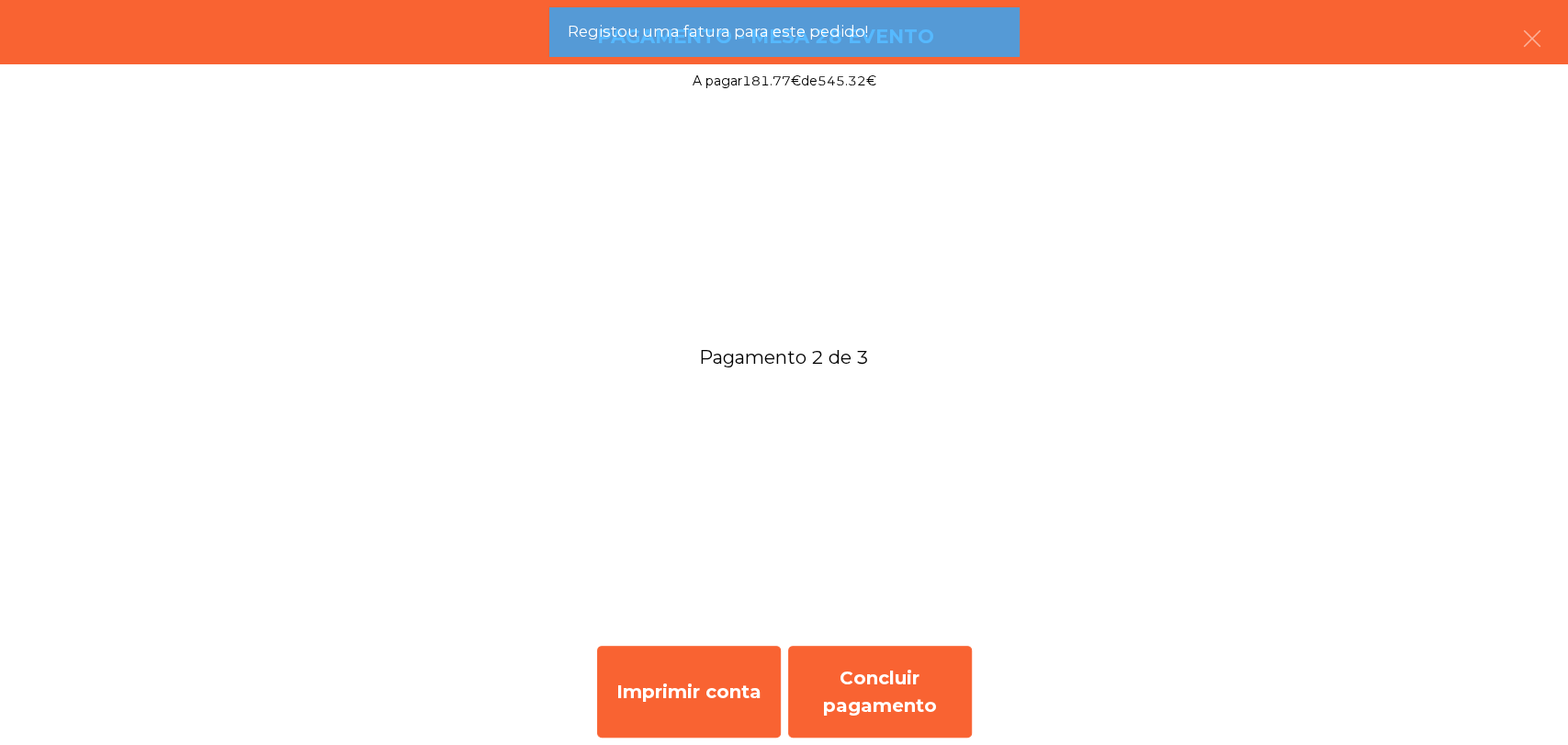
scroll to position [244, 0]
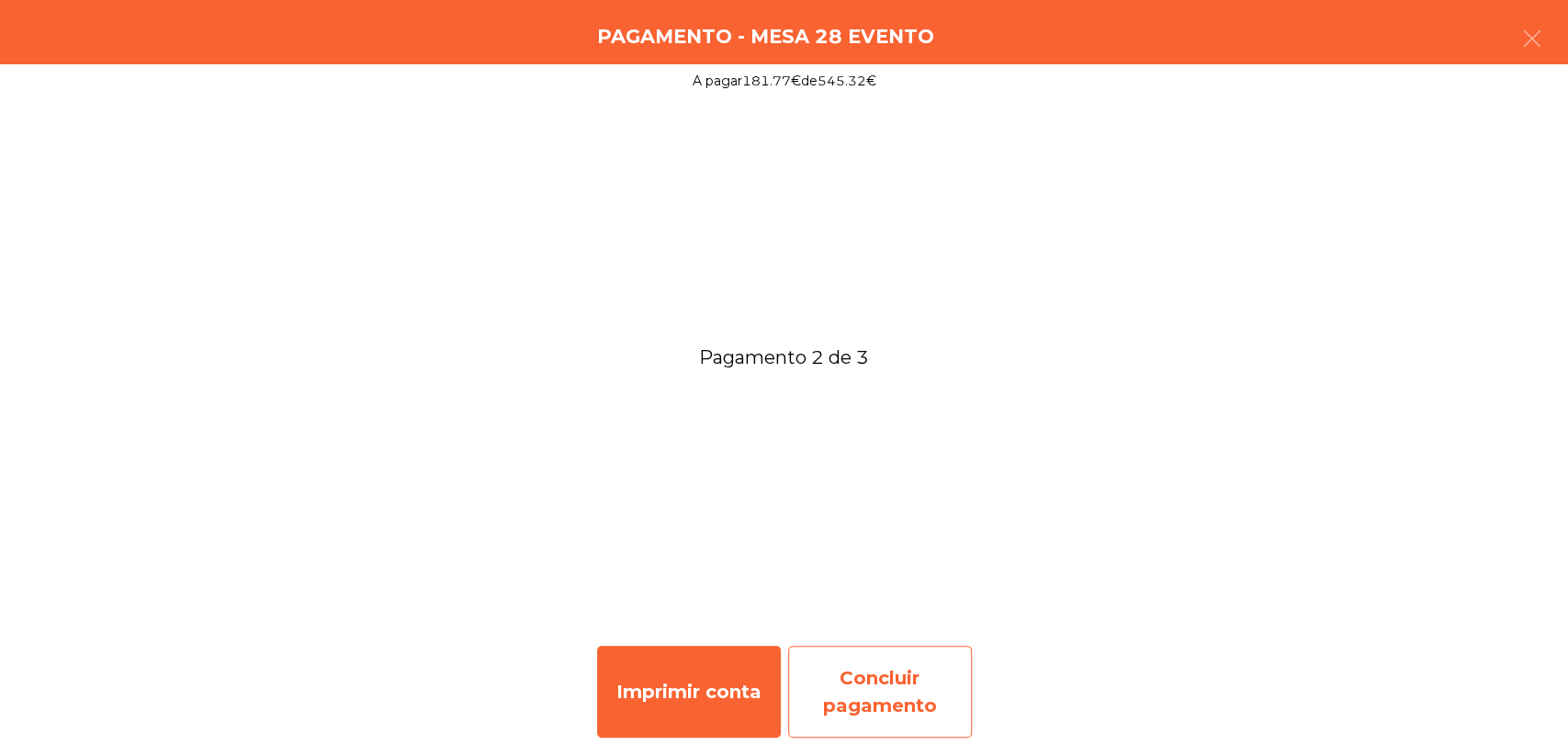
click at [941, 670] on div "Concluir pagamento" at bounding box center [880, 692] width 184 height 92
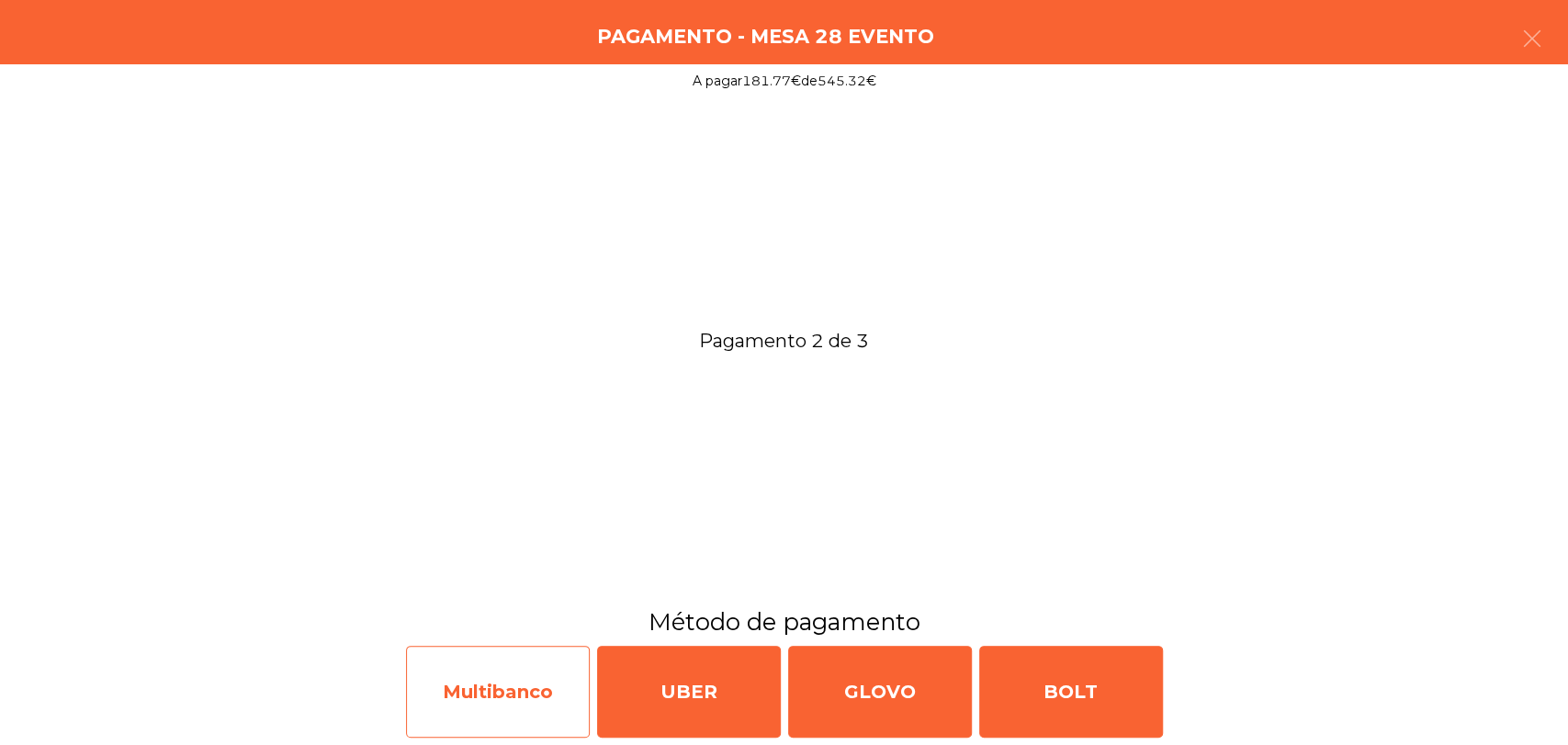
click at [521, 684] on div "Multibanco" at bounding box center [497, 692] width 184 height 92
select select "**"
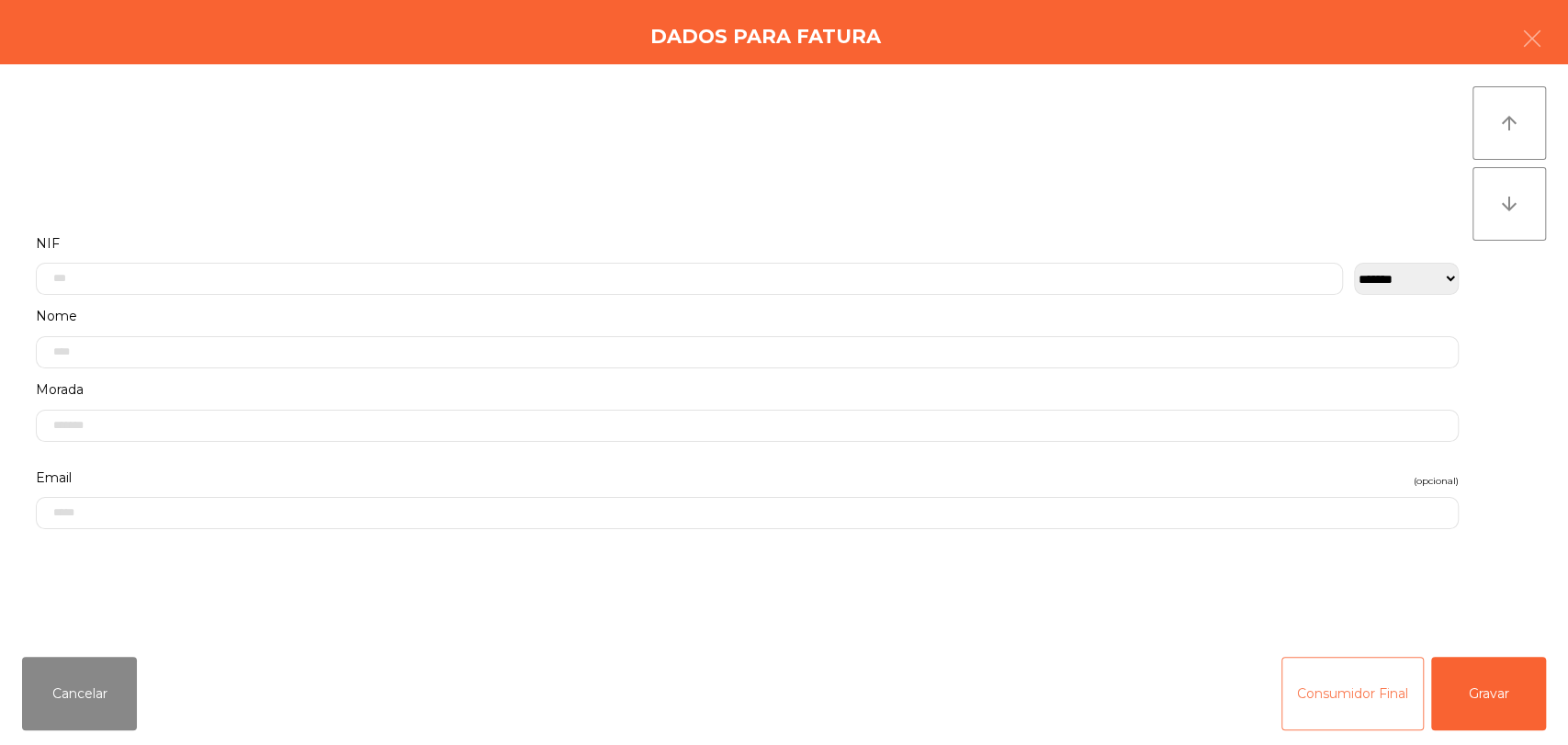
click at [1352, 683] on button "Consumidor Final" at bounding box center [1352, 693] width 142 height 74
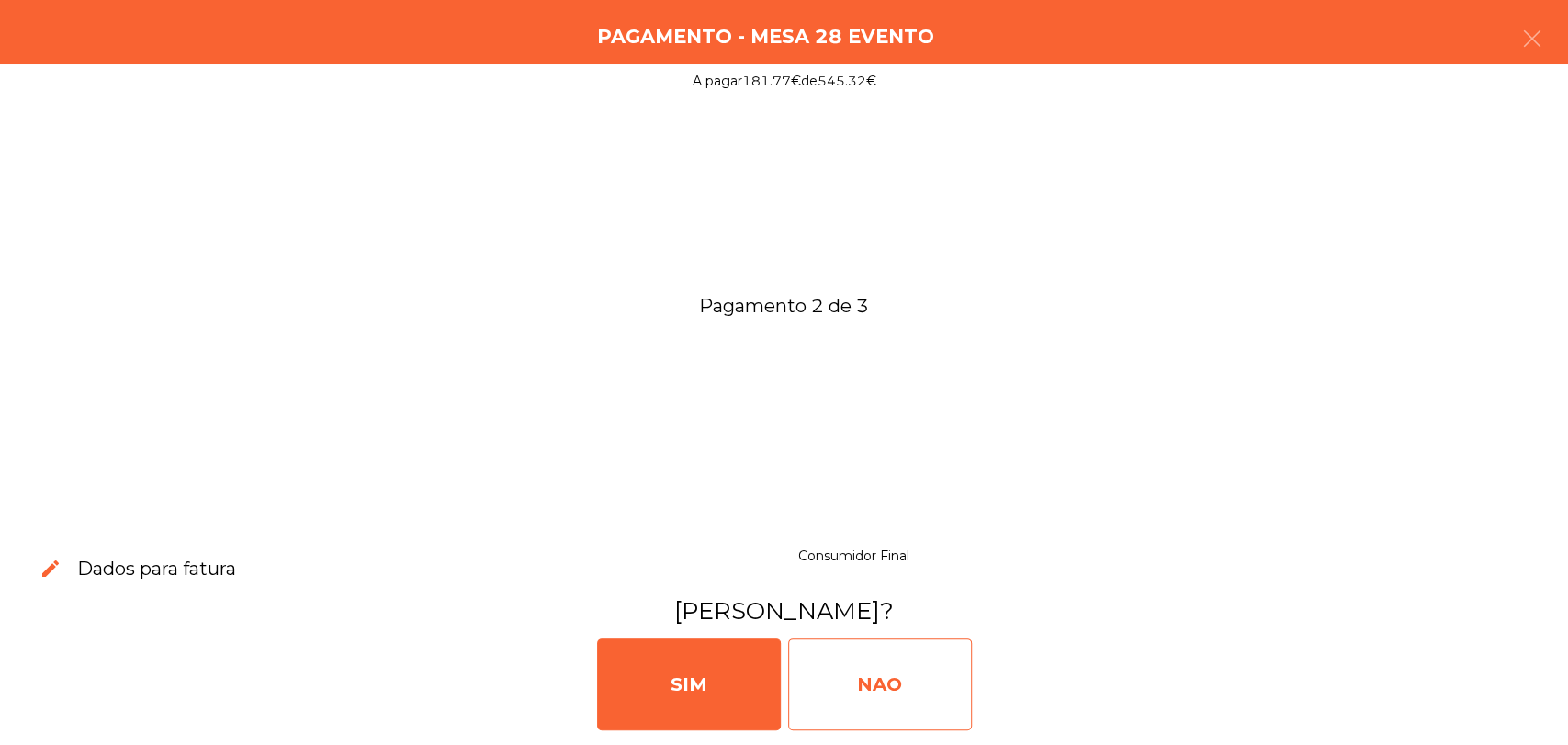
click at [935, 656] on div "NAO" at bounding box center [880, 684] width 184 height 92
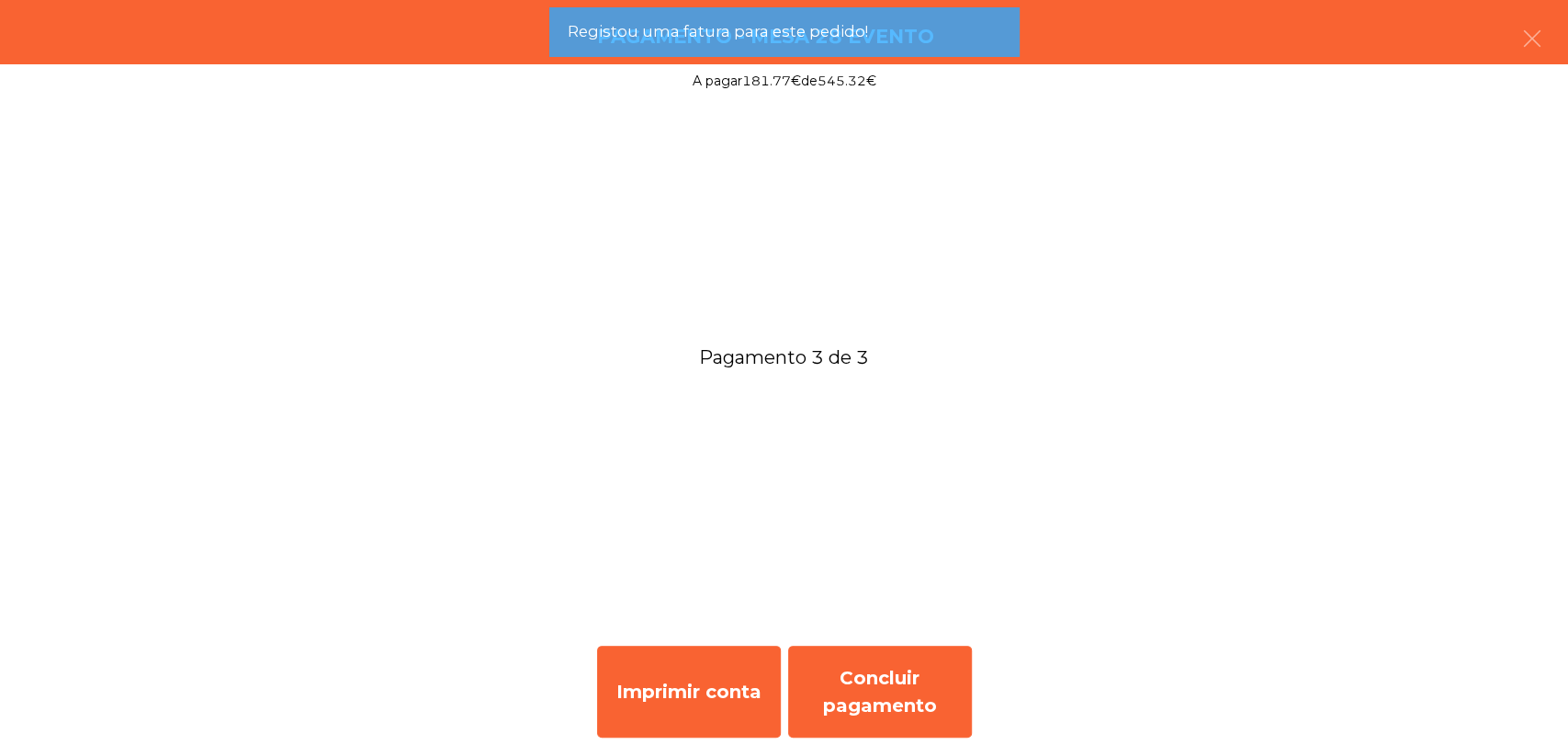
click at [935, 656] on div "Concluir pagamento" at bounding box center [880, 692] width 184 height 92
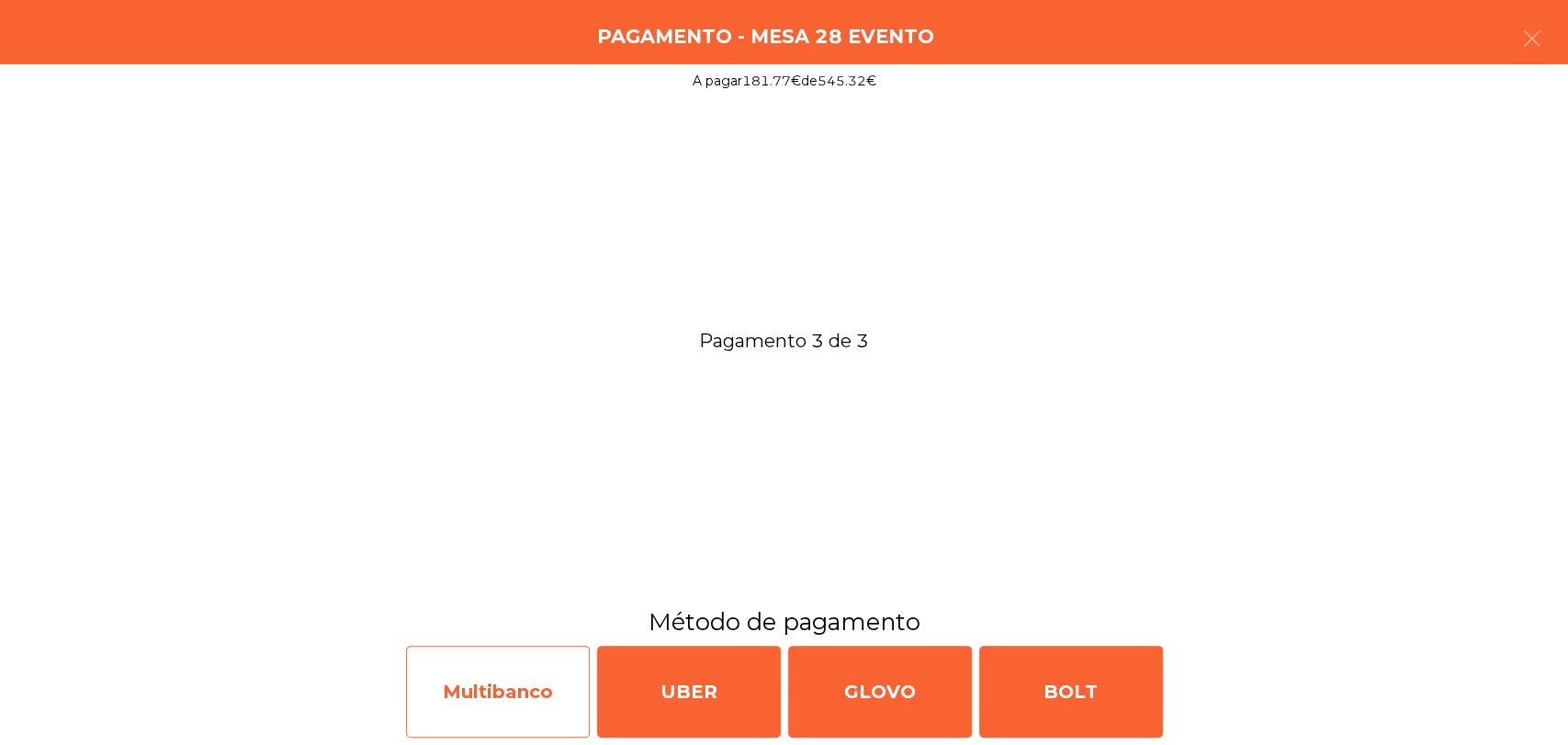
click at [437, 703] on div "Multibanco" at bounding box center [497, 692] width 184 height 92
select select "**"
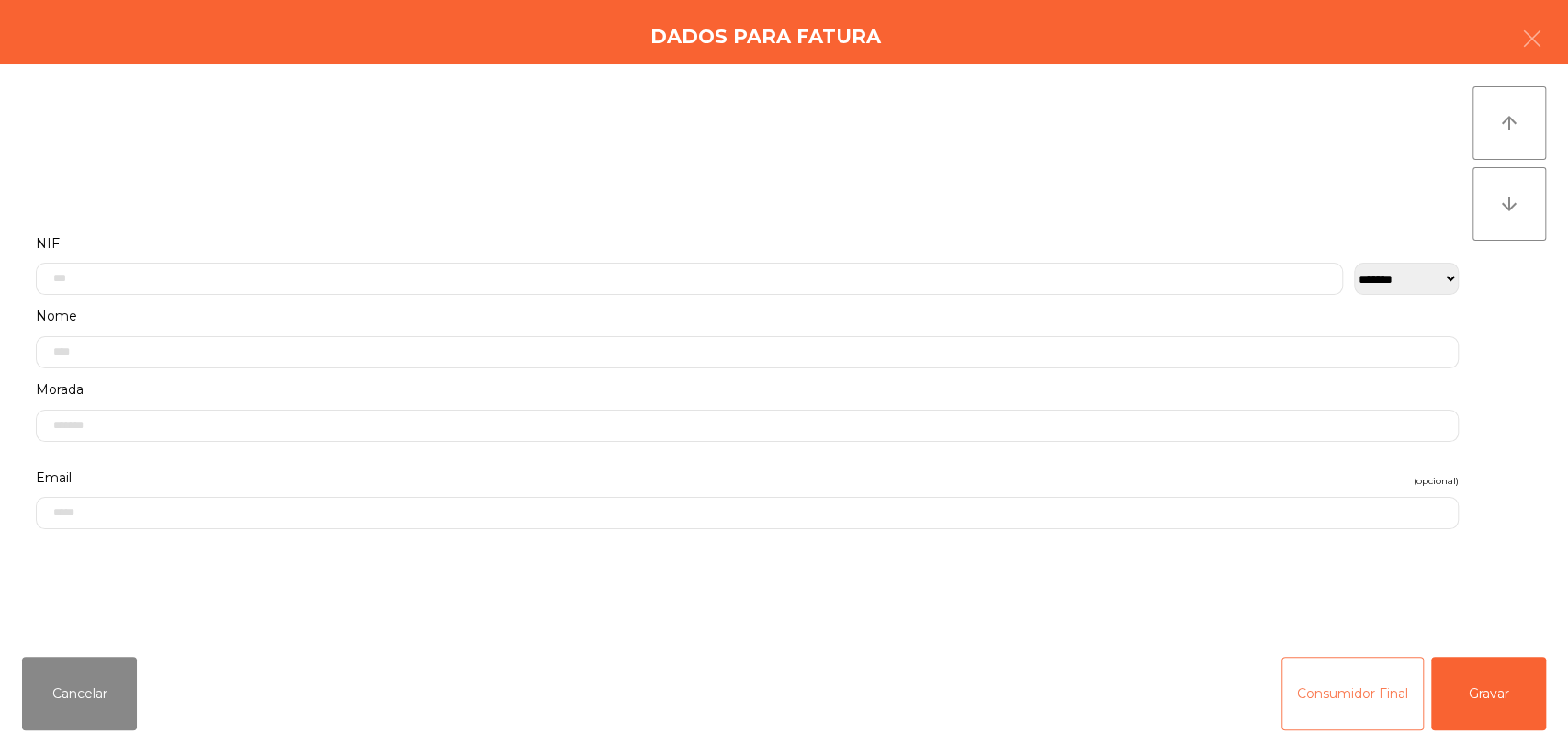
click at [1309, 672] on button "Consumidor Final" at bounding box center [1352, 693] width 142 height 74
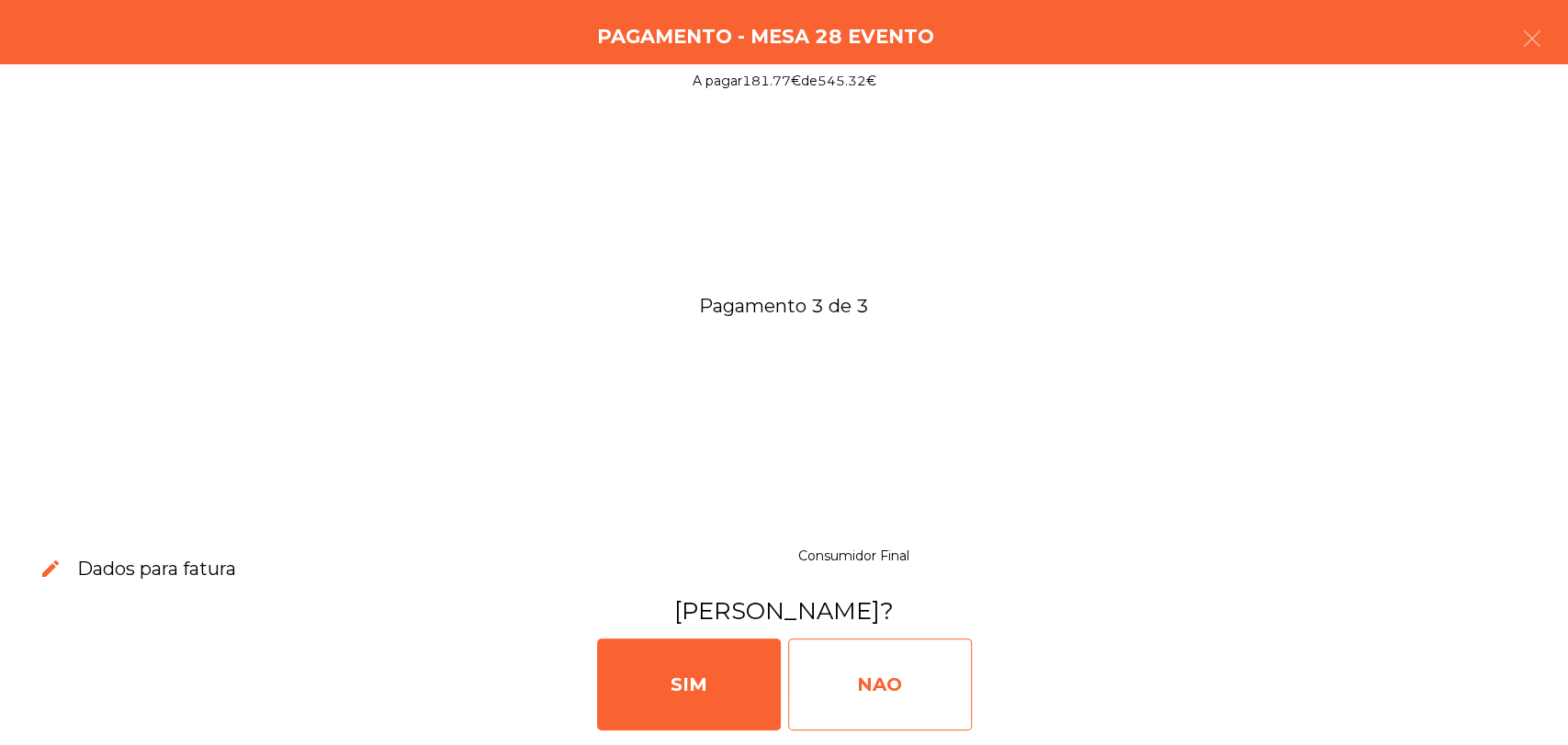
click at [916, 695] on div "NAO" at bounding box center [880, 684] width 184 height 92
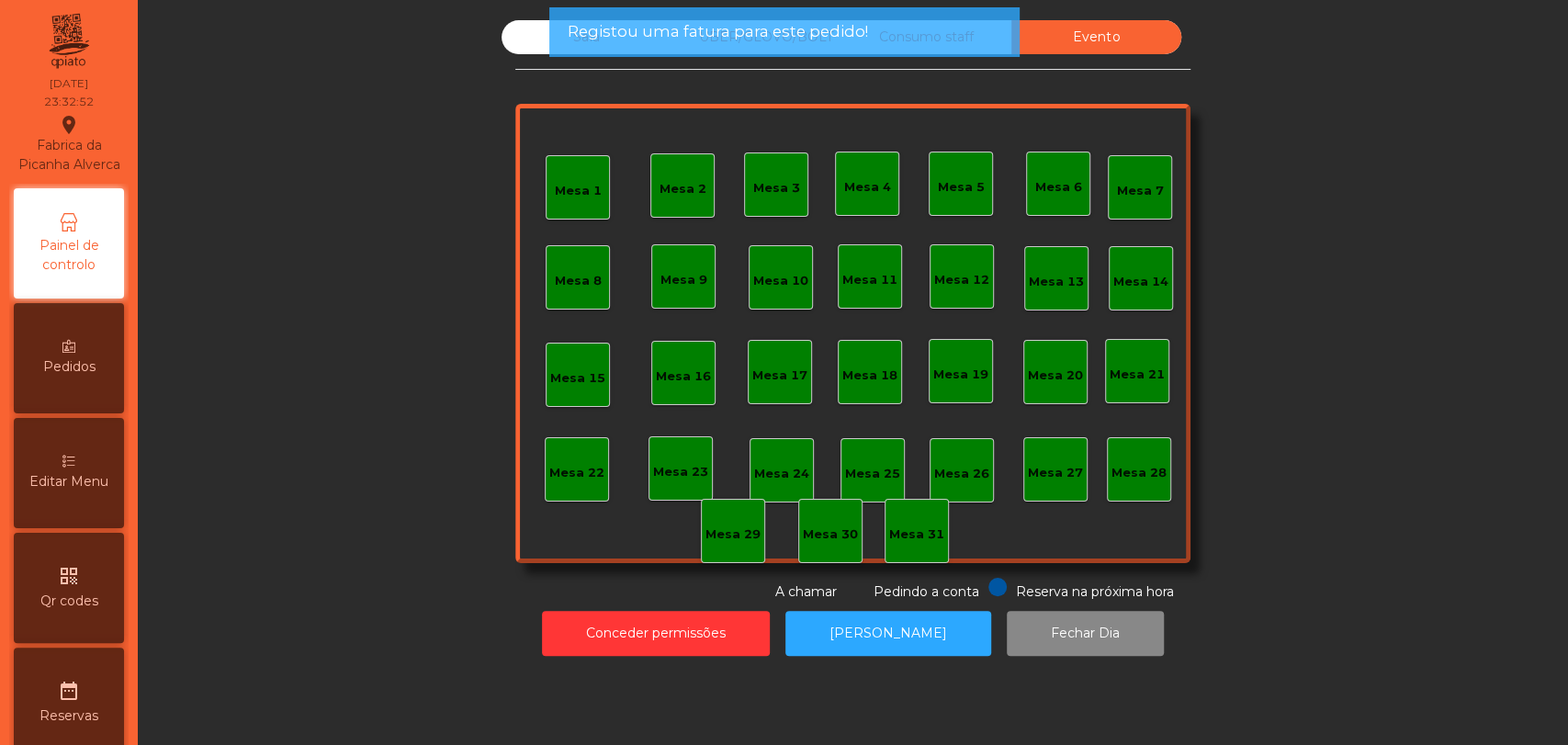
click at [972, 21] on div "Registou uma fatura para este pedido!" at bounding box center [784, 31] width 434 height 23
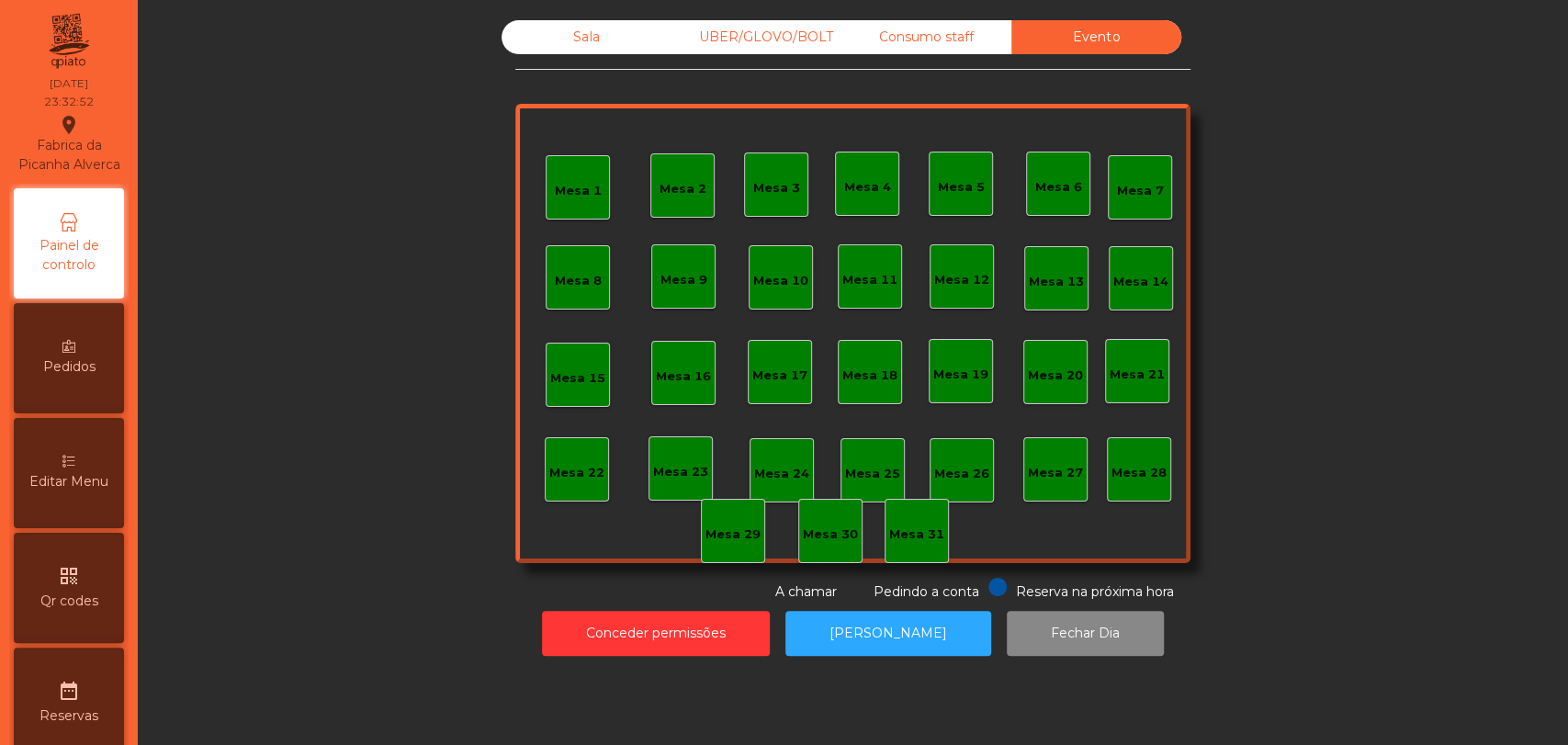
click at [917, 40] on div "Consumo staff" at bounding box center [926, 37] width 170 height 34
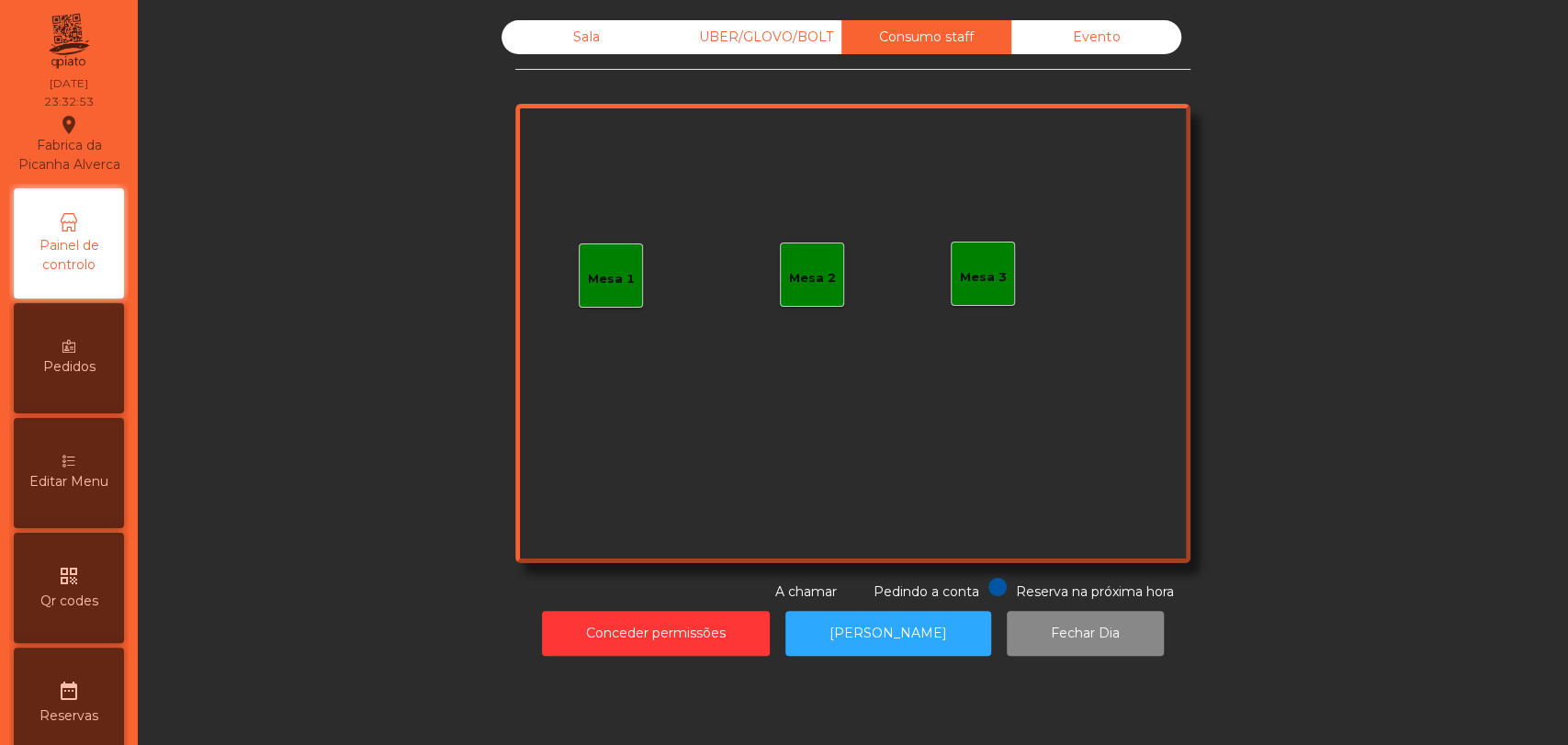
click at [798, 53] on div "UBER/GLOVO/BOLT" at bounding box center [756, 37] width 170 height 34
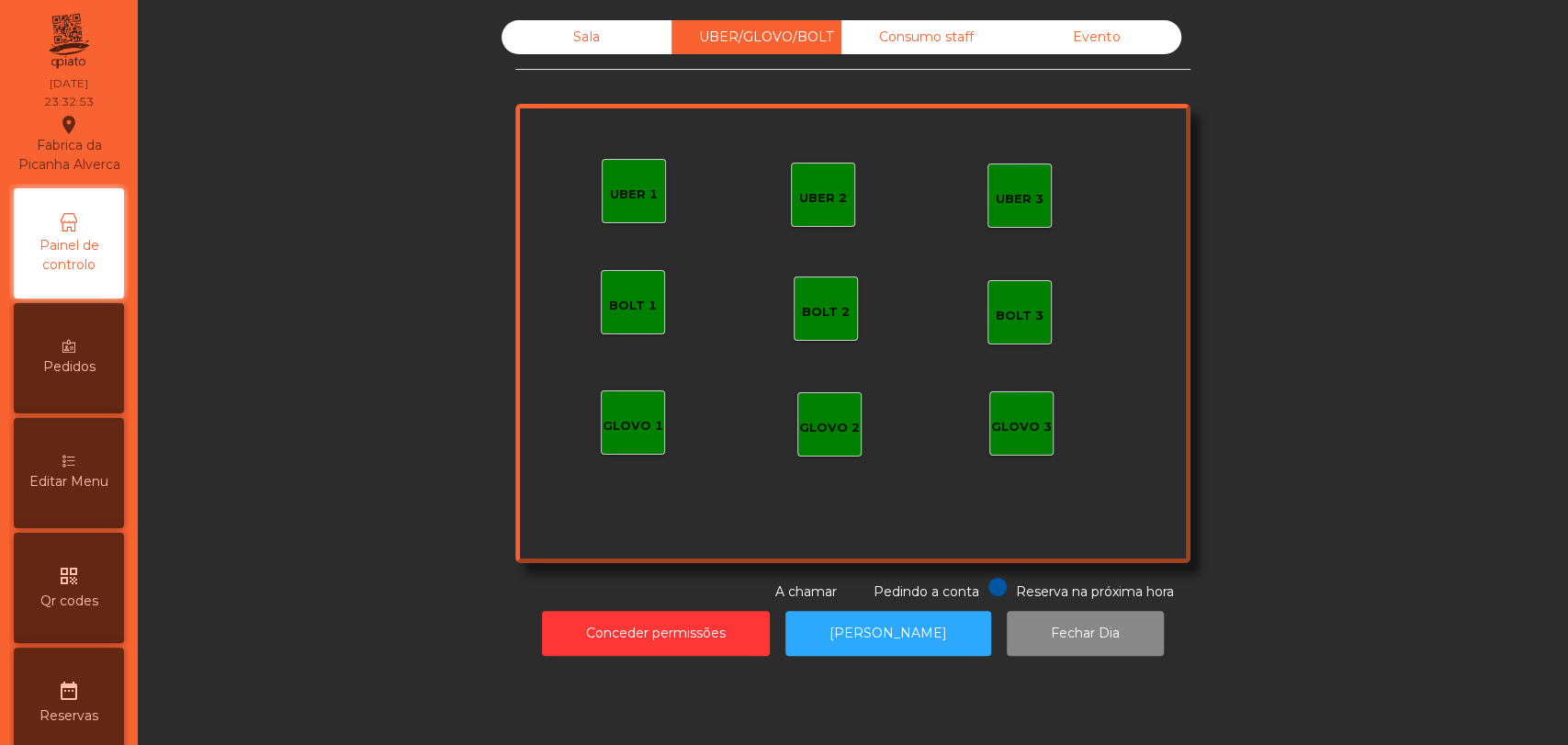
click at [514, 26] on div "Sala" at bounding box center [586, 37] width 170 height 34
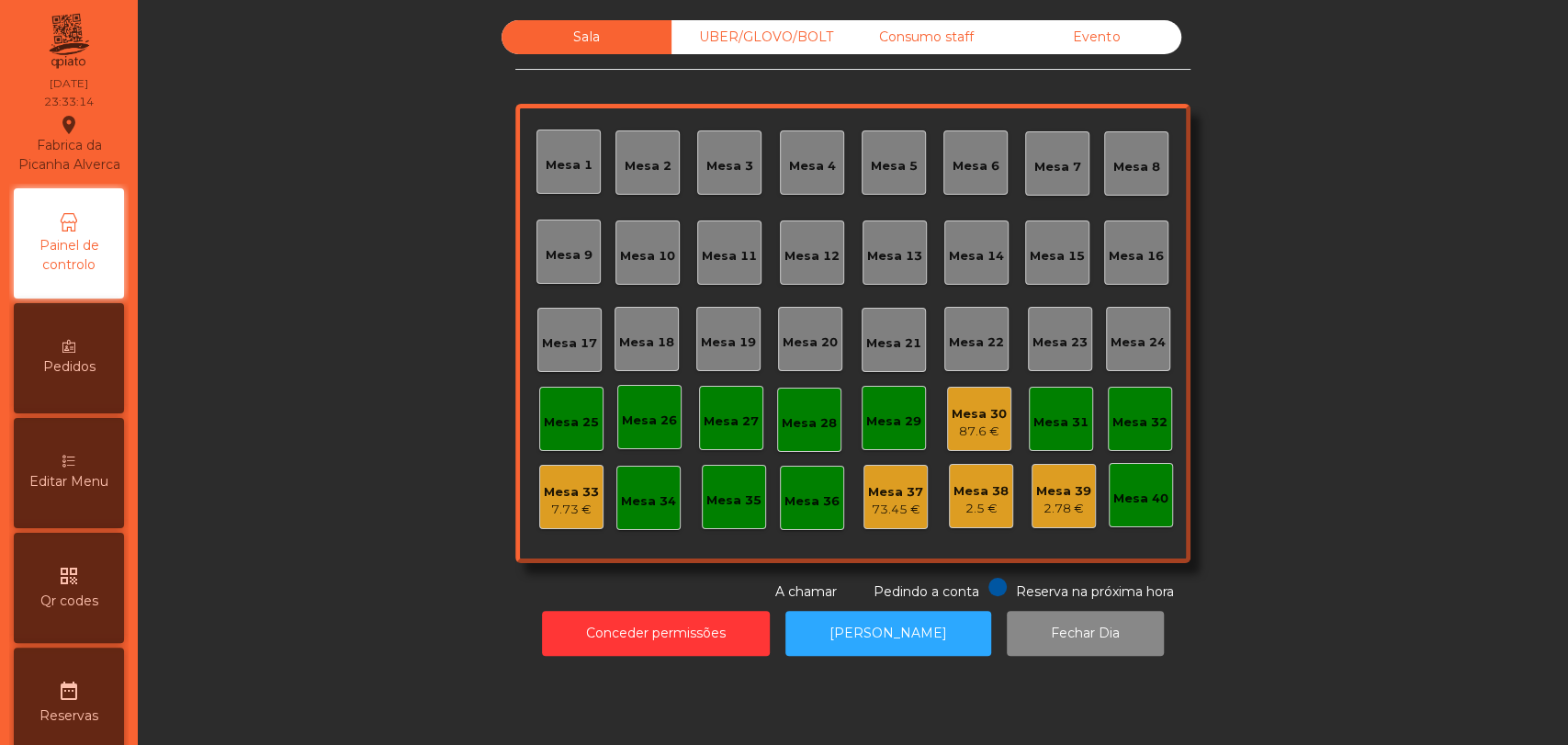
click at [951, 418] on div "Mesa 30" at bounding box center [979, 414] width 55 height 19
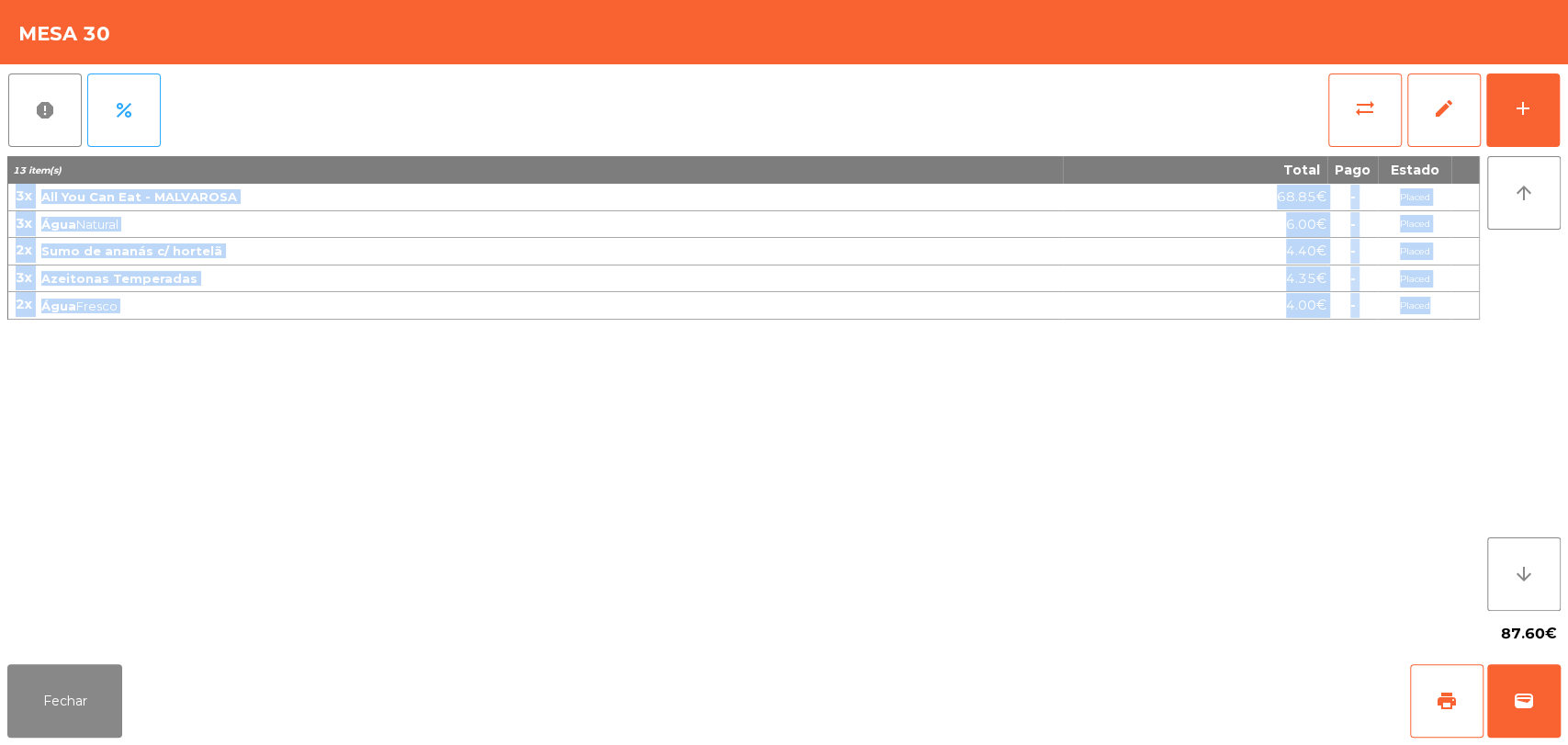
drag, startPoint x: 17, startPoint y: 192, endPoint x: 1429, endPoint y: 297, distance: 1415.9
click at [1429, 297] on tbody "3x All You Can Eat - MALVAROSA 68.85€ - Placed 3x Água Natural 6.00€ - Placed 2…" at bounding box center [743, 251] width 1471 height 135
copy tbody "3x All You Can Eat - MALVAROSA 68.85€ - Placed 3x Água Natural 6.00€ - Placed 2…"
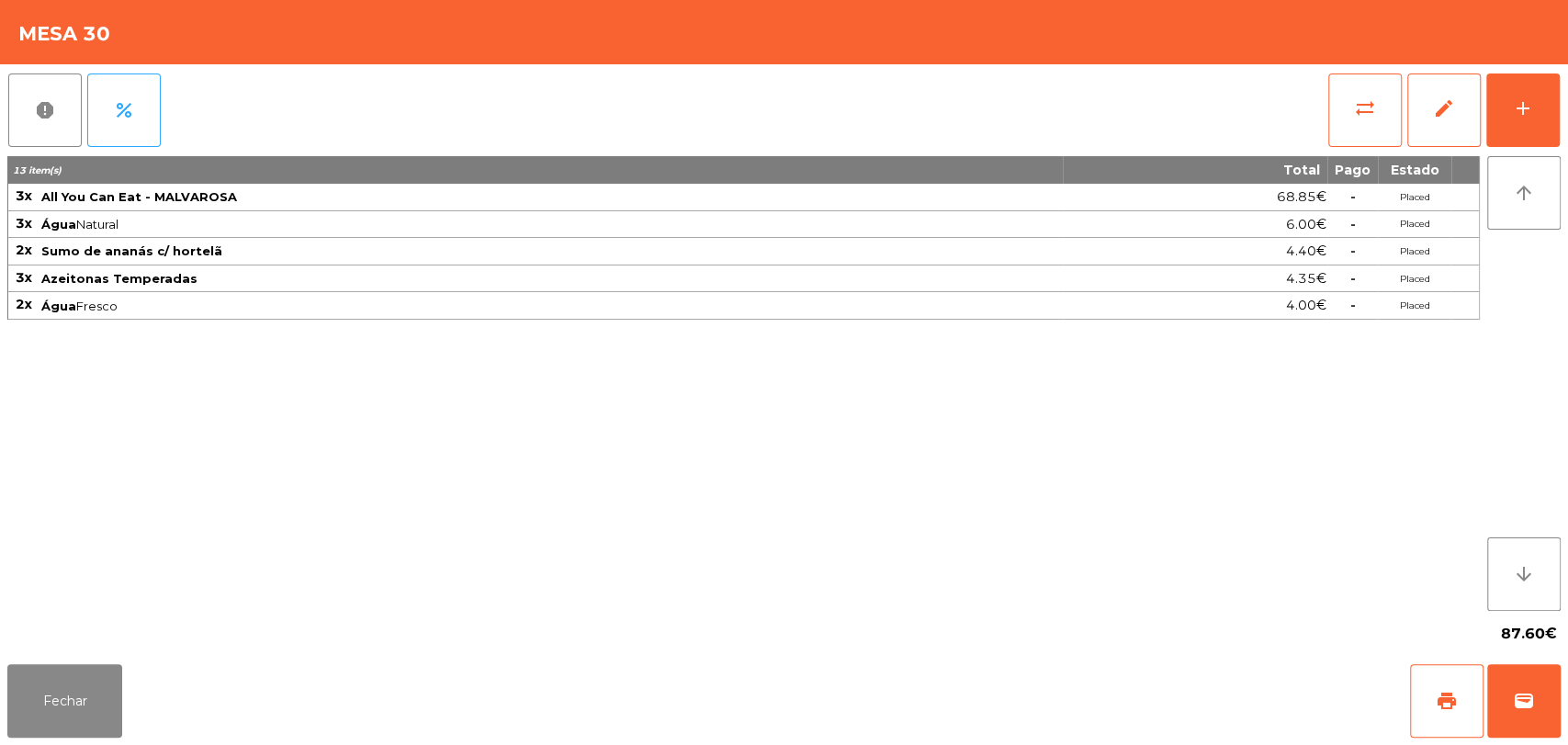
click at [67, 662] on div "Fechar print wallet" at bounding box center [784, 701] width 1568 height 88
click at [75, 685] on button "Fechar" at bounding box center [64, 700] width 115 height 74
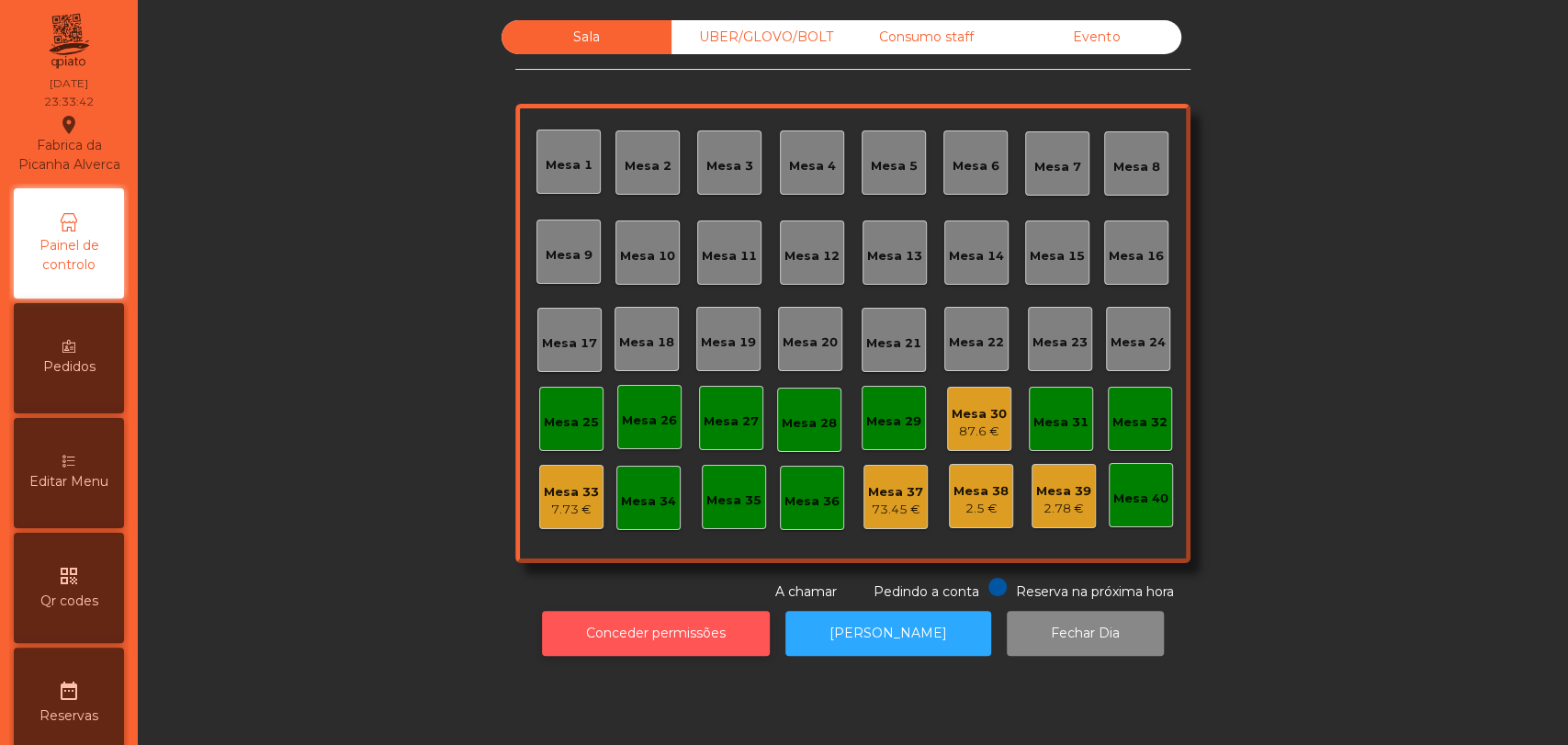
click at [594, 628] on button "Conceder permissões" at bounding box center [656, 633] width 228 height 45
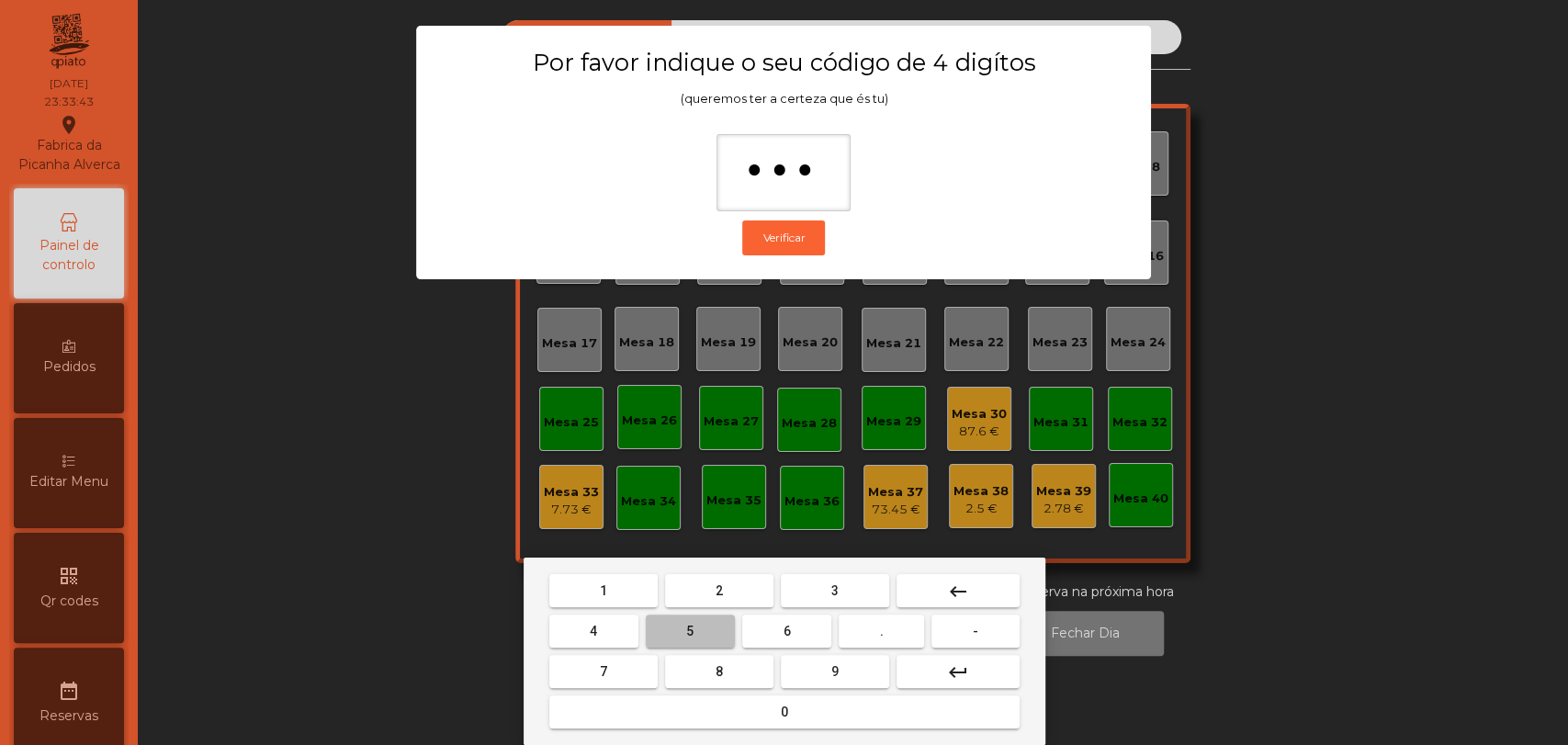
type input "****"
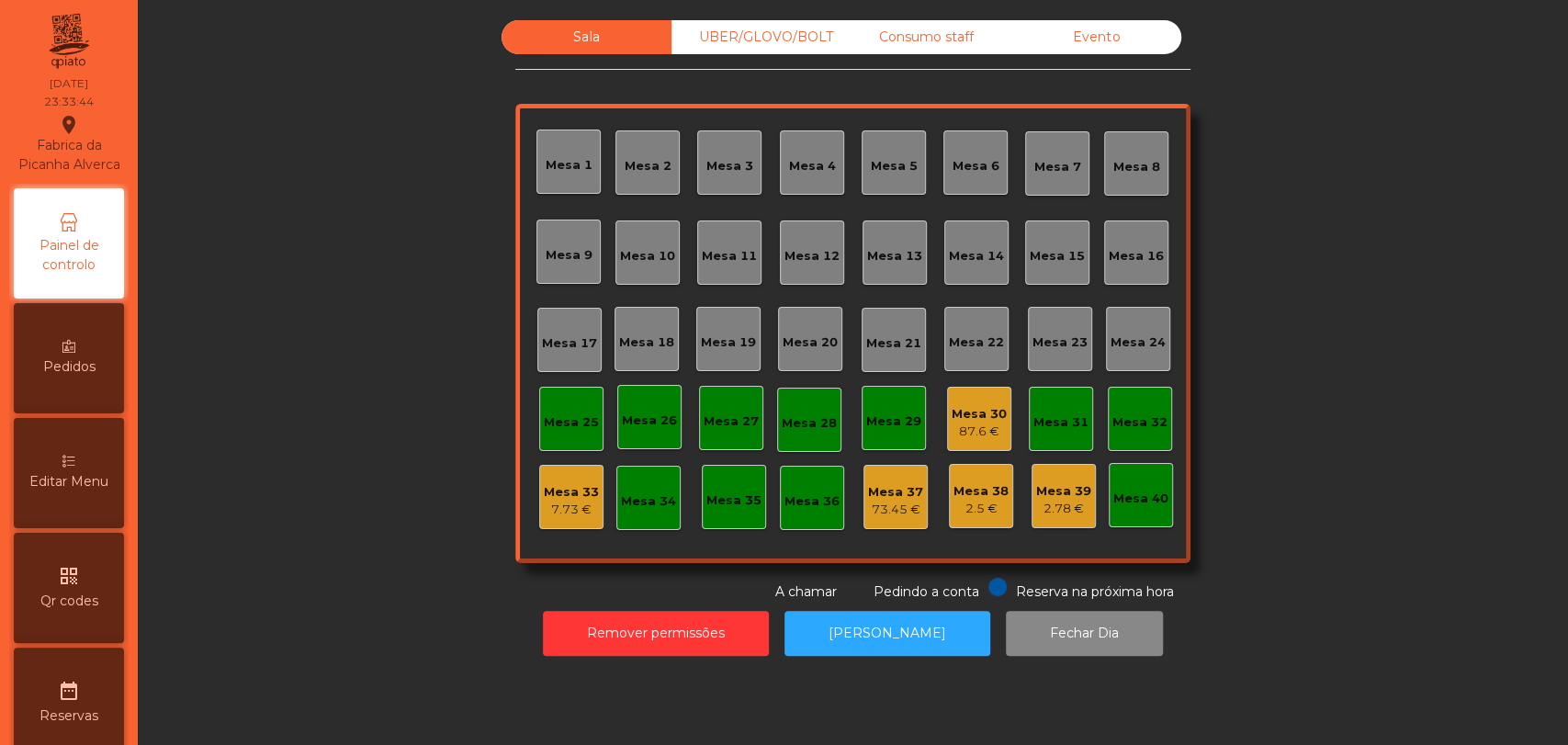
click at [916, 426] on div "Mesa 29" at bounding box center [892, 417] width 64 height 64
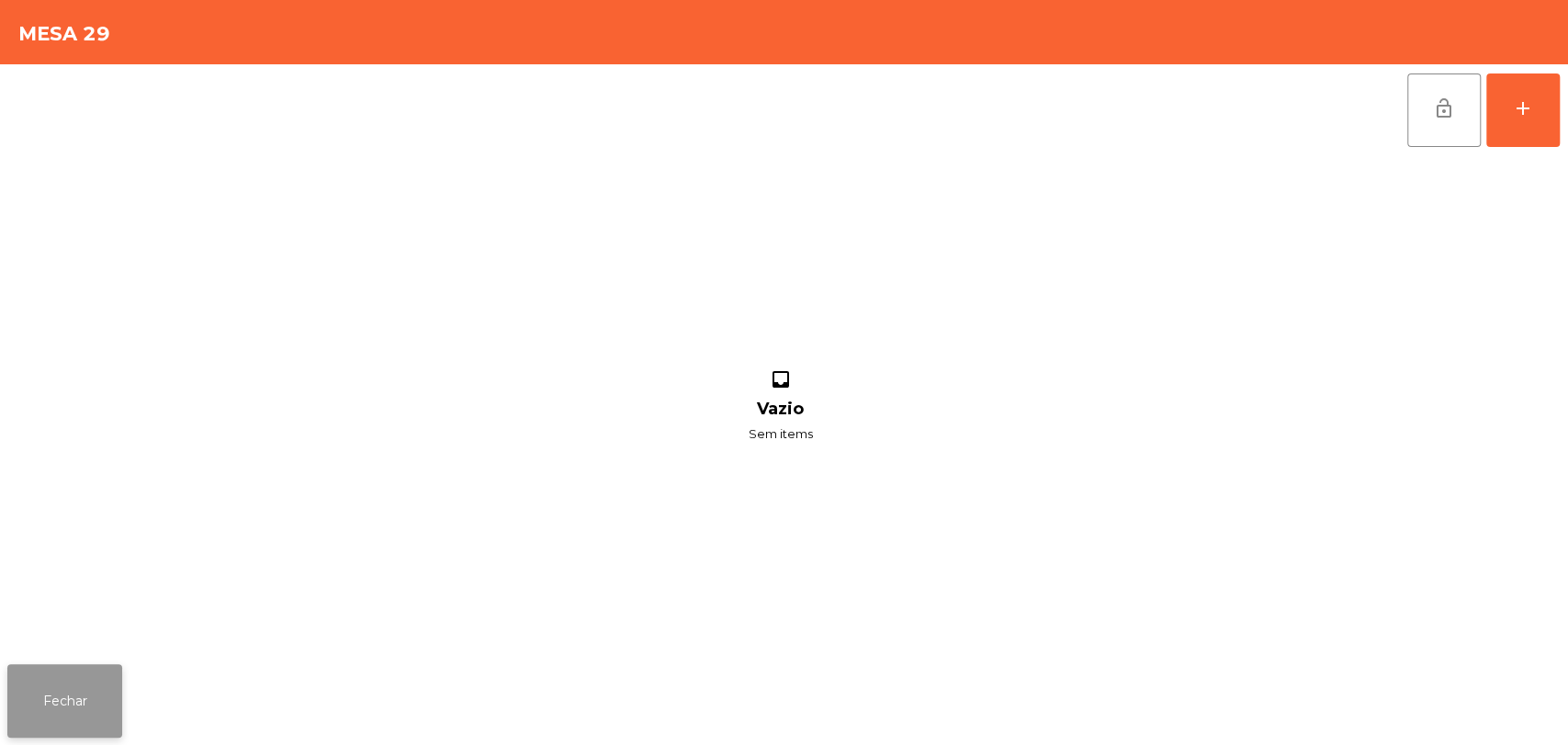
click at [37, 707] on button "Fechar" at bounding box center [64, 700] width 115 height 74
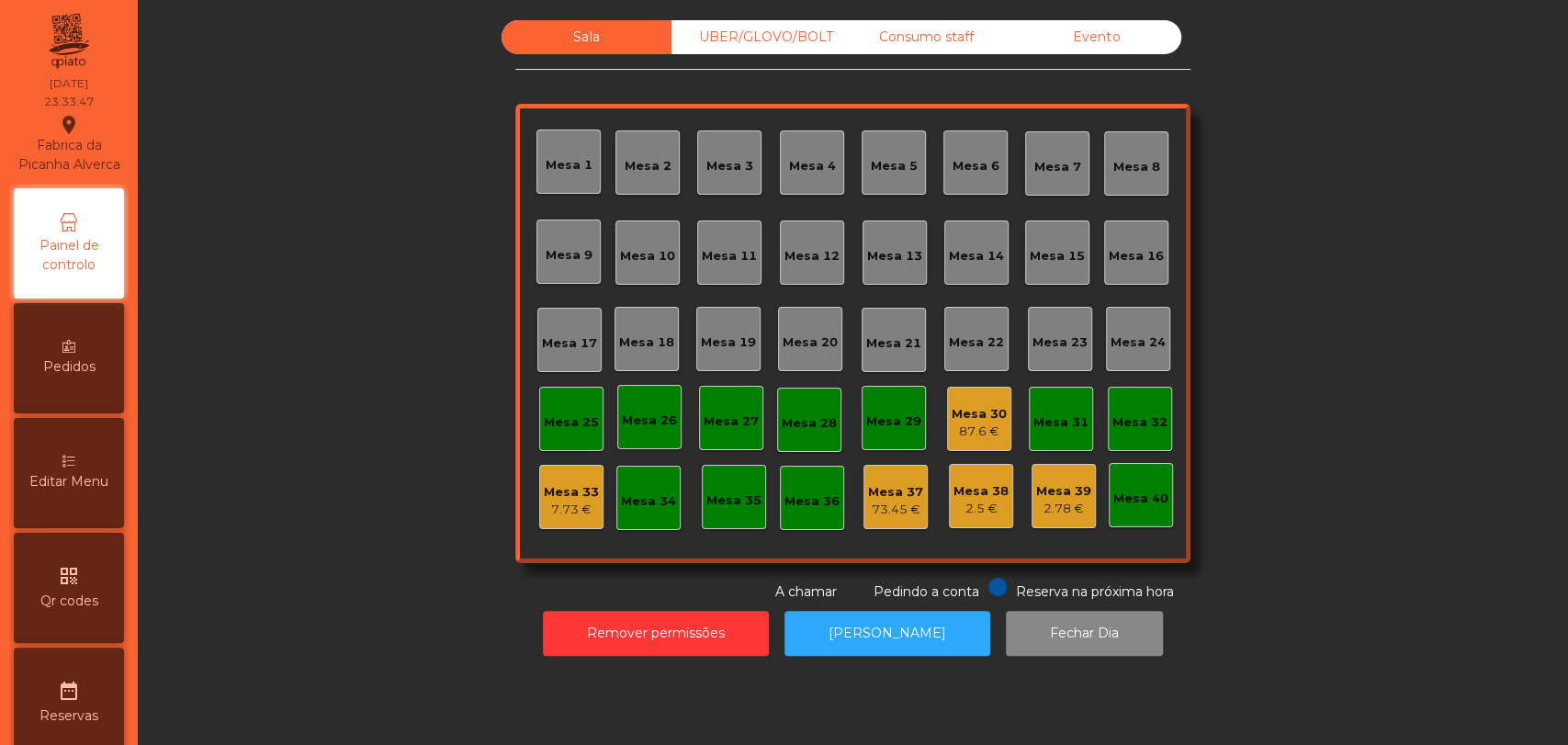
click at [971, 449] on div "Mesa 30 87.6 €" at bounding box center [978, 418] width 64 height 64
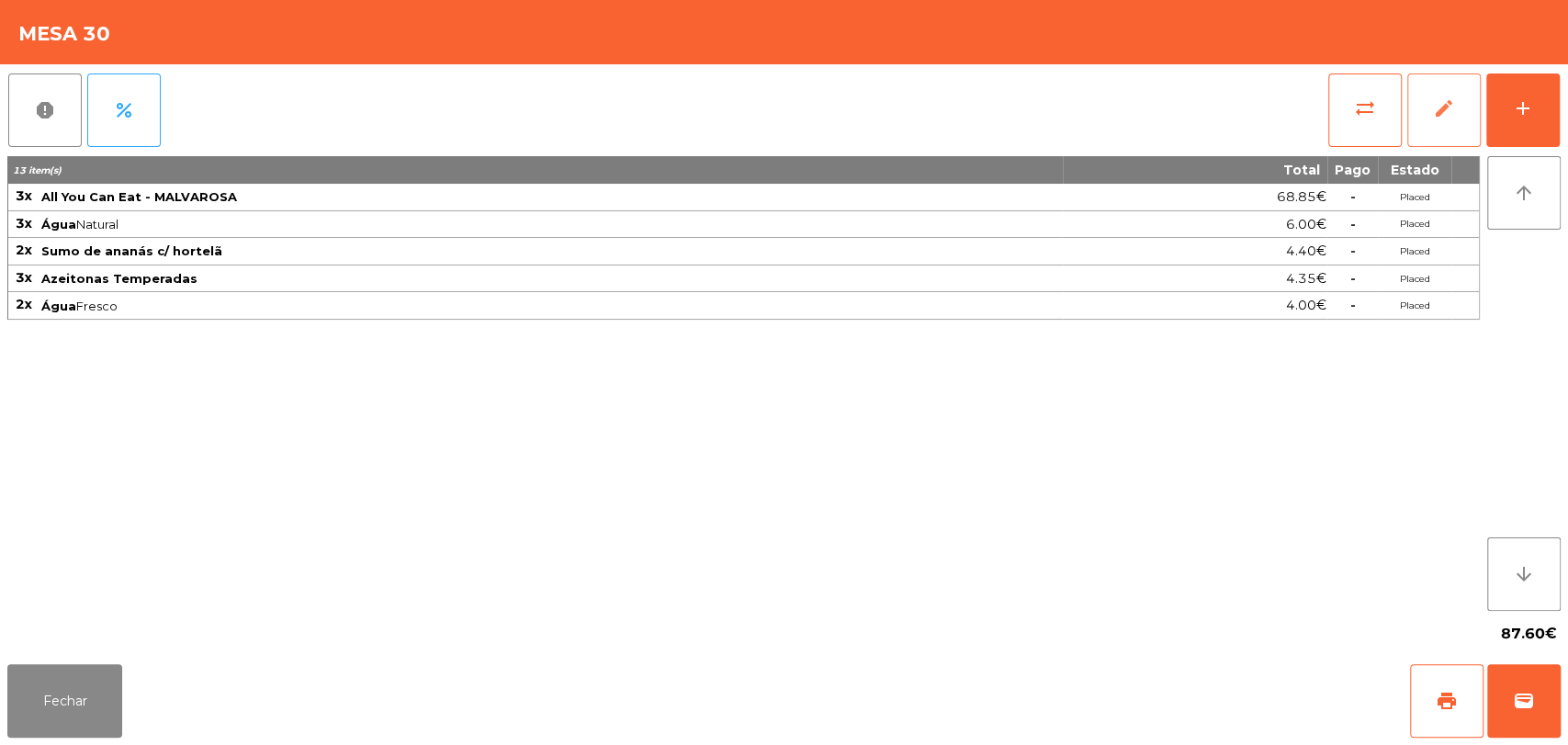
click at [1438, 134] on button "edit" at bounding box center [1443, 110] width 74 height 74
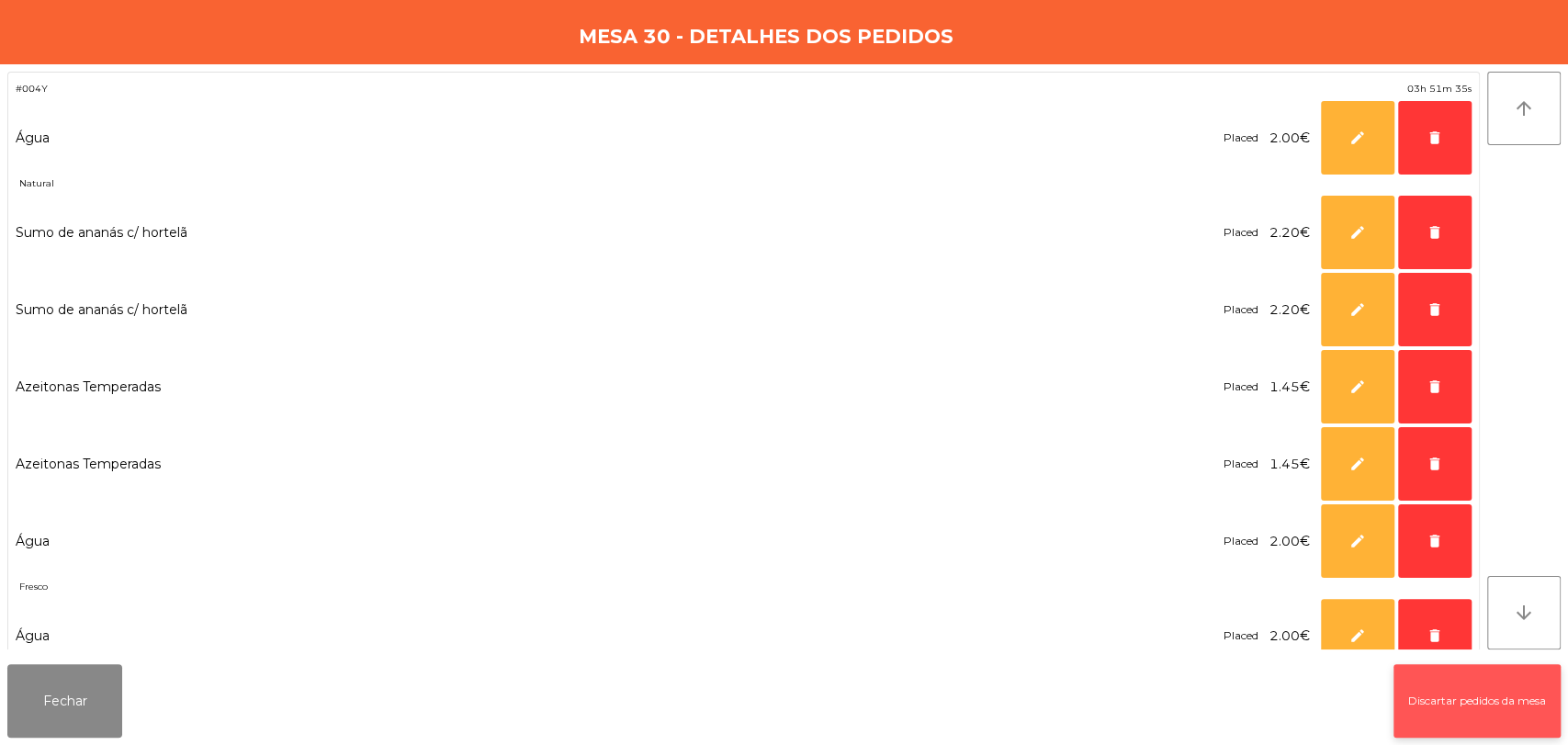
click at [1455, 677] on button "Discartar pedidos da mesa" at bounding box center [1477, 700] width 167 height 74
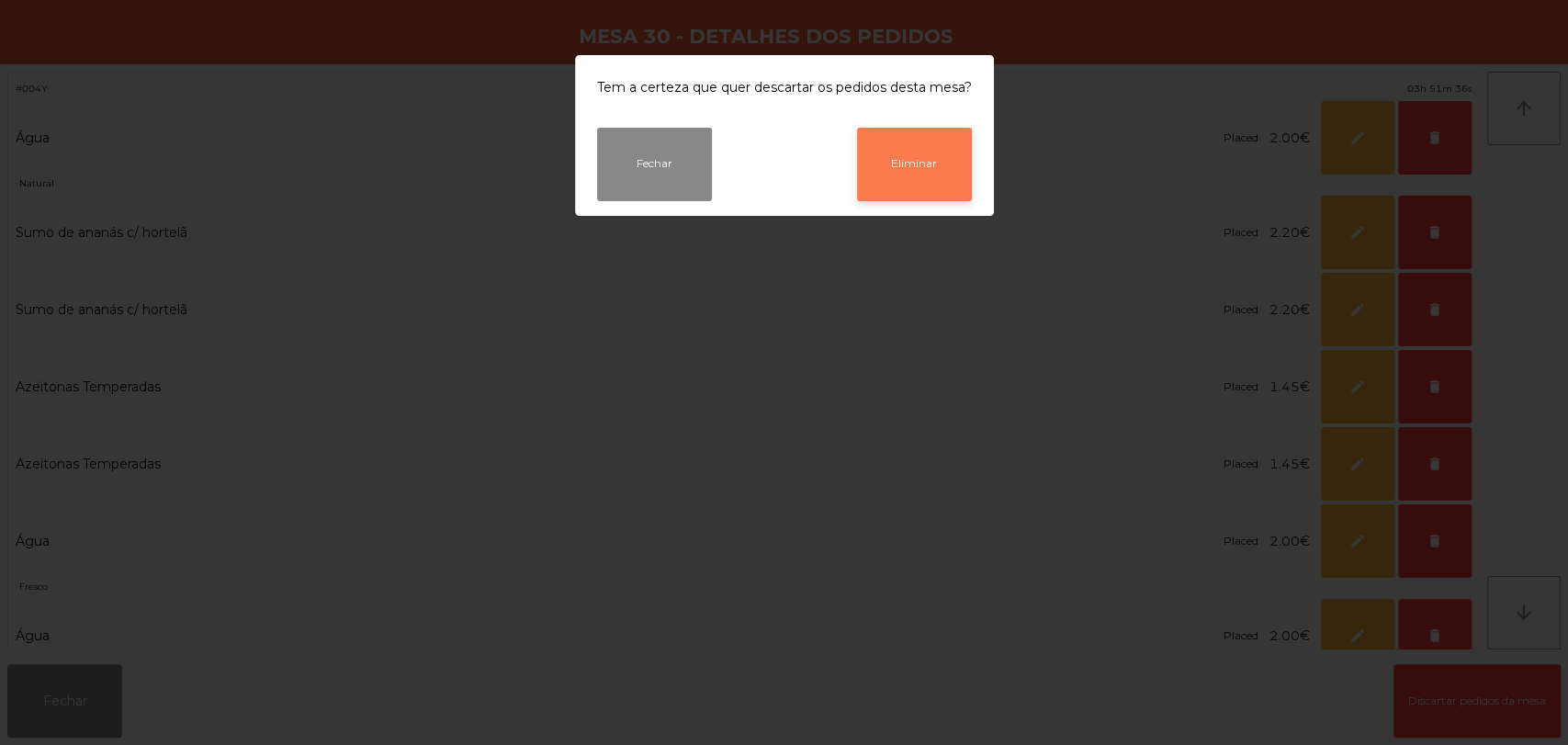
click at [914, 178] on button "Eliminar" at bounding box center [914, 164] width 115 height 74
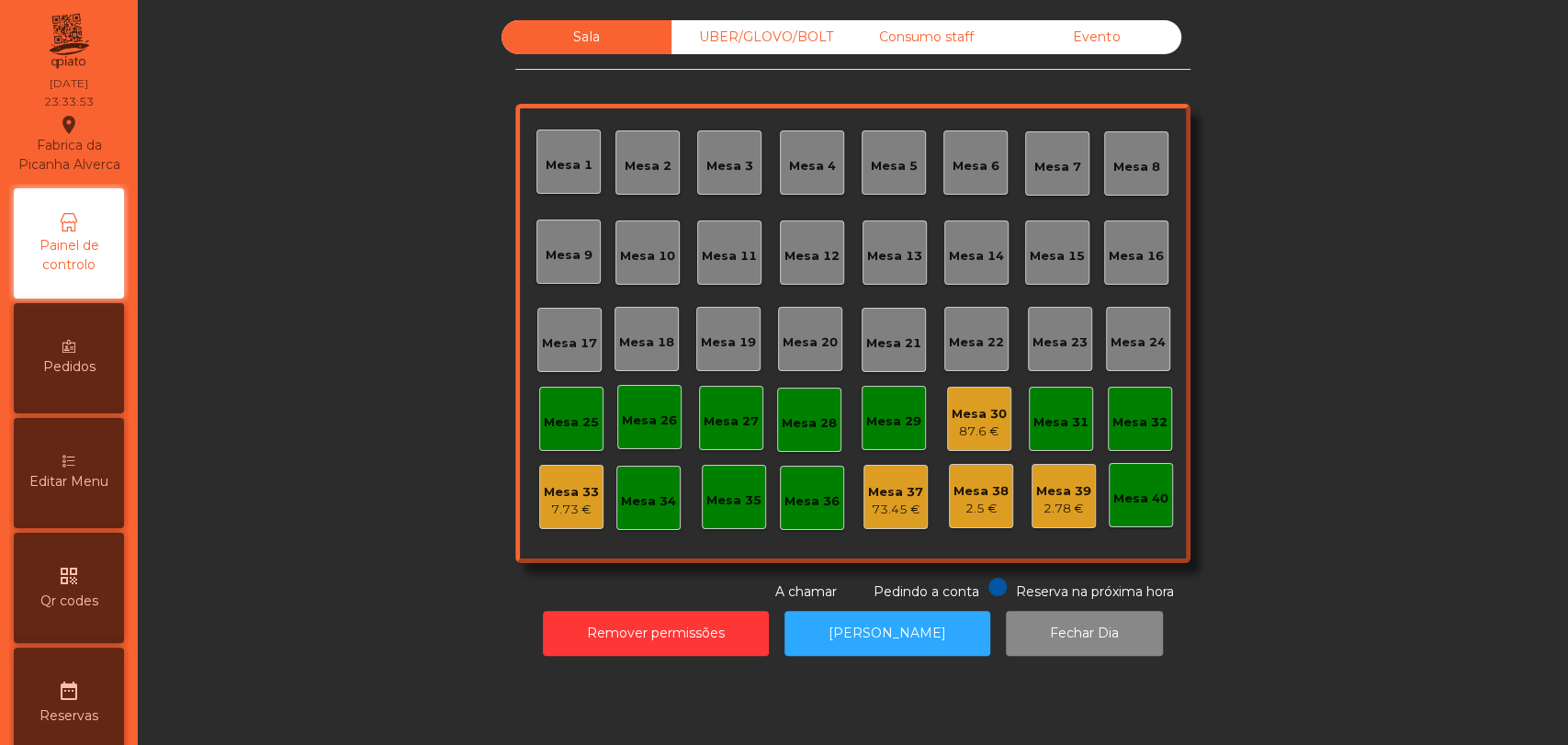
click at [708, 36] on div "UBER/GLOVO/BOLT" at bounding box center [756, 37] width 170 height 34
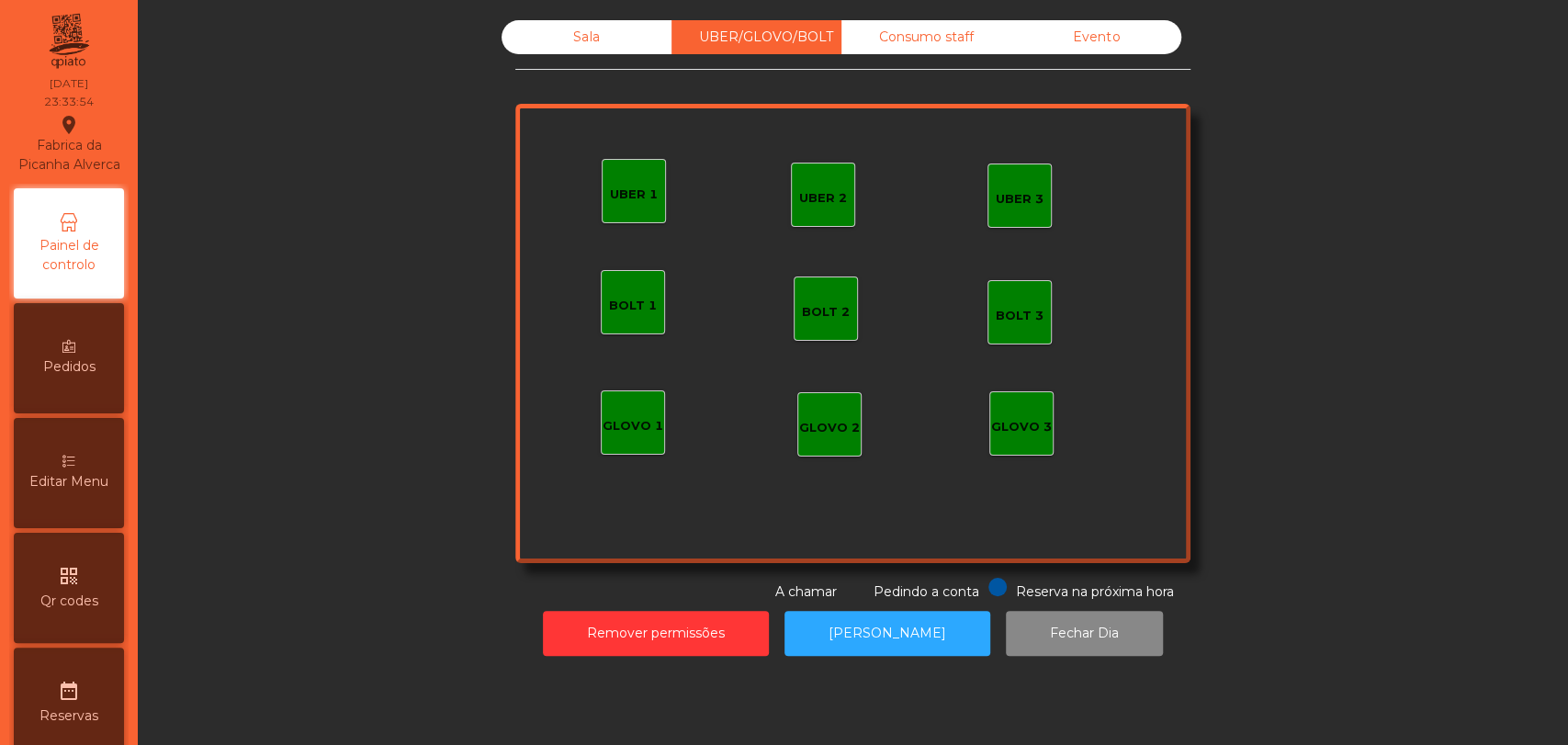
click at [929, 35] on div "Consumo staff" at bounding box center [926, 37] width 170 height 34
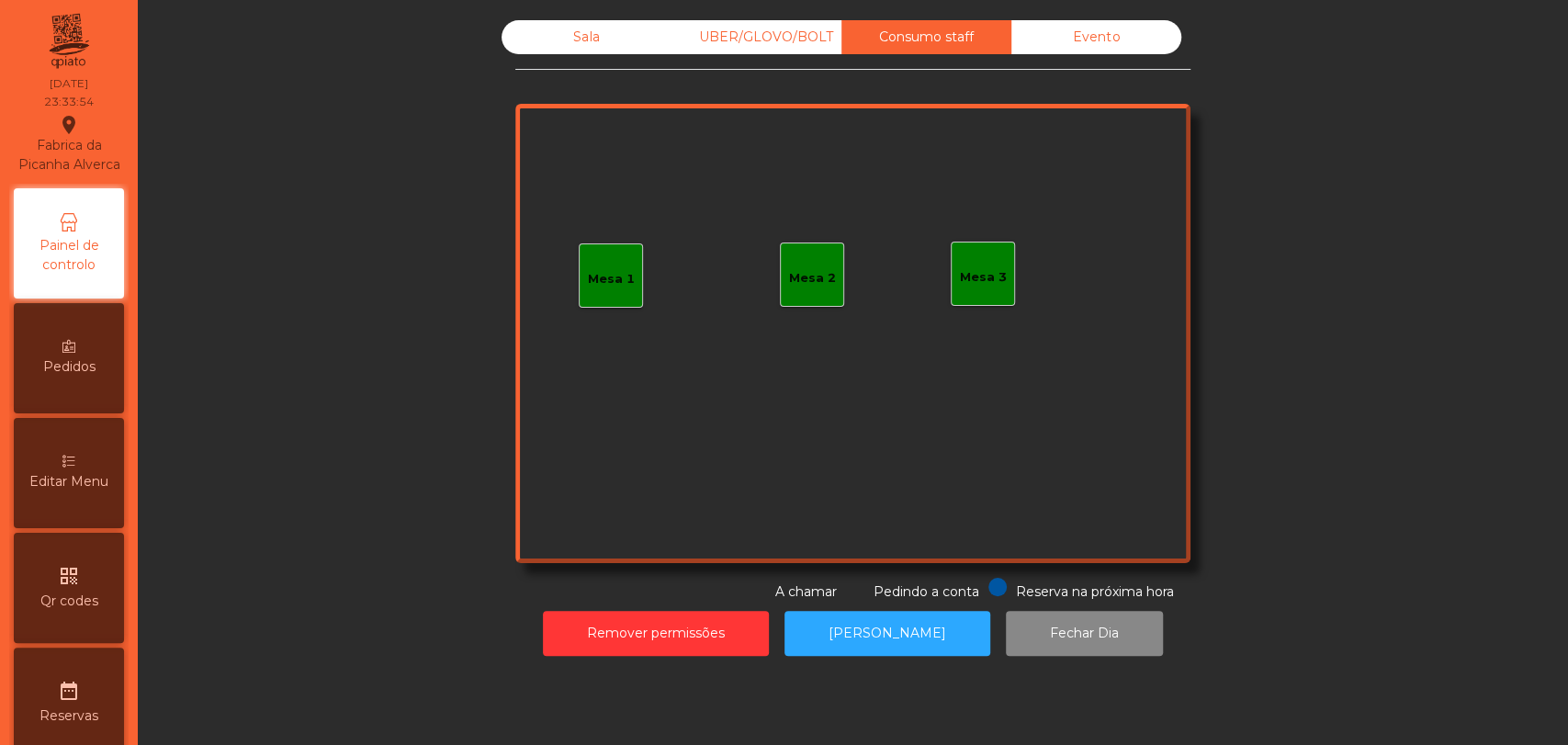
click at [606, 16] on div "Sala UBER/GLOVO/BOLT Consumo staff Evento Mesa 1 Mesa 2 Mesa 3 Reserva na próxi…" at bounding box center [853, 338] width 1408 height 654
click at [603, 29] on div "Sala" at bounding box center [586, 37] width 170 height 34
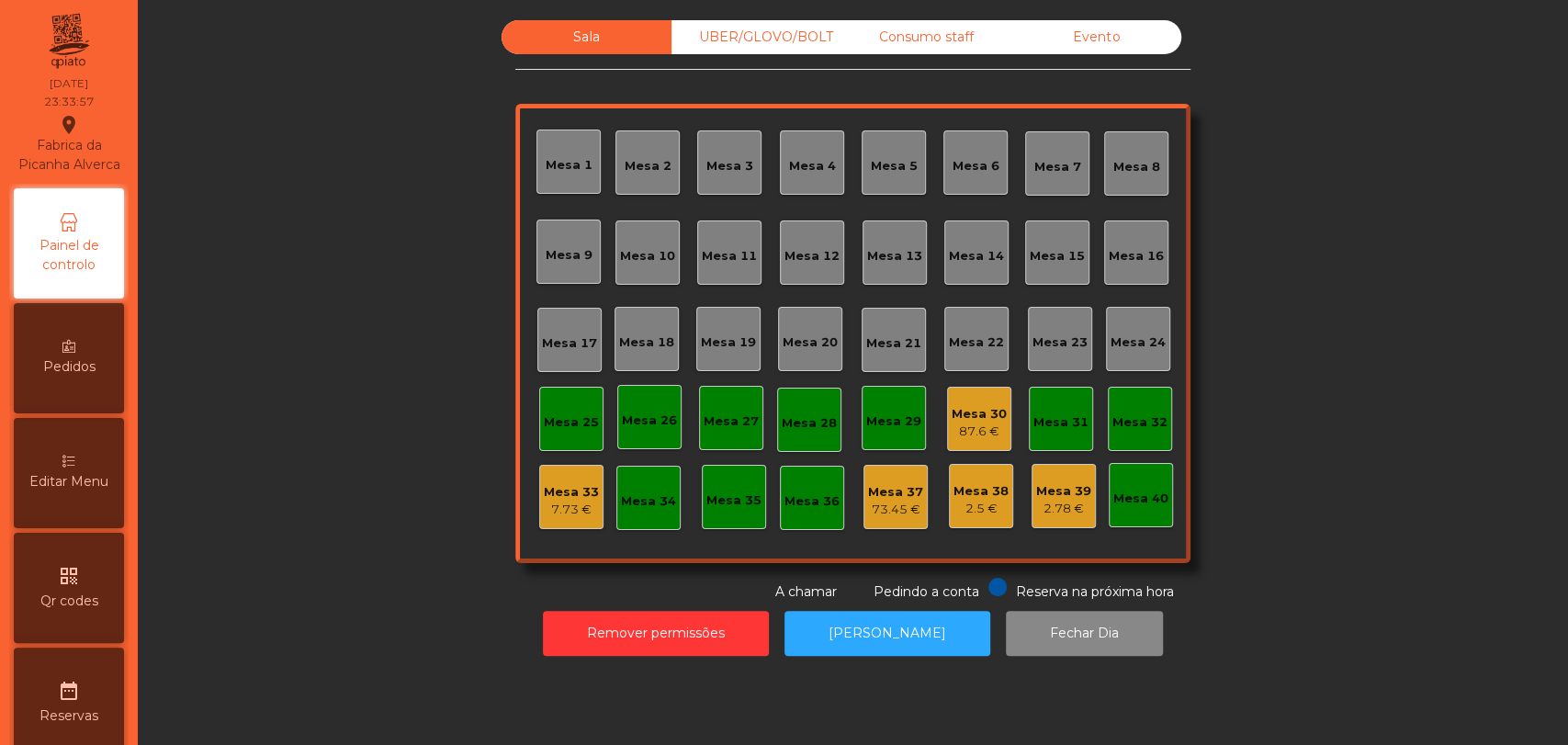
click at [961, 431] on div "87.6 €" at bounding box center [979, 431] width 55 height 19
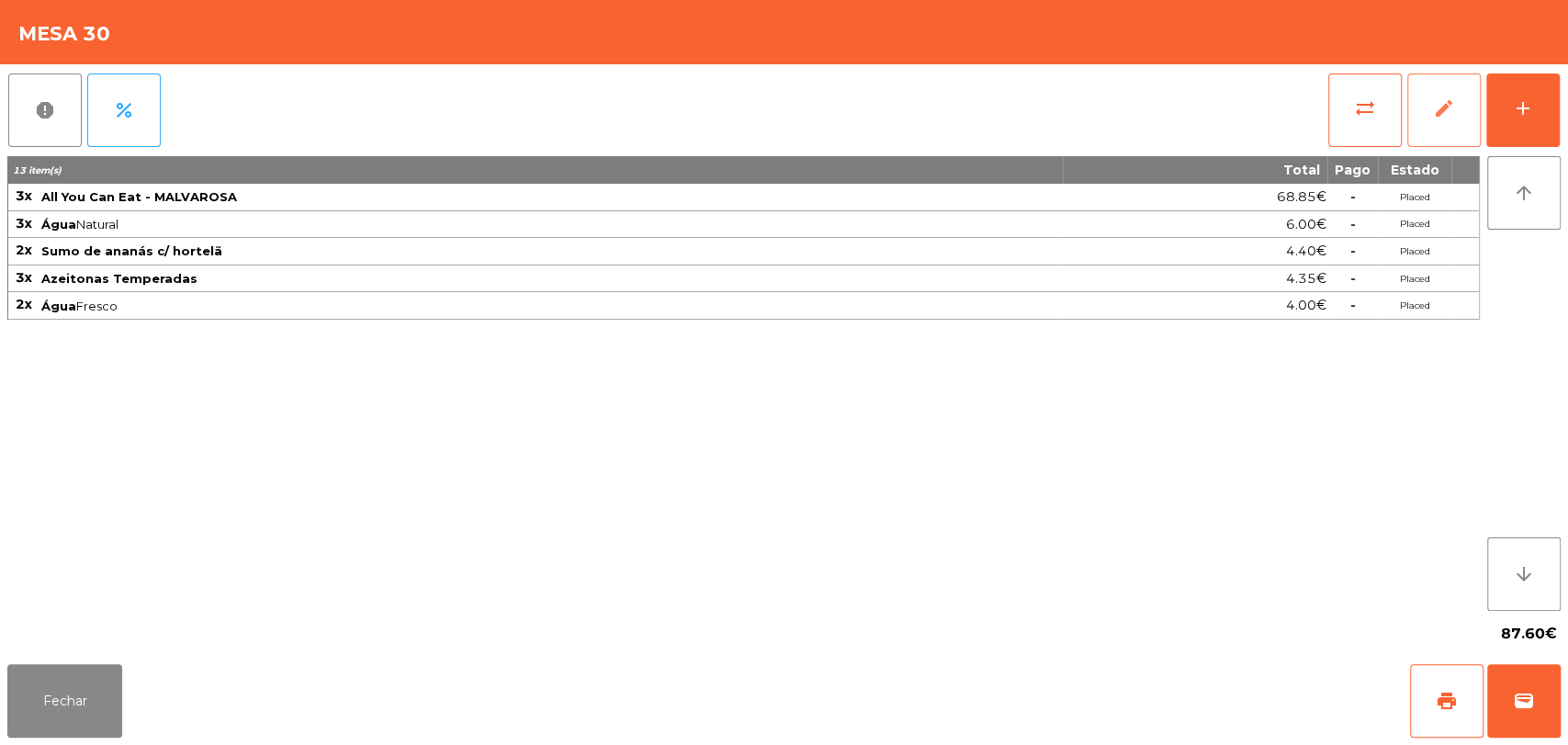
click at [1427, 95] on button "edit" at bounding box center [1443, 110] width 74 height 74
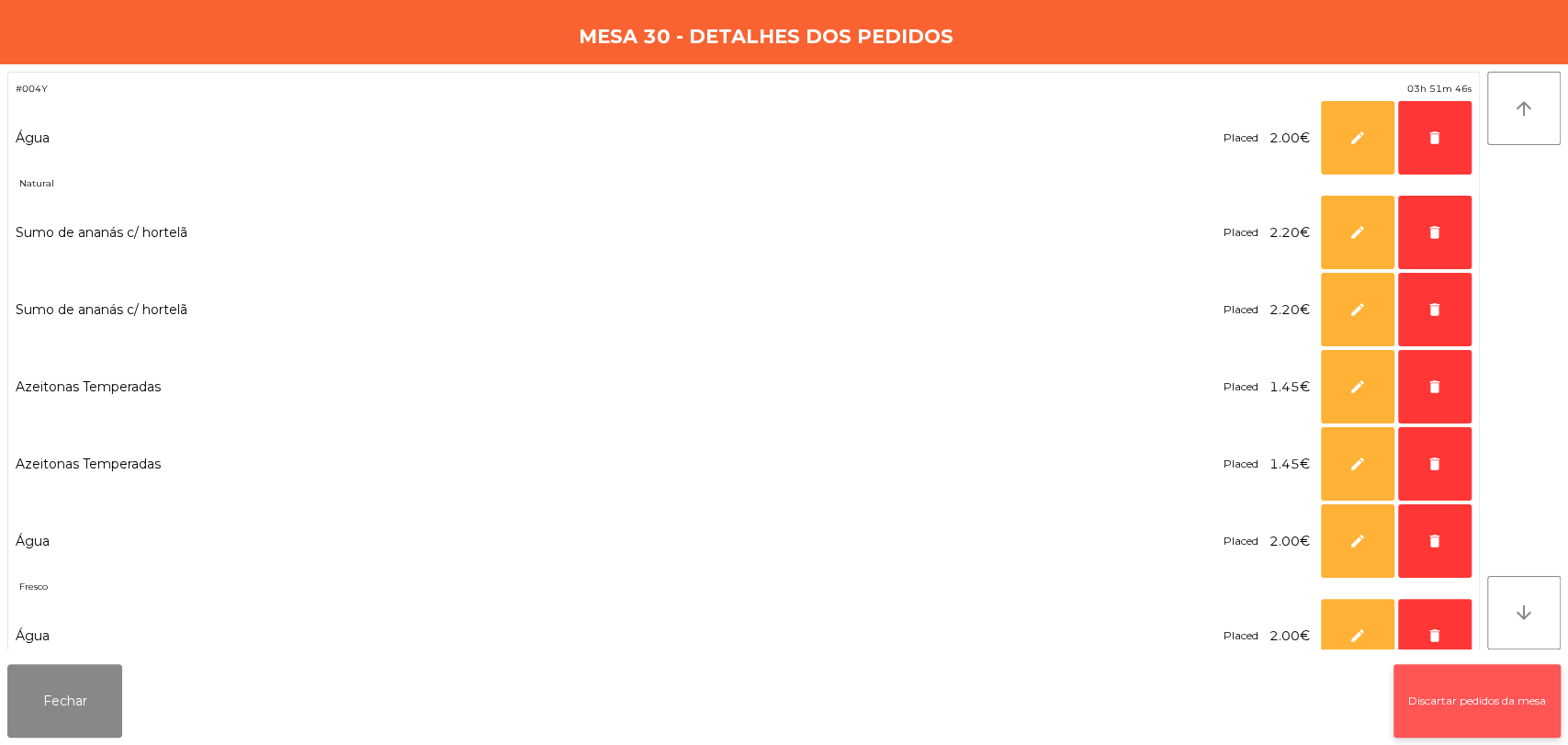
click at [1439, 696] on button "Discartar pedidos da mesa" at bounding box center [1477, 700] width 167 height 74
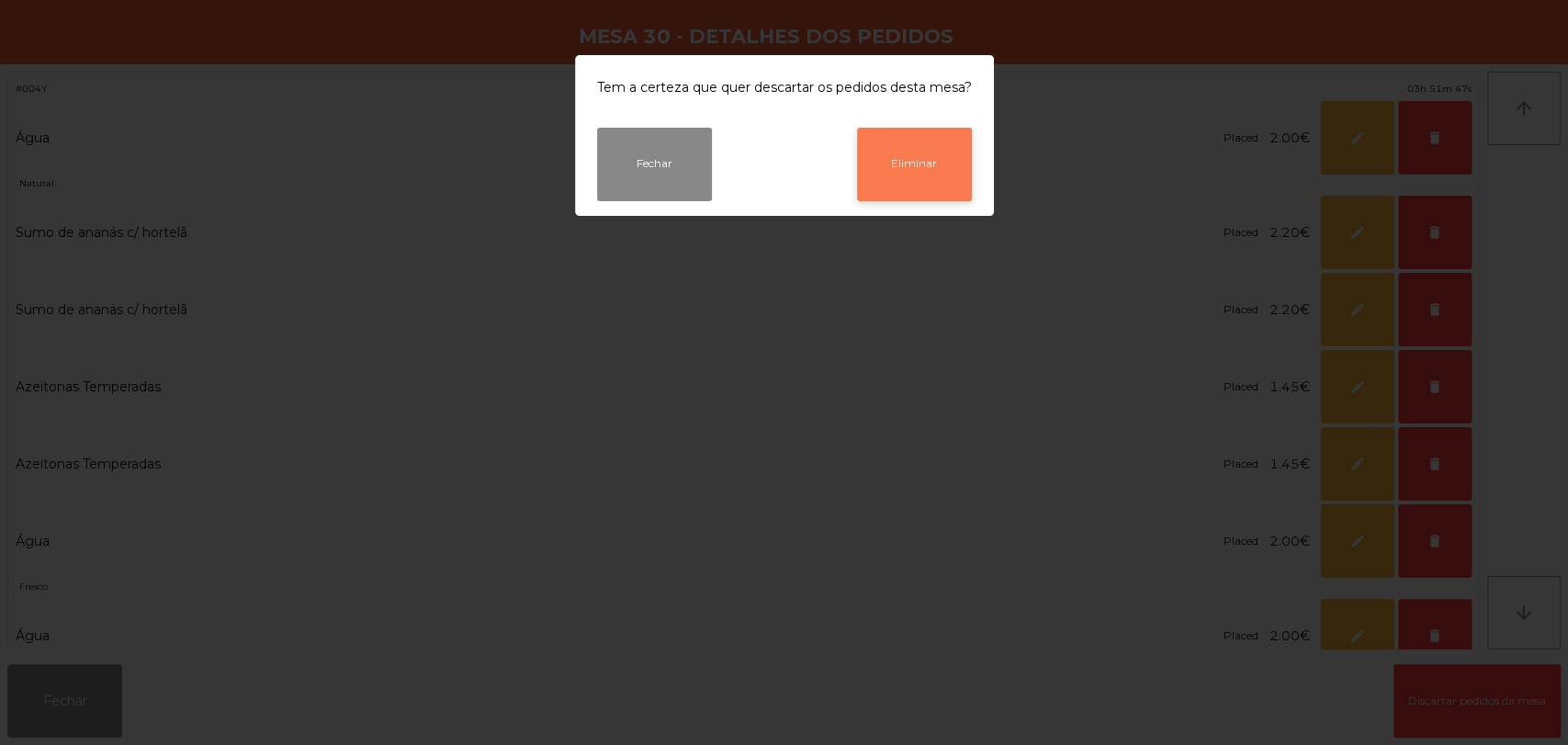
click at [904, 185] on button "Eliminar" at bounding box center [914, 164] width 115 height 74
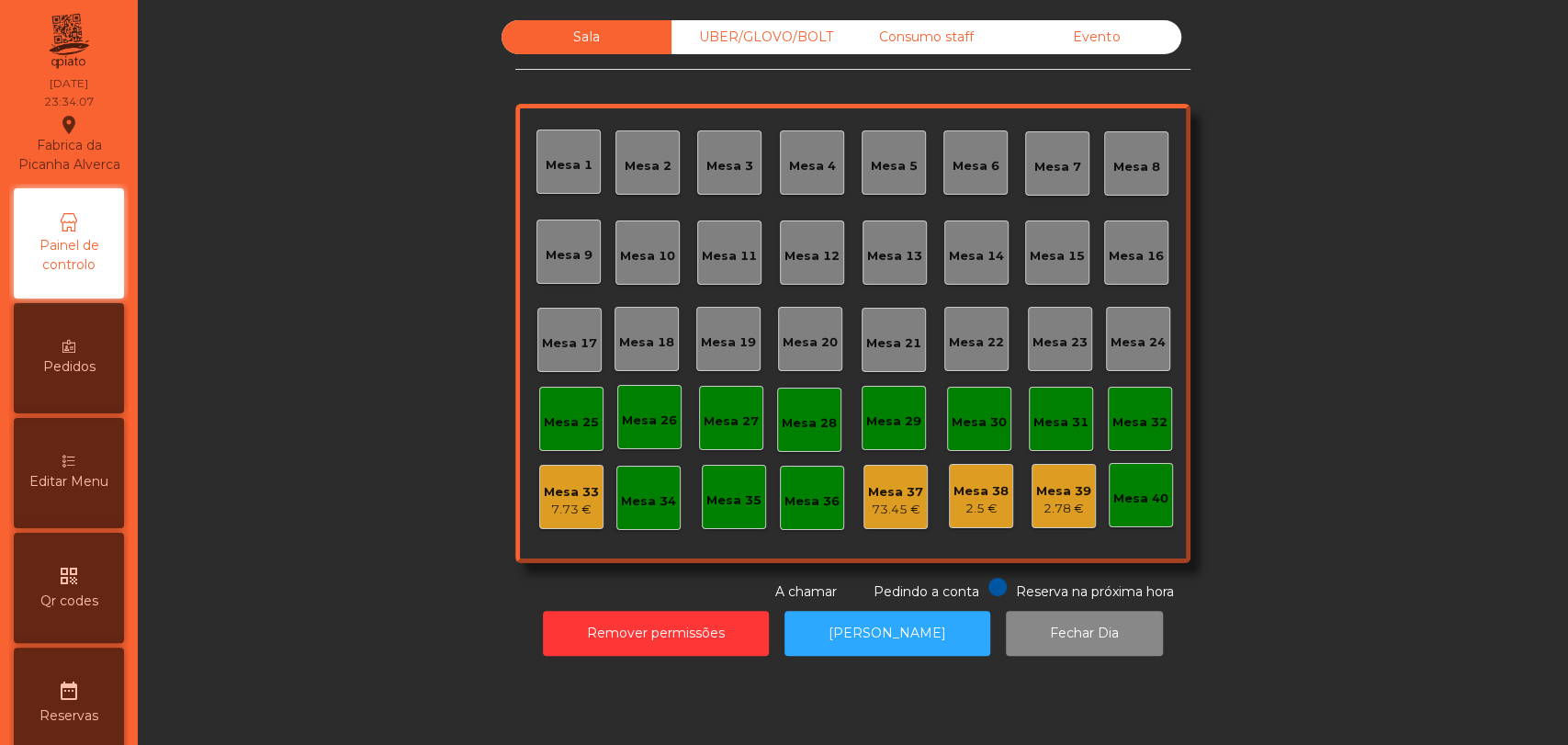
click at [911, 50] on div "Consumo staff" at bounding box center [926, 37] width 170 height 34
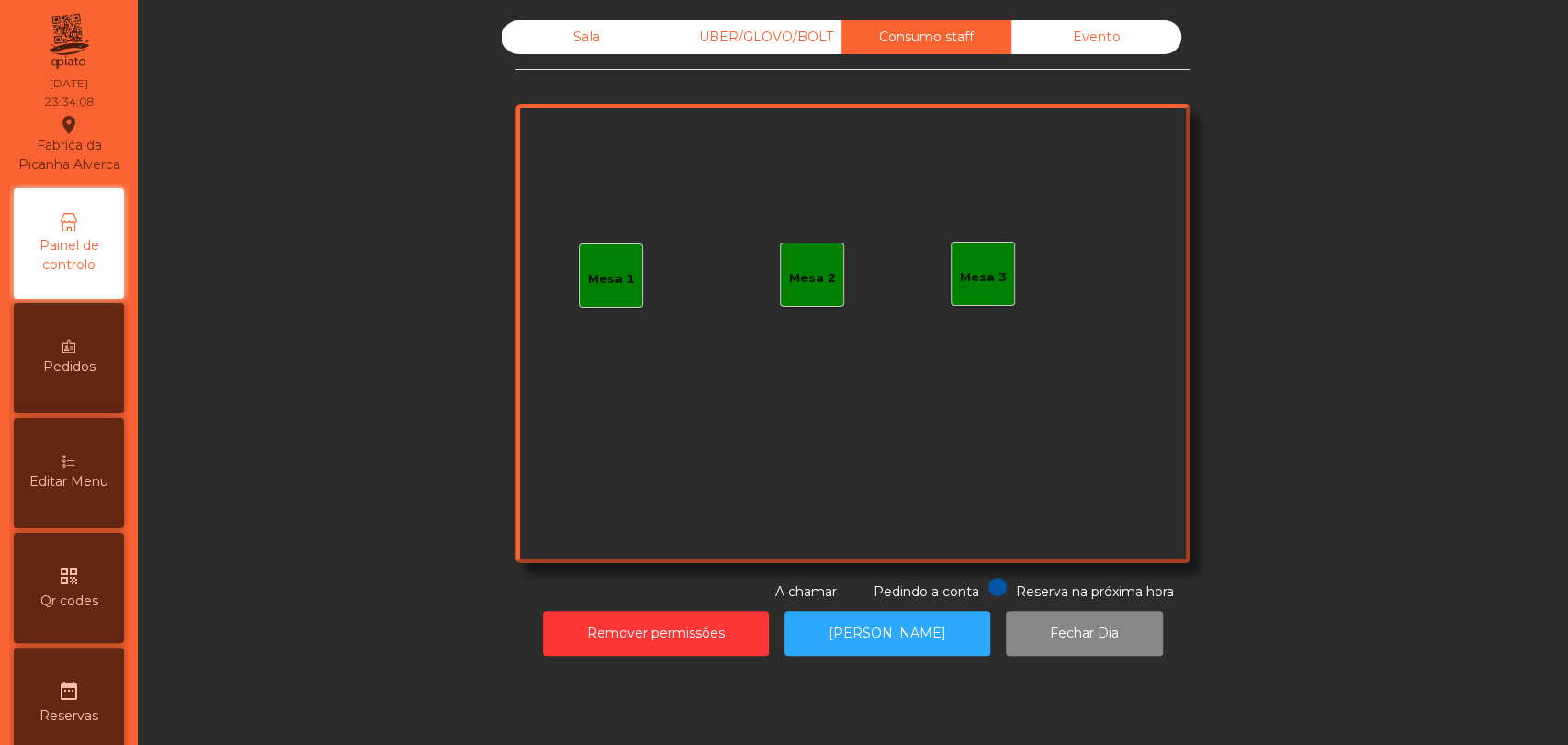
click at [1047, 50] on div "Evento" at bounding box center [1096, 37] width 170 height 34
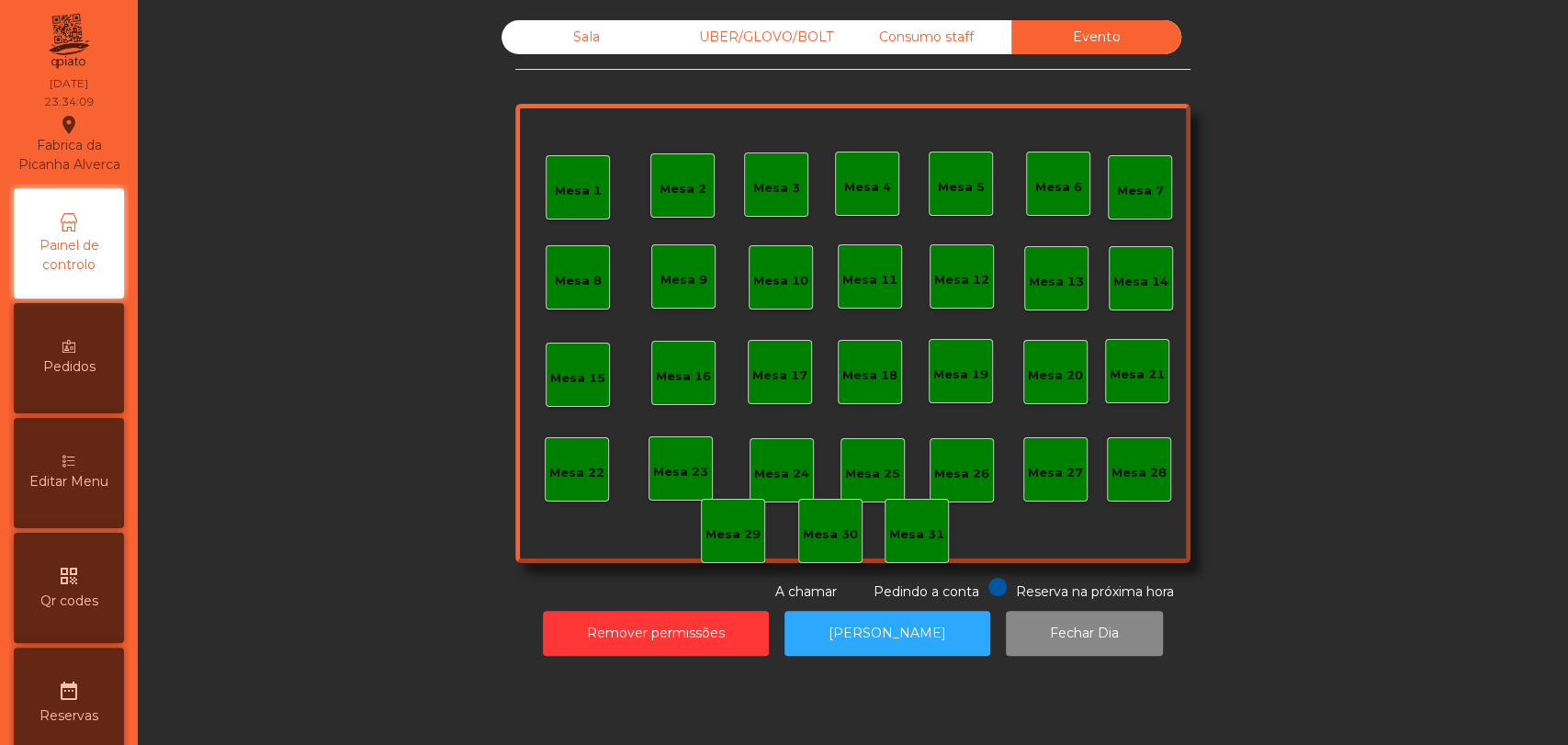
click at [720, 35] on div "UBER/GLOVO/BOLT" at bounding box center [756, 37] width 170 height 34
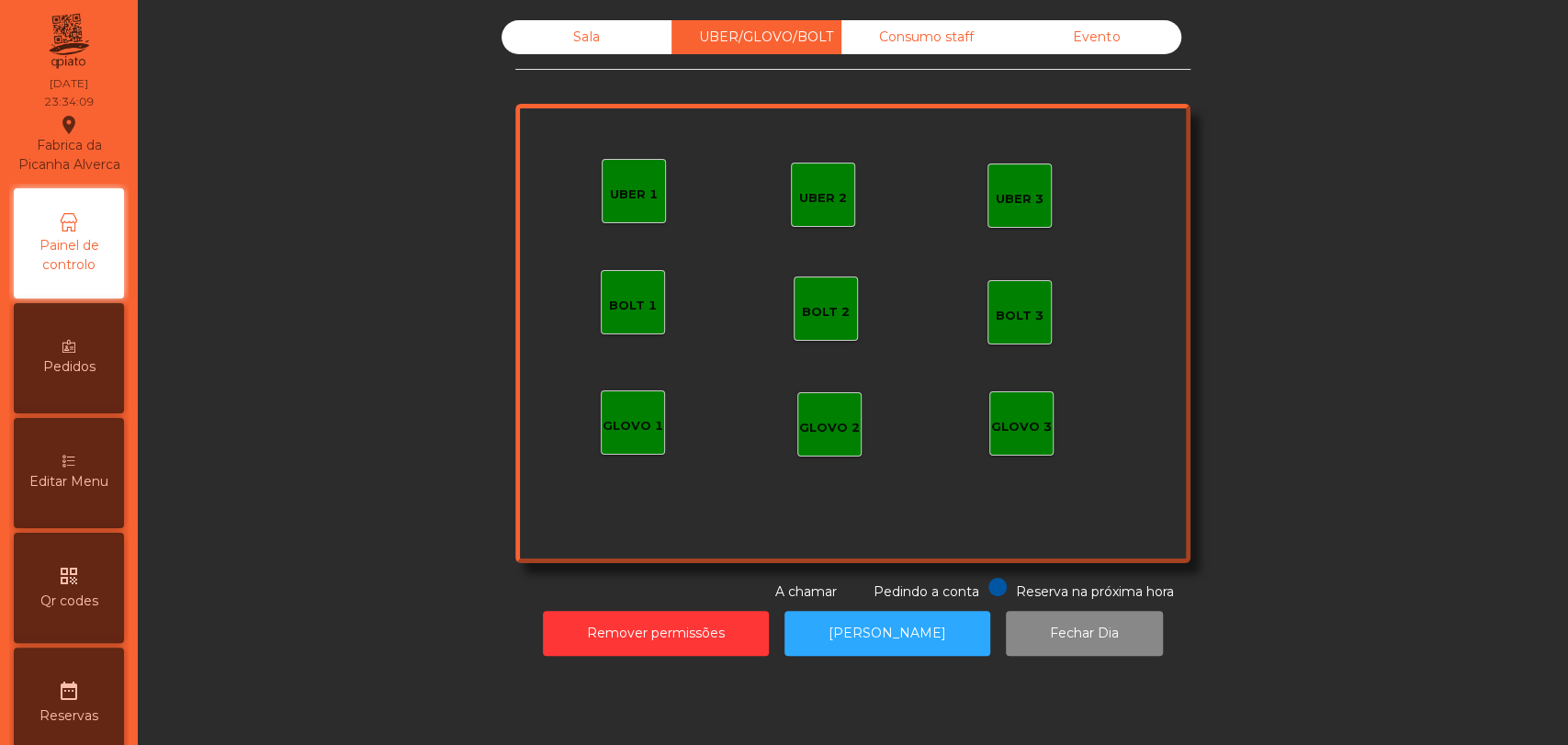
click at [582, 29] on div "Sala" at bounding box center [586, 37] width 170 height 34
